Goal: Information Seeking & Learning: Compare options

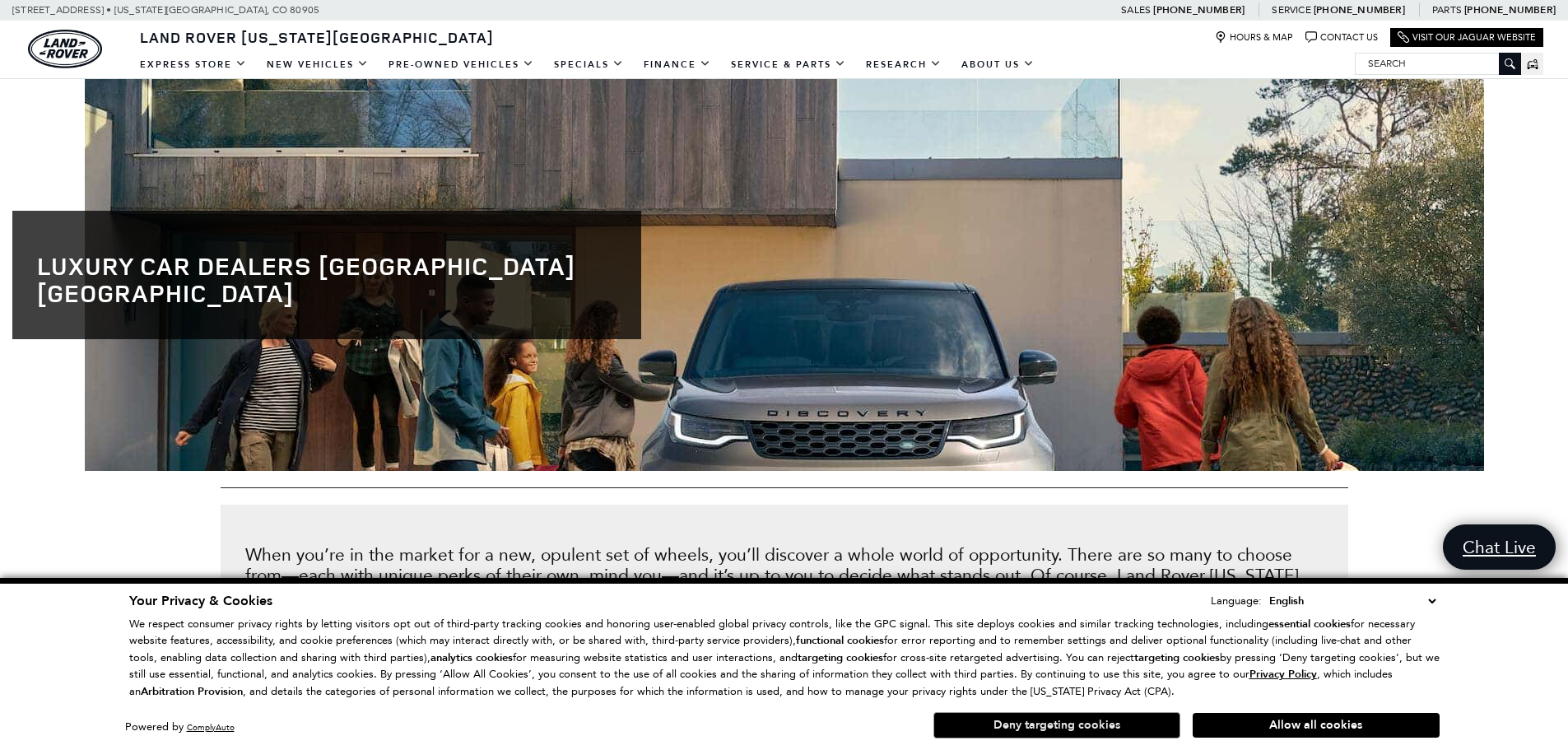
click at [1074, 729] on button "Deny targeting cookies" at bounding box center [1057, 725] width 247 height 26
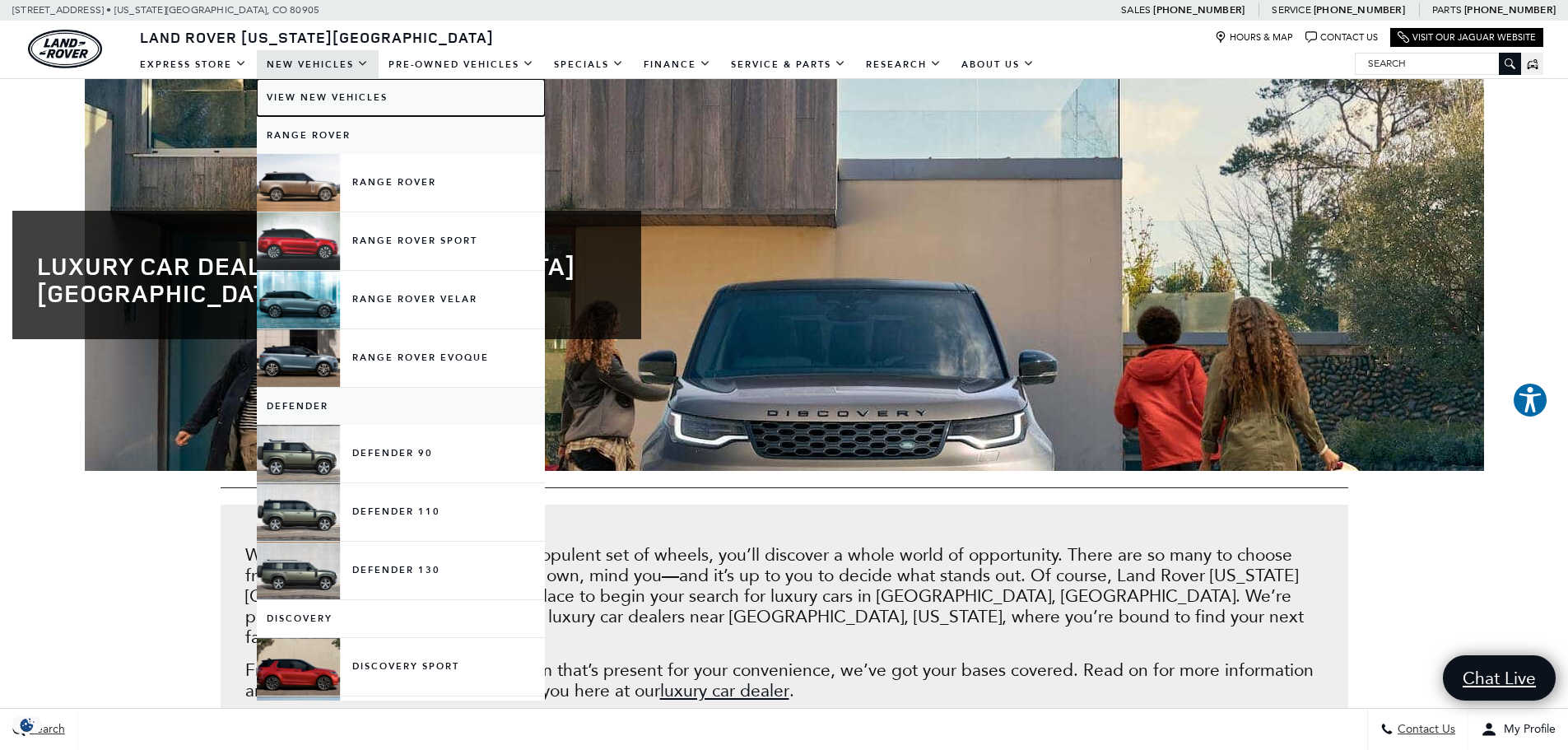
click at [355, 95] on link "View New Vehicles" at bounding box center [400, 98] width 288 height 37
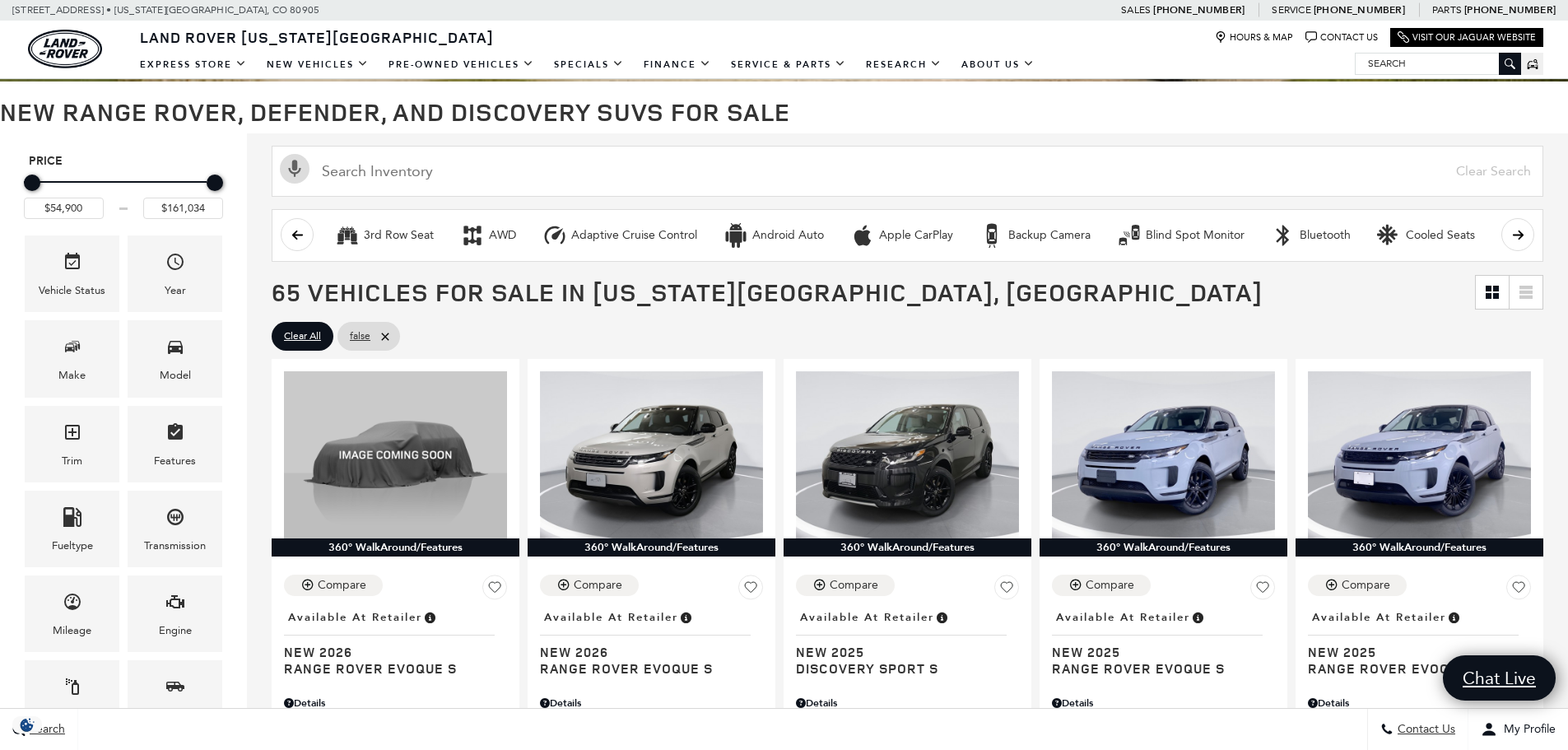
scroll to position [165, 0]
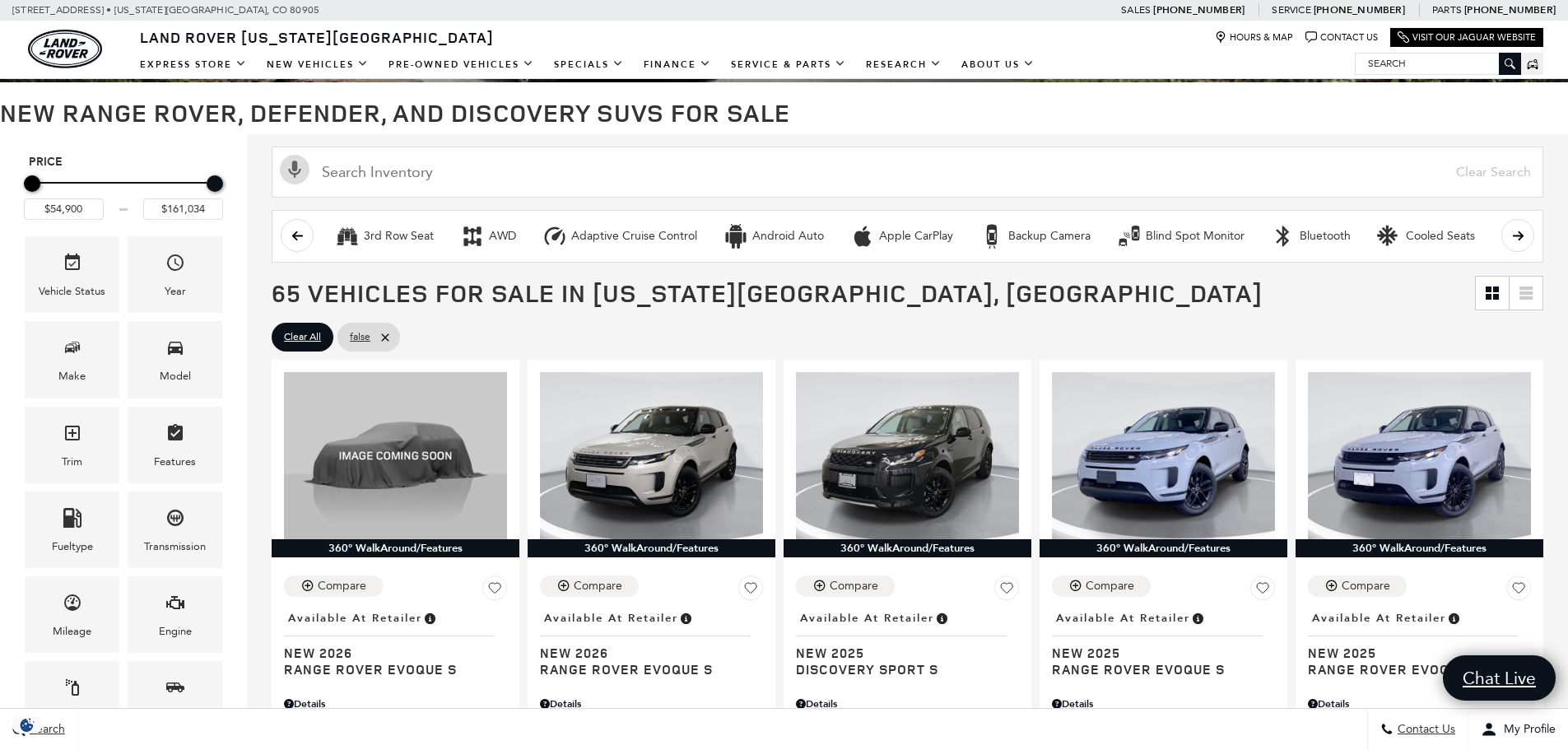
type input "$55,900"
type input "$160,900"
type input "$97,900"
drag, startPoint x: 32, startPoint y: 186, endPoint x: 105, endPoint y: 179, distance: 73.3
click at [105, 179] on div "Minimum Price" at bounding box center [106, 183] width 17 height 17
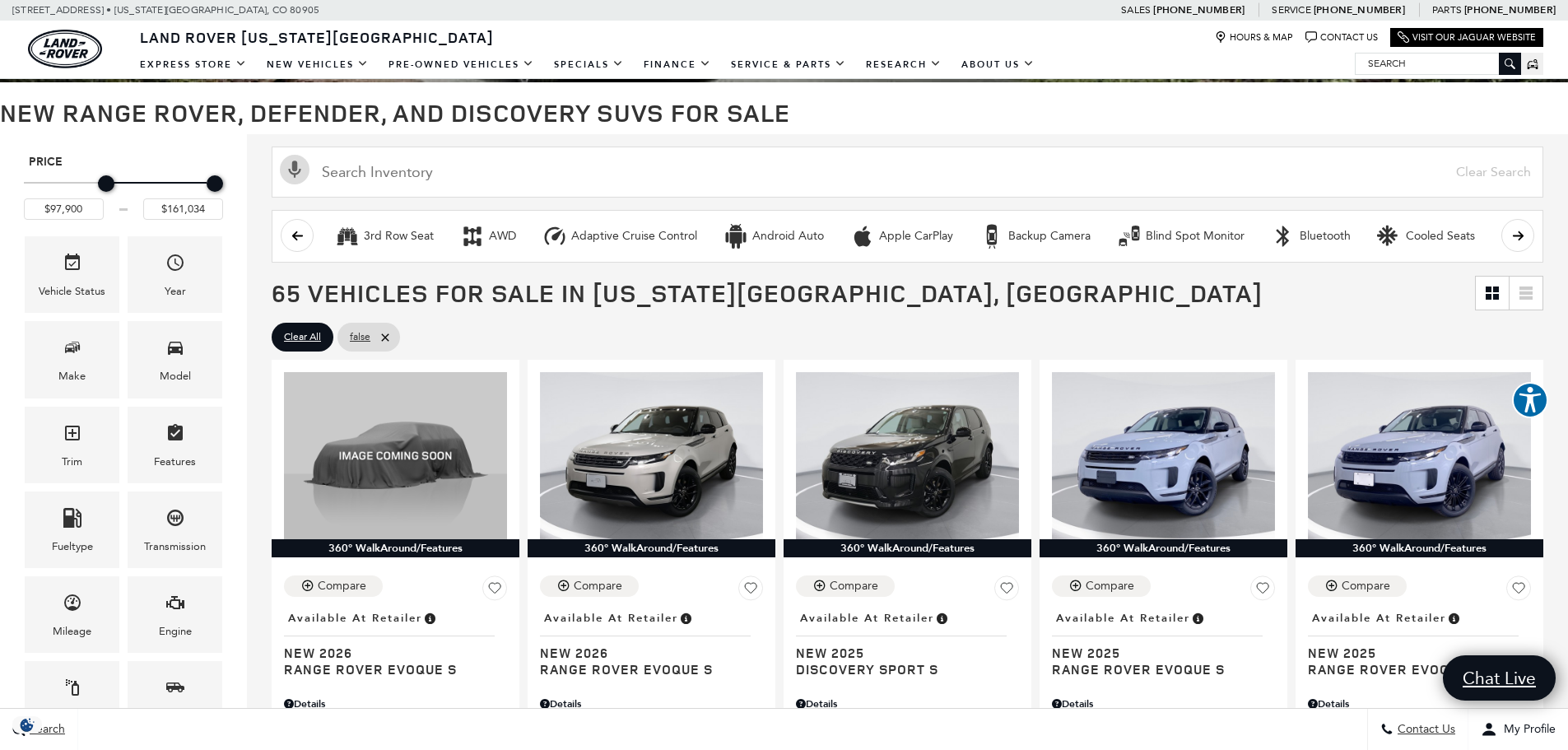
type input "$160,900"
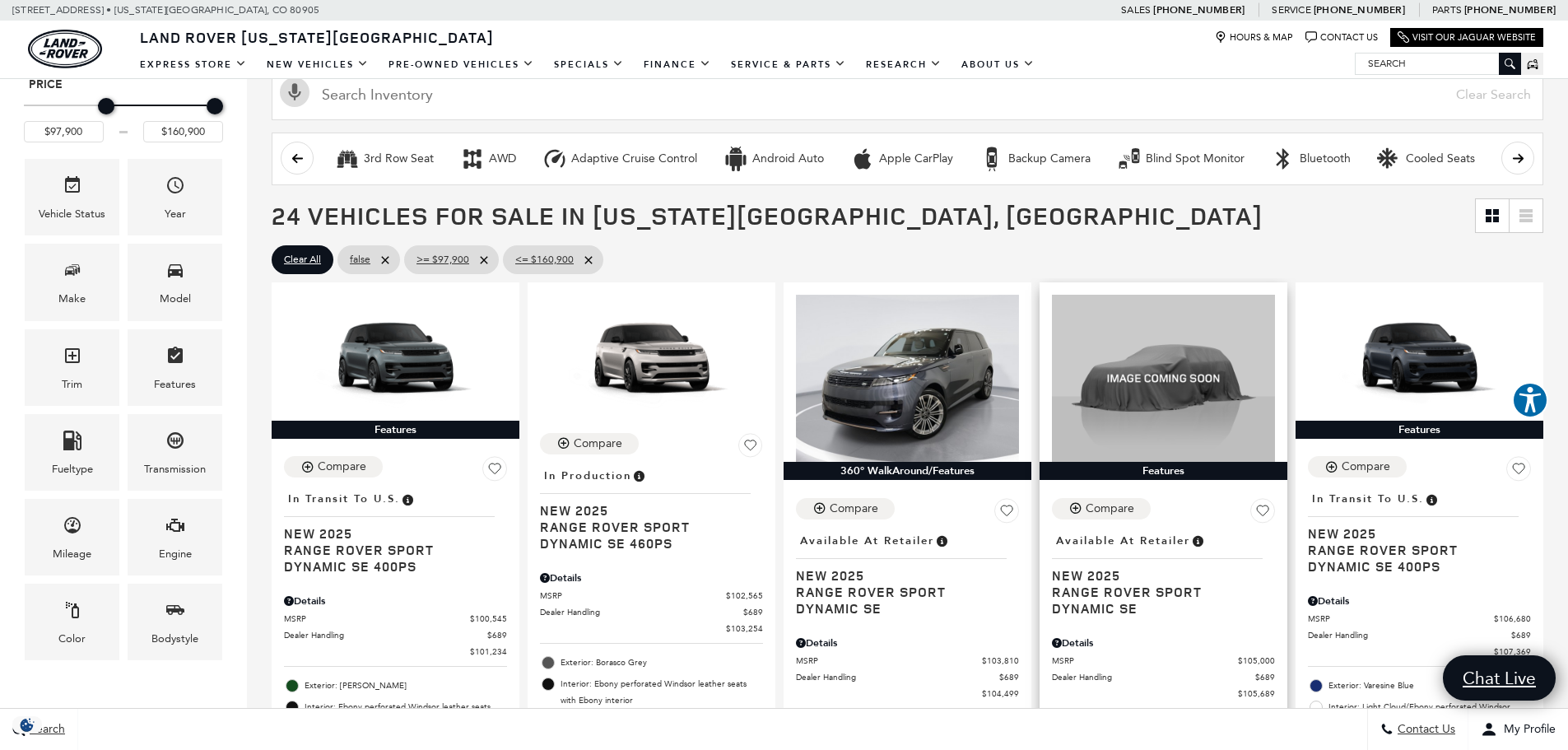
scroll to position [247, 0]
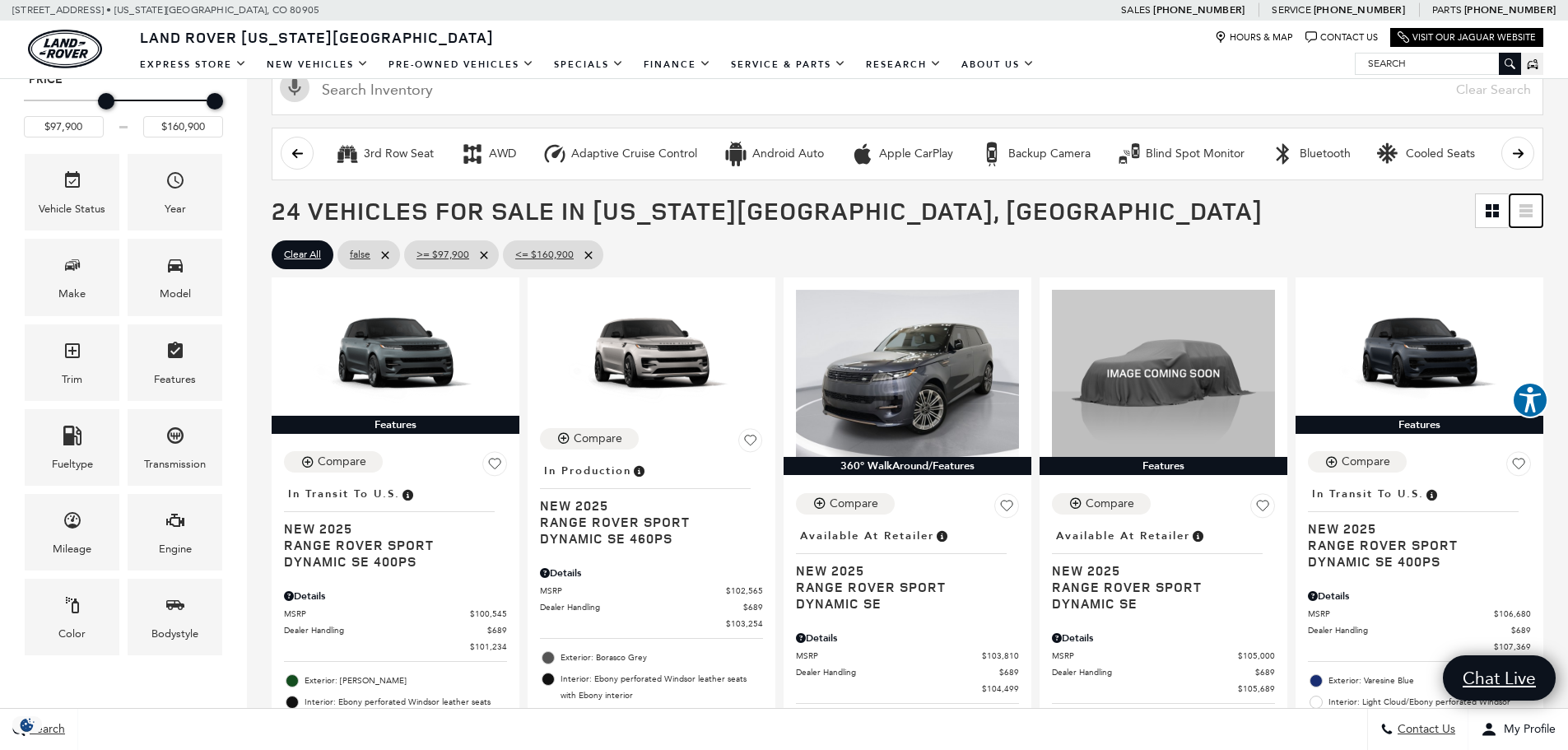
click at [1533, 215] on icon at bounding box center [1526, 216] width 13 height 4
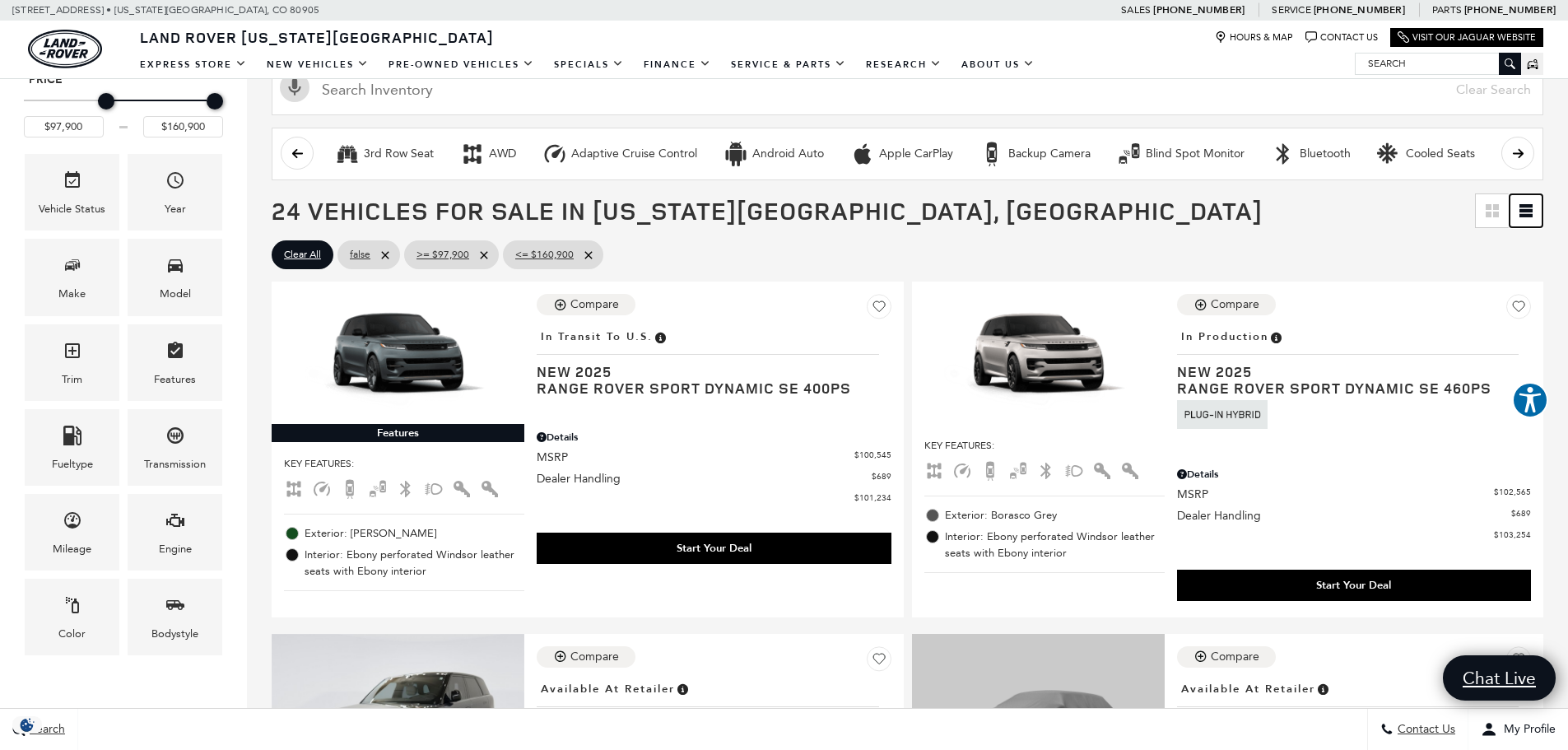
click at [1533, 215] on icon at bounding box center [1526, 216] width 13 height 4
click at [1492, 215] on icon "Grid View" at bounding box center [1489, 214] width 6 height 6
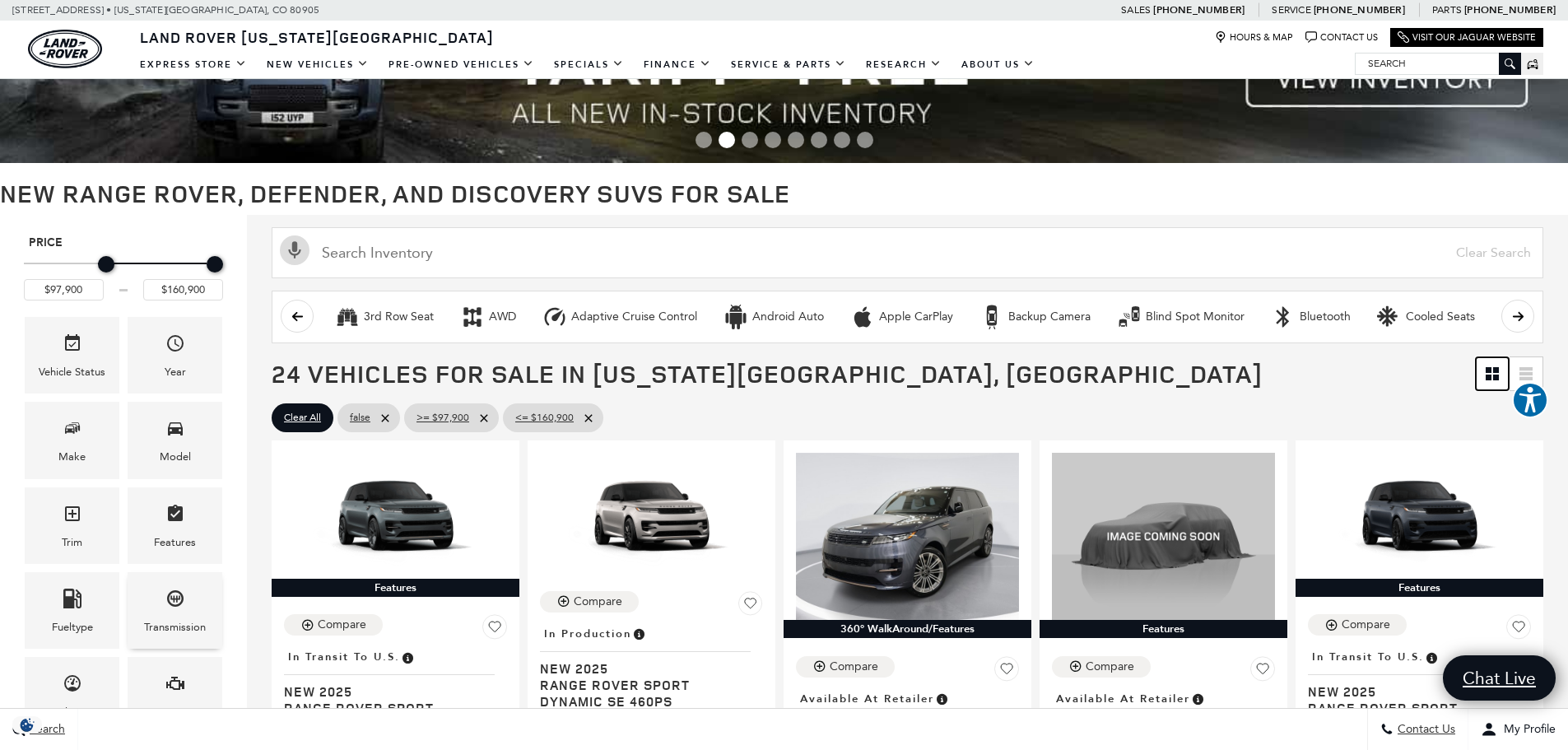
scroll to position [82, 0]
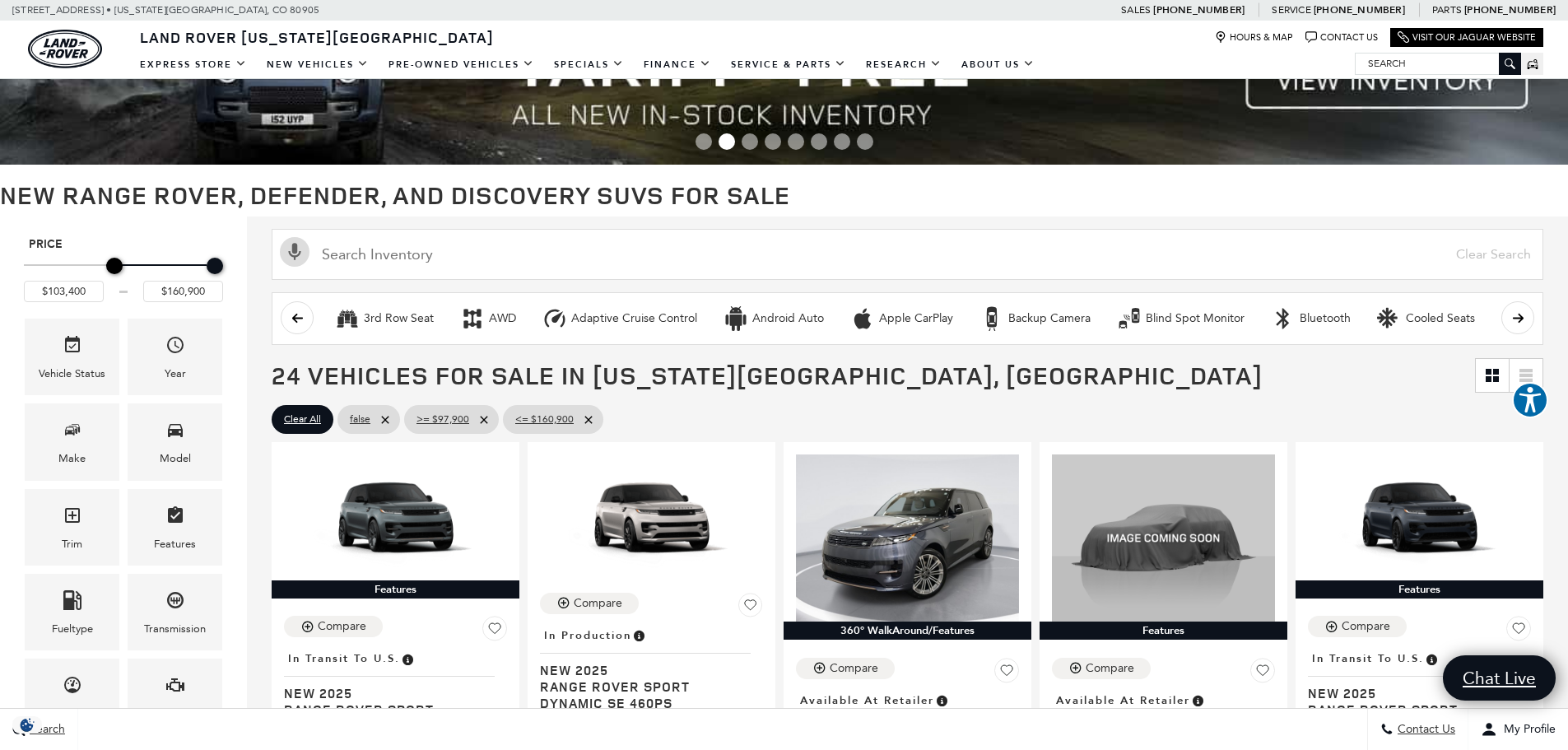
type input "$103,900"
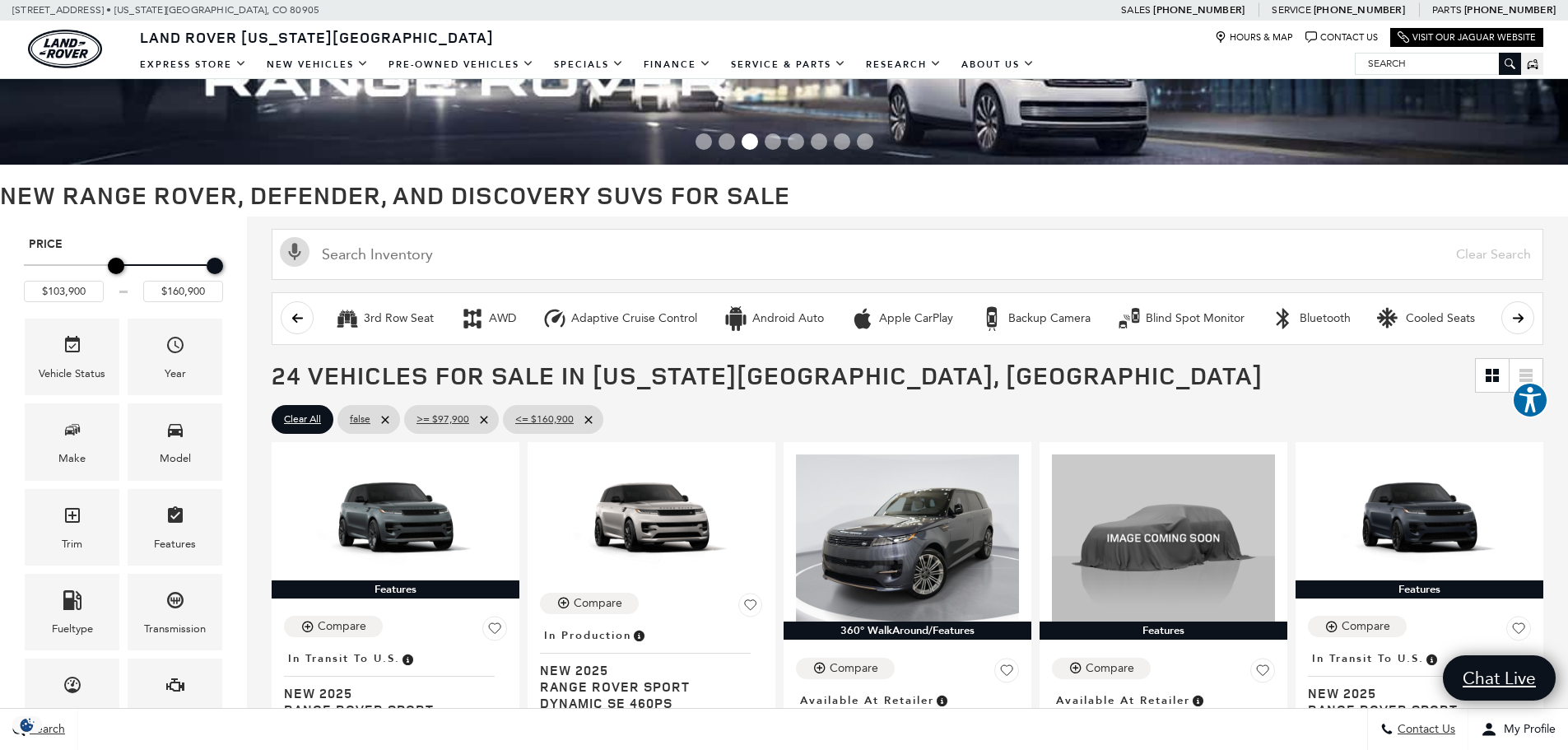
drag, startPoint x: 104, startPoint y: 266, endPoint x: 115, endPoint y: 266, distance: 11.0
click at [115, 266] on div "Minimum Price" at bounding box center [116, 266] width 17 height 17
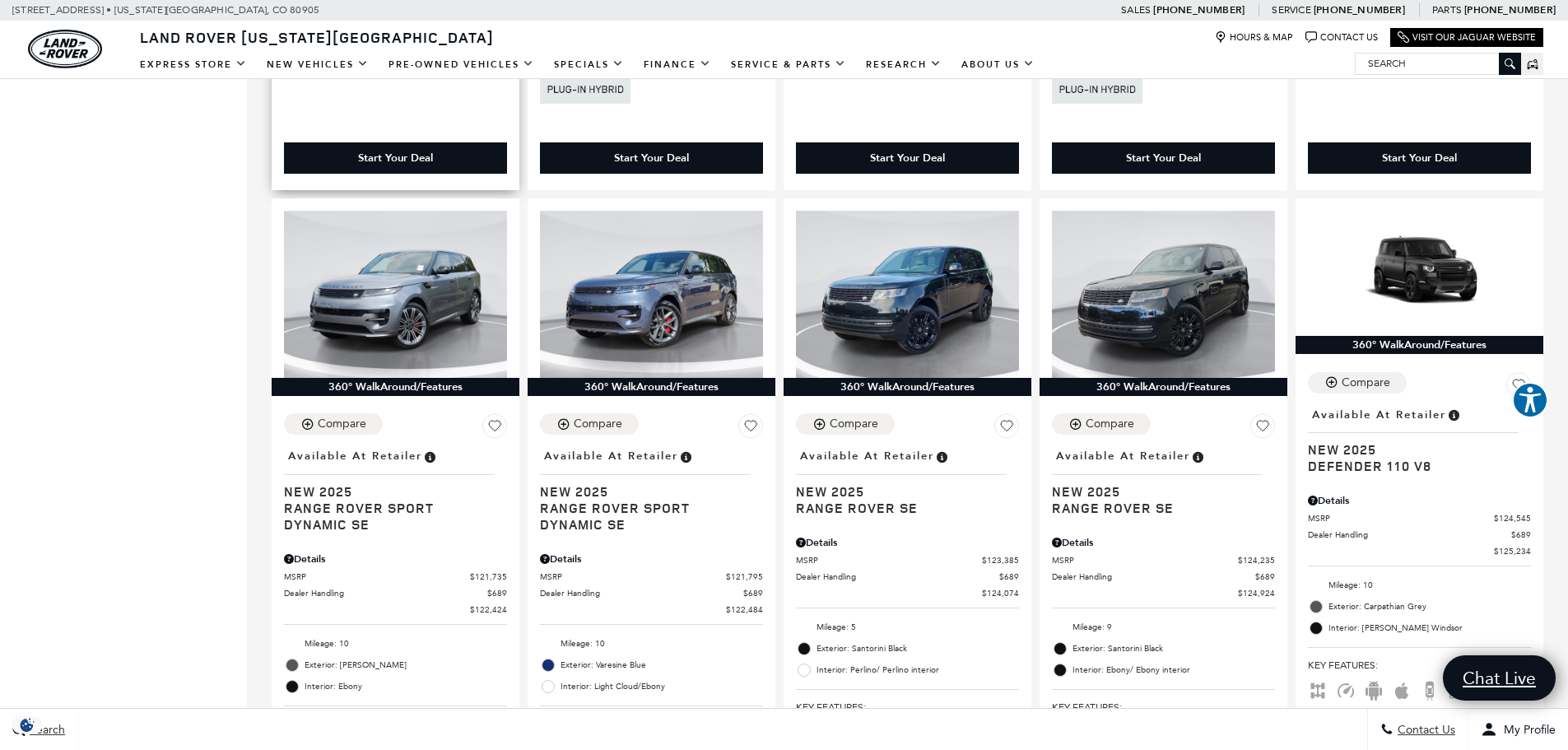
scroll to position [1069, 0]
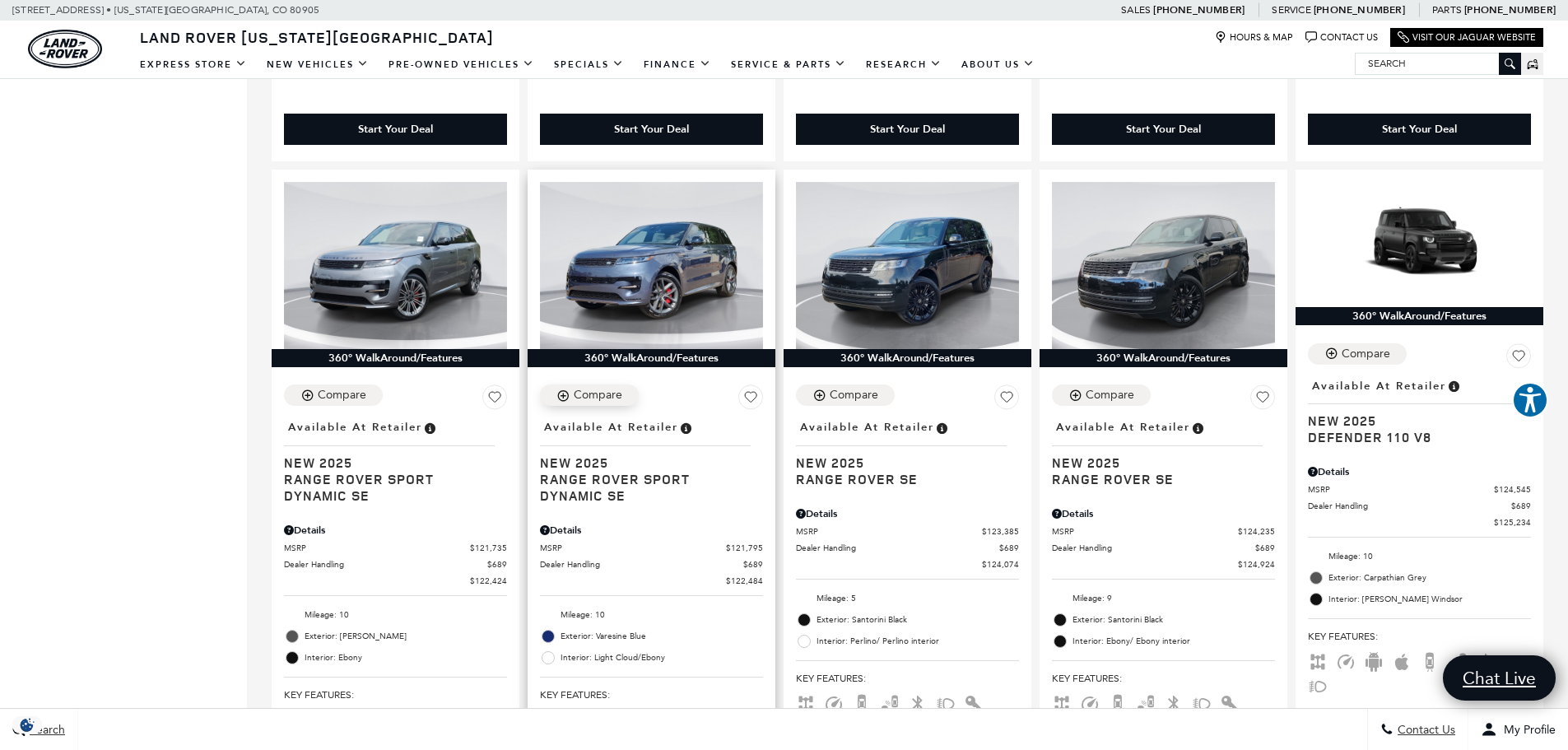
click at [569, 388] on icon "Compare Vehicle" at bounding box center [563, 395] width 14 height 14
click at [563, 388] on icon "Compare Vehicle" at bounding box center [563, 395] width 14 height 14
click at [1081, 388] on icon "Compare Vehicle" at bounding box center [1075, 395] width 14 height 14
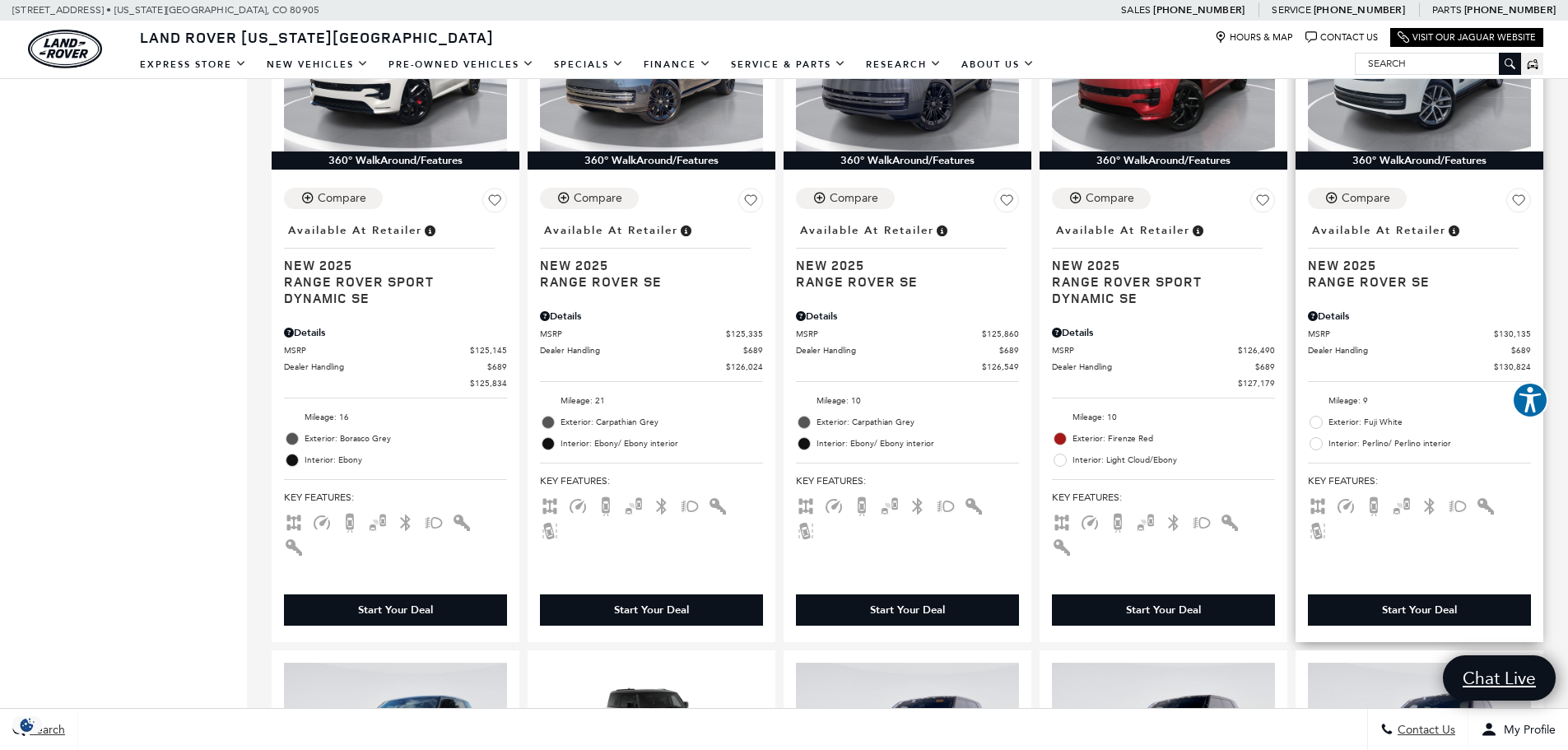
scroll to position [1893, 0]
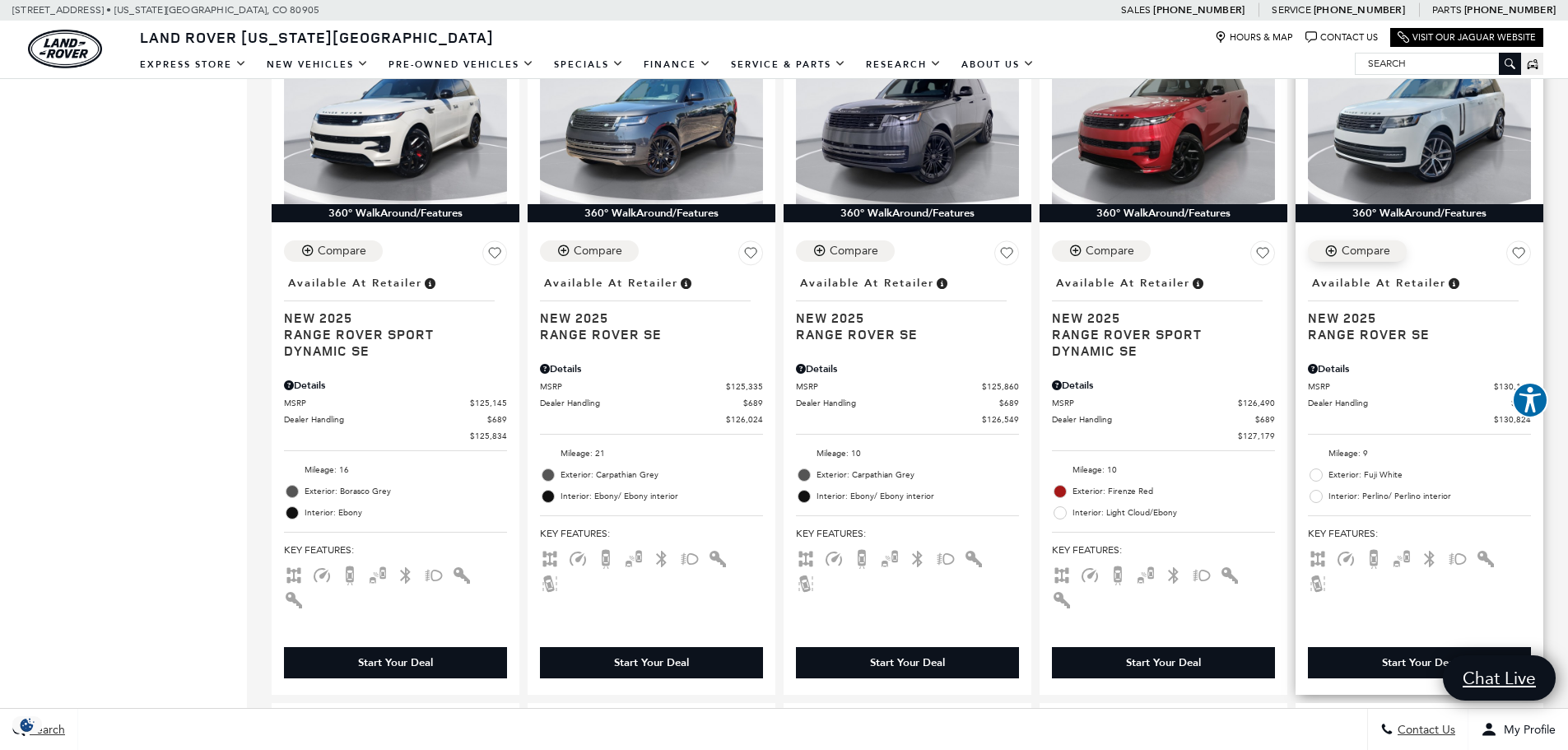
click at [1376, 244] on div "Compare" at bounding box center [1366, 251] width 48 height 15
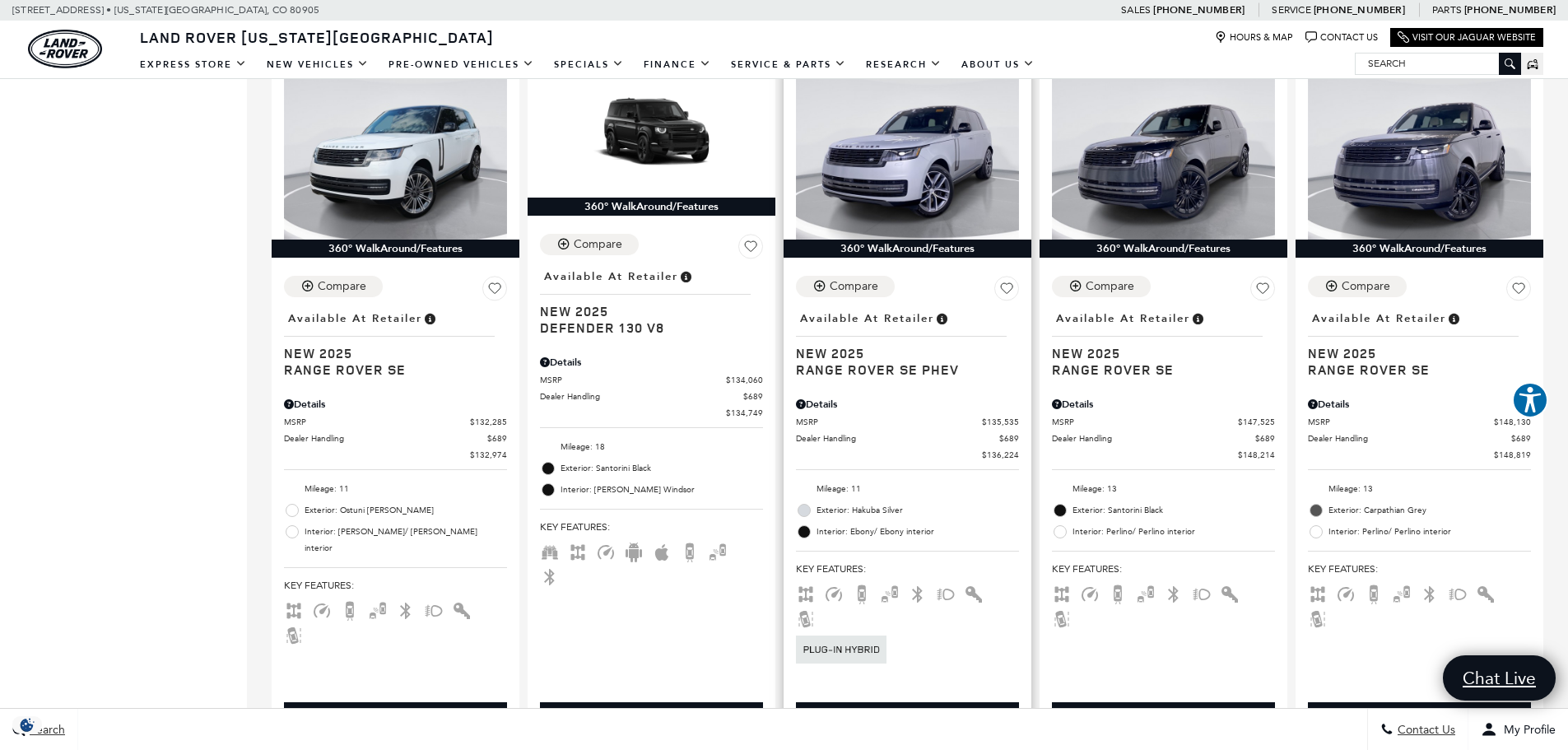
scroll to position [2551, 0]
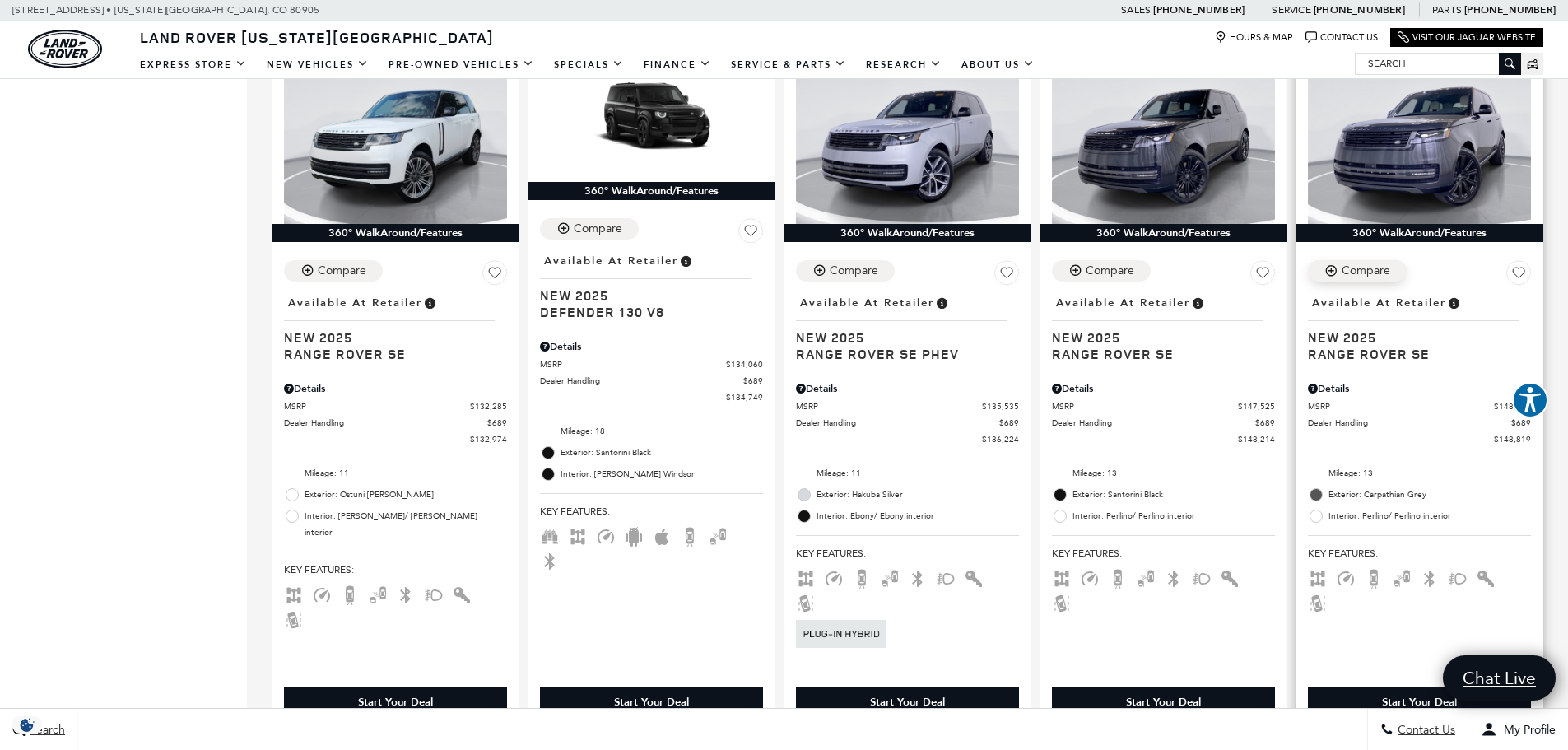
click at [1364, 263] on div "Compare" at bounding box center [1366, 271] width 48 height 15
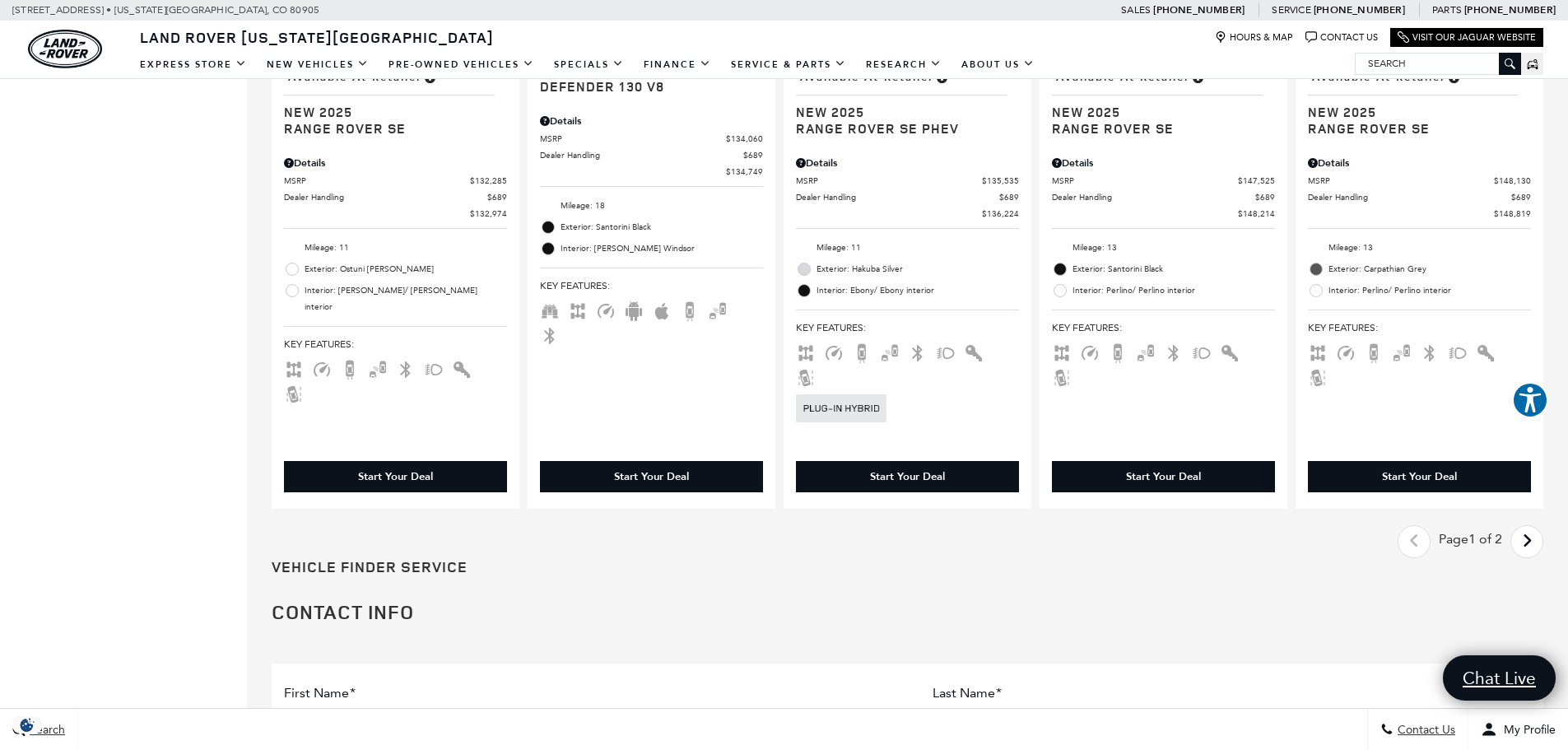
scroll to position [2797, 0]
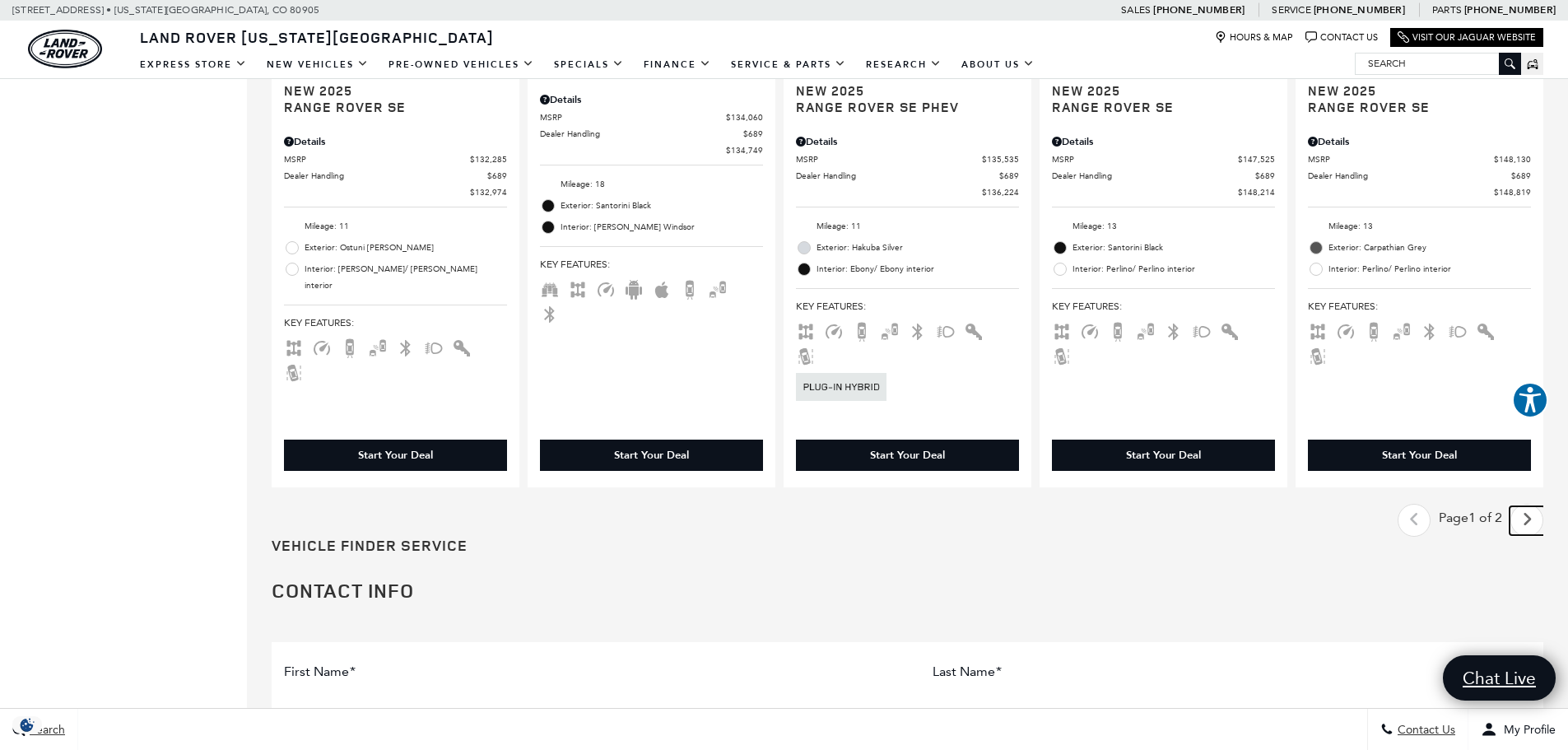
click at [1546, 506] on link "Next - Page" at bounding box center [1528, 520] width 35 height 29
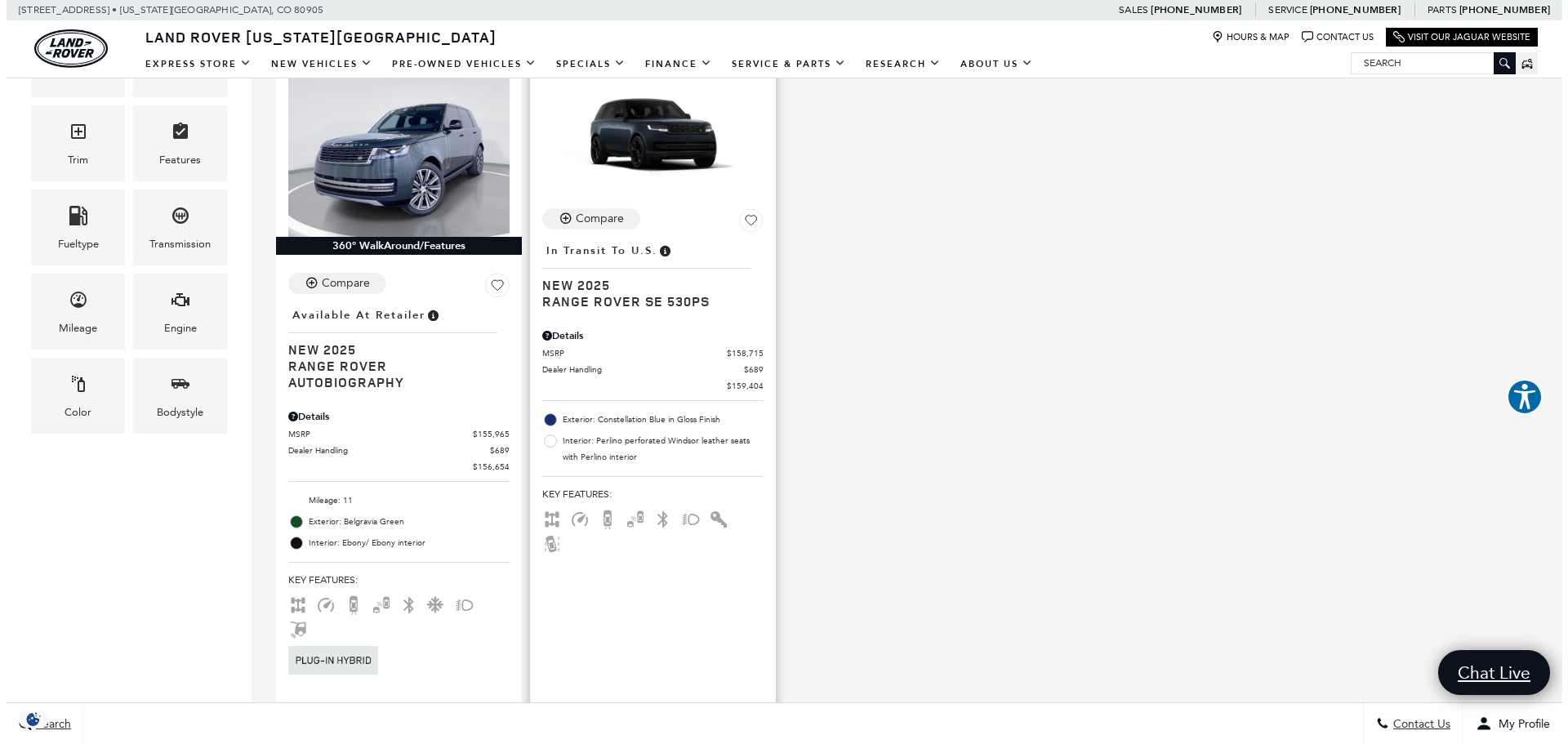
scroll to position [490, 0]
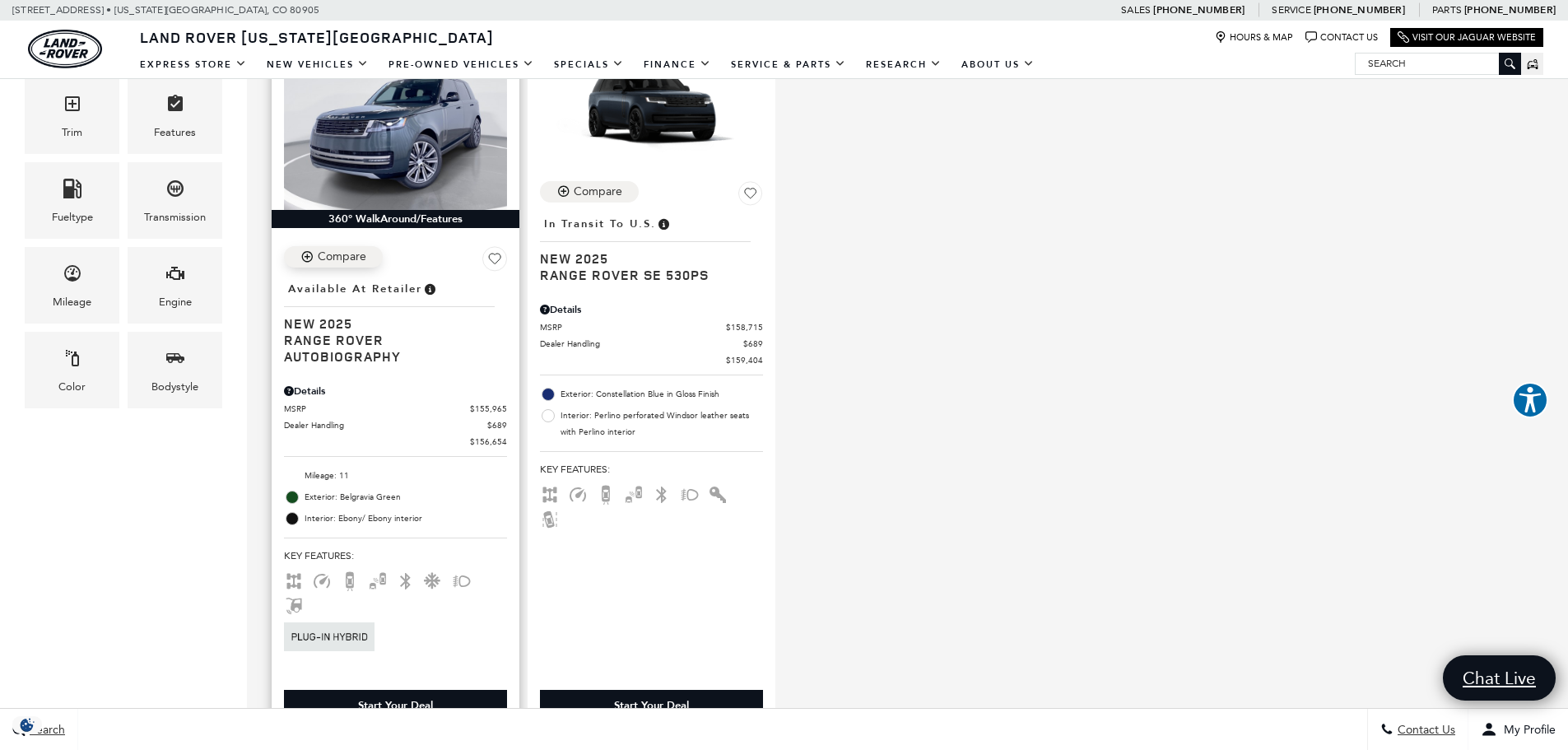
click at [333, 258] on div "Compare" at bounding box center [342, 257] width 48 height 15
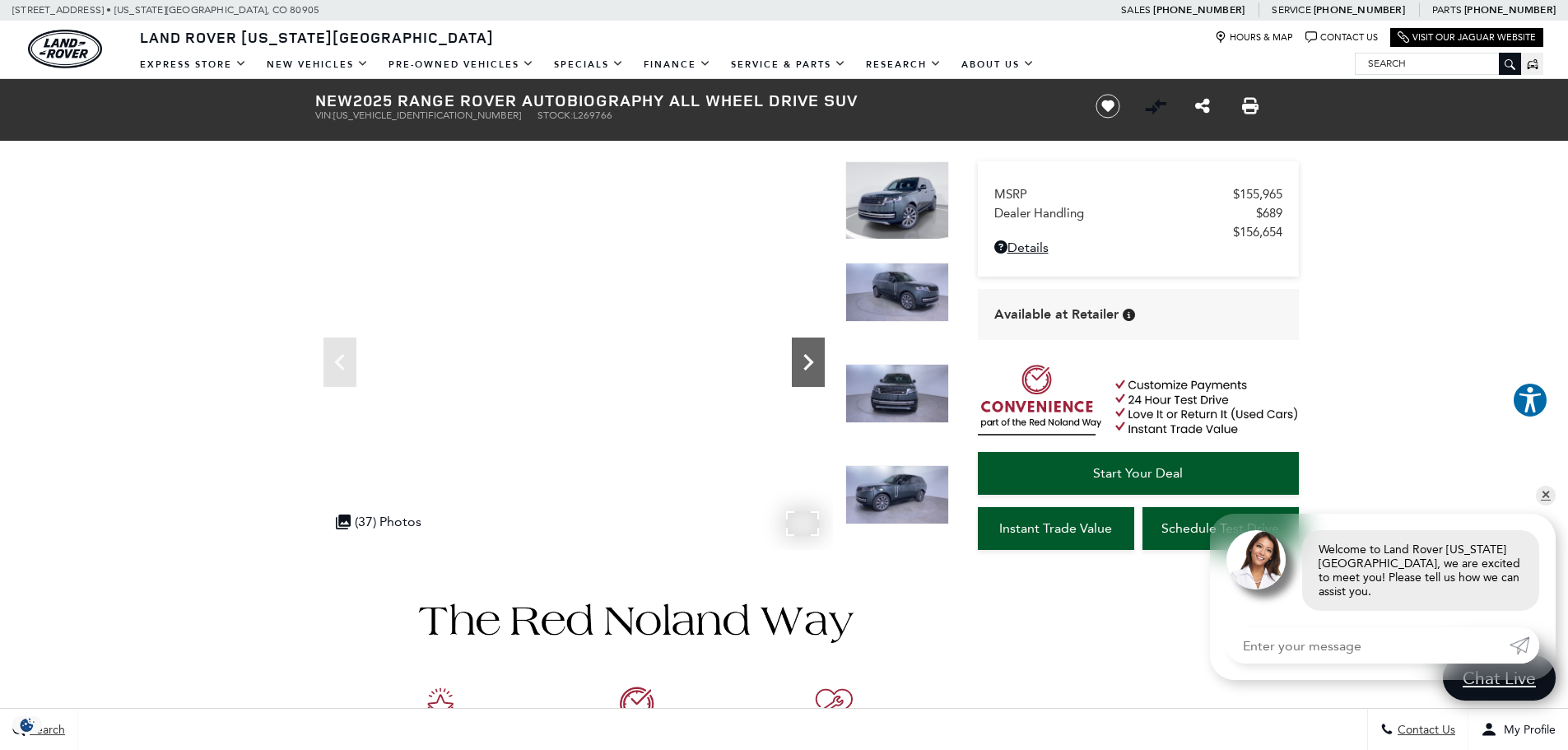
click at [810, 358] on icon "Next" at bounding box center [808, 361] width 33 height 33
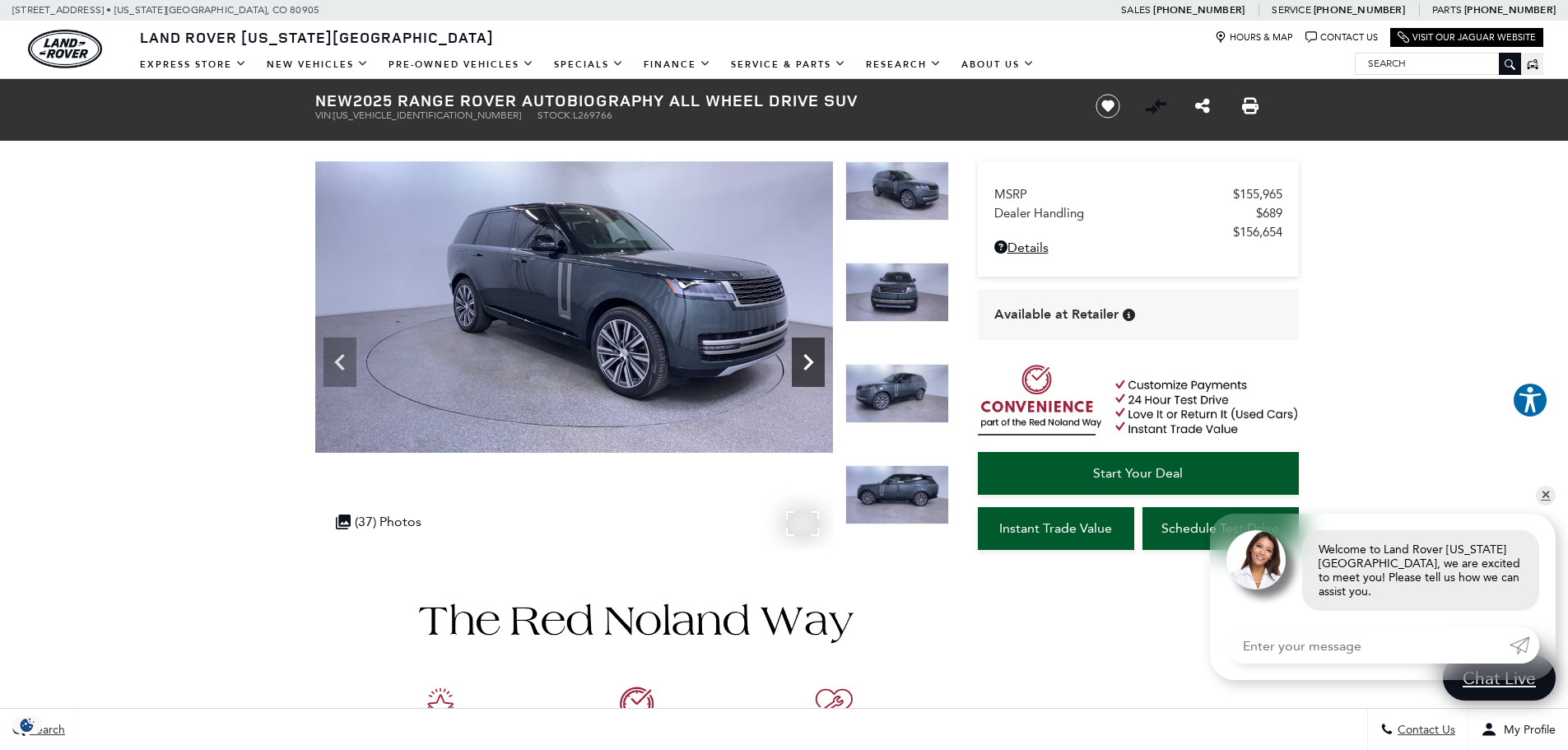
click at [808, 359] on icon "Next" at bounding box center [808, 362] width 10 height 17
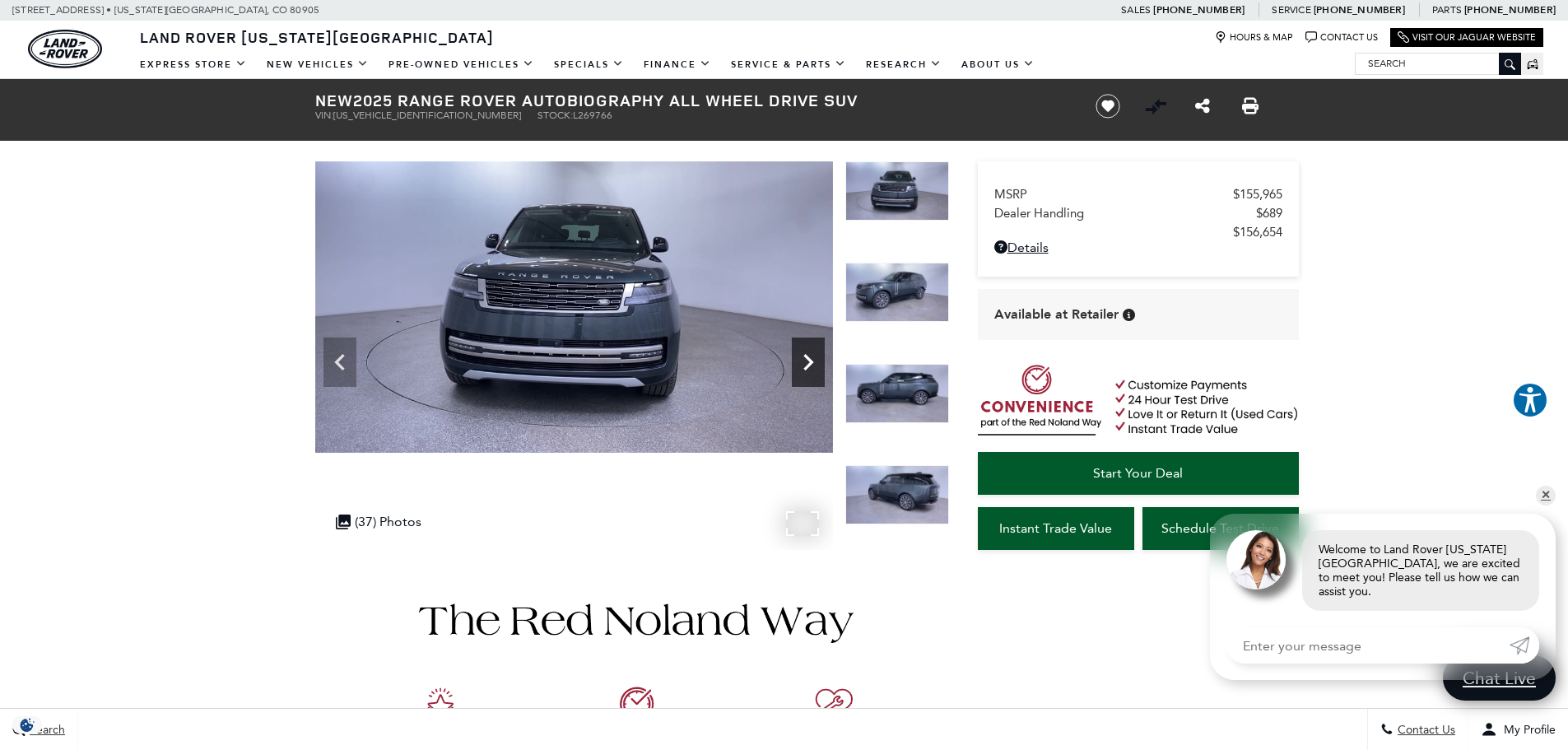
click at [808, 359] on icon "Next" at bounding box center [808, 362] width 10 height 17
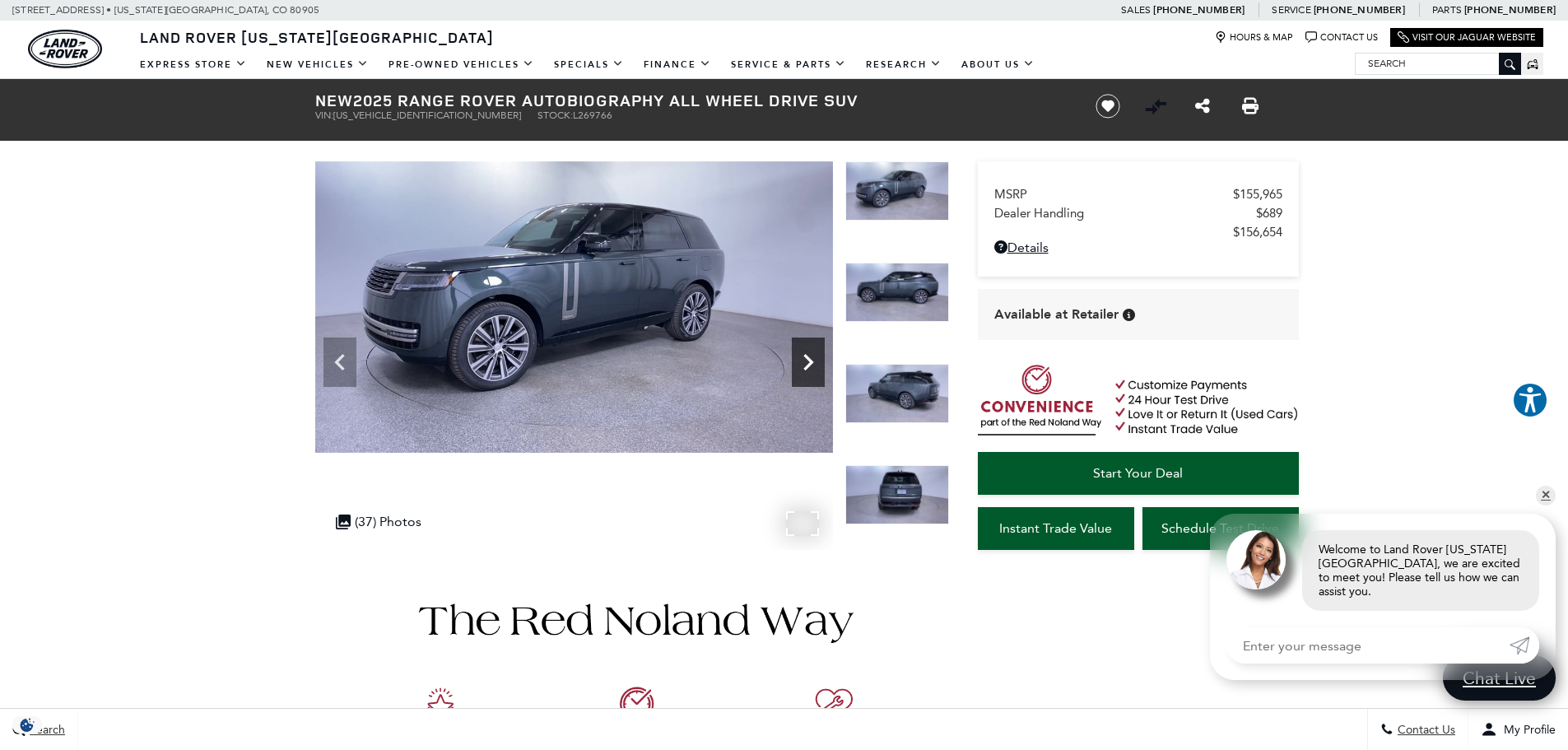
click at [808, 359] on icon "Next" at bounding box center [808, 362] width 10 height 17
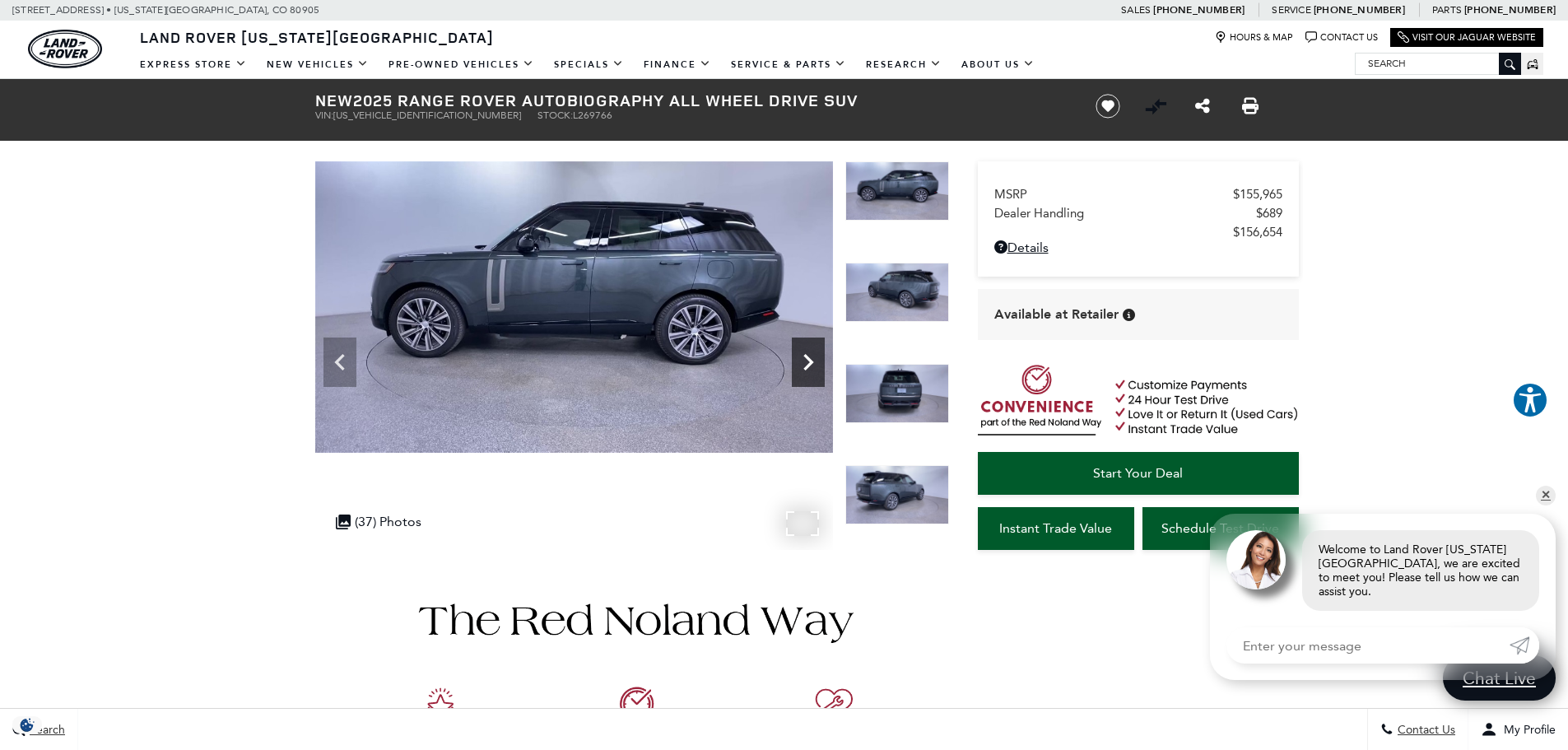
click at [808, 359] on icon "Next" at bounding box center [808, 362] width 10 height 17
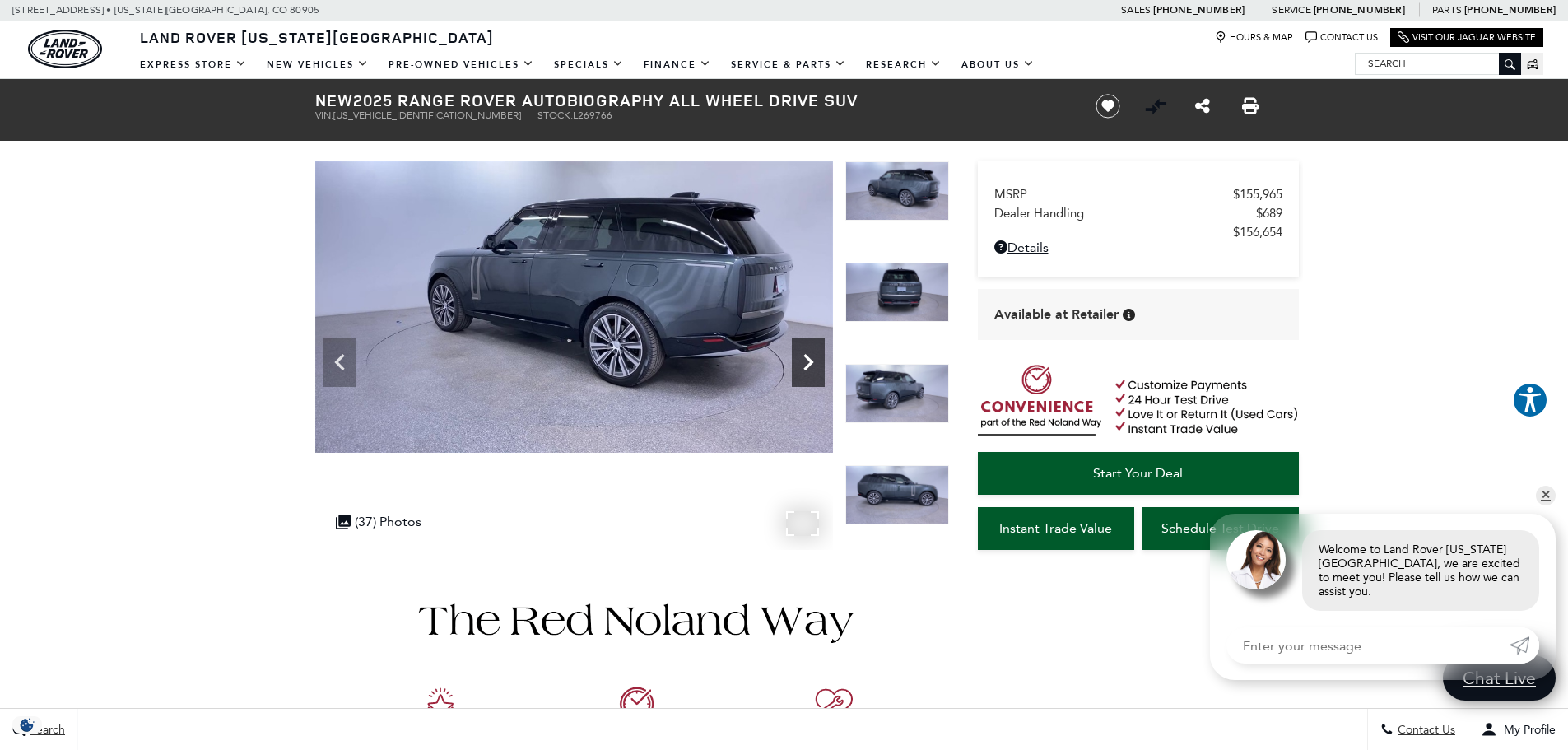
click at [808, 359] on icon "Next" at bounding box center [808, 362] width 10 height 17
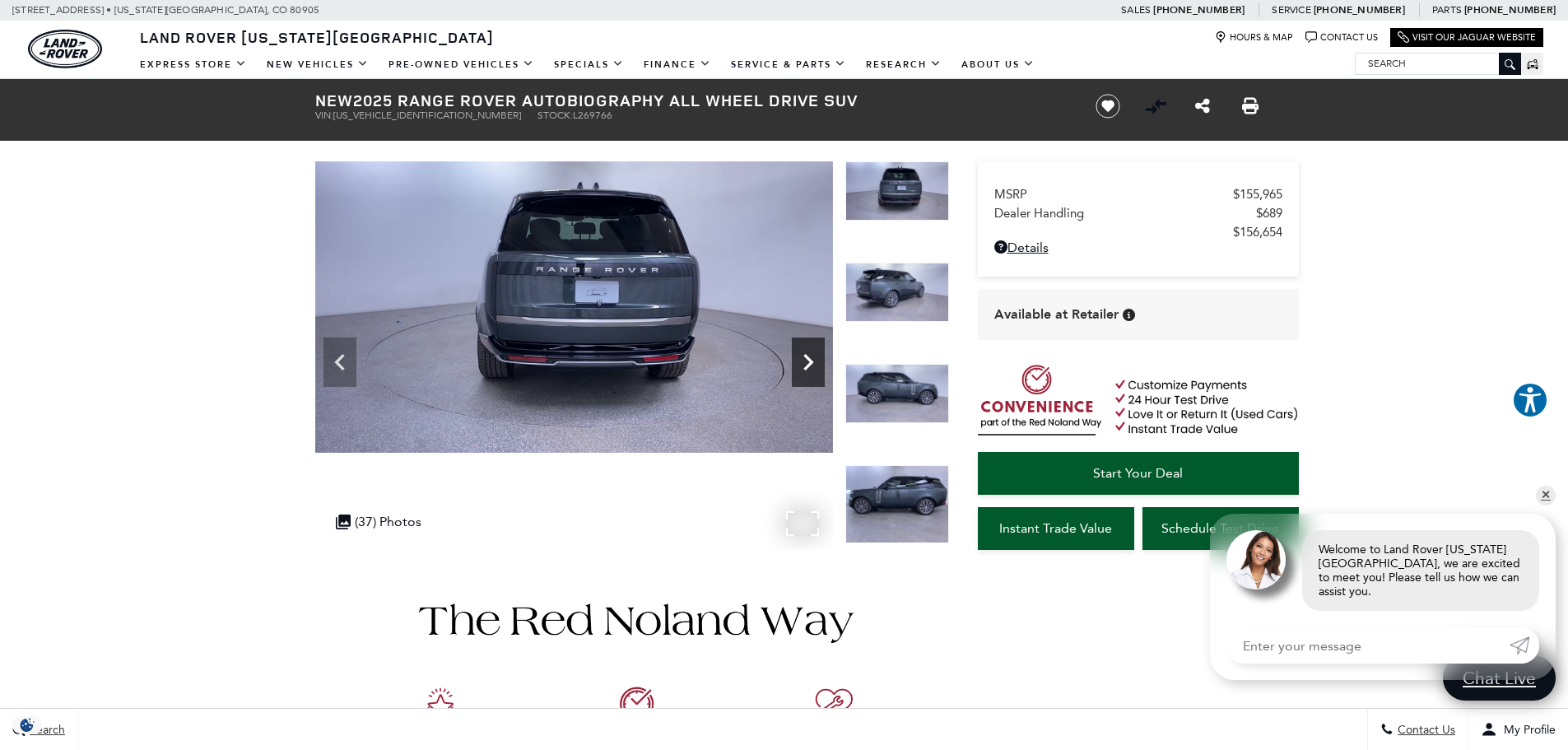
click at [808, 359] on icon "Next" at bounding box center [808, 362] width 10 height 17
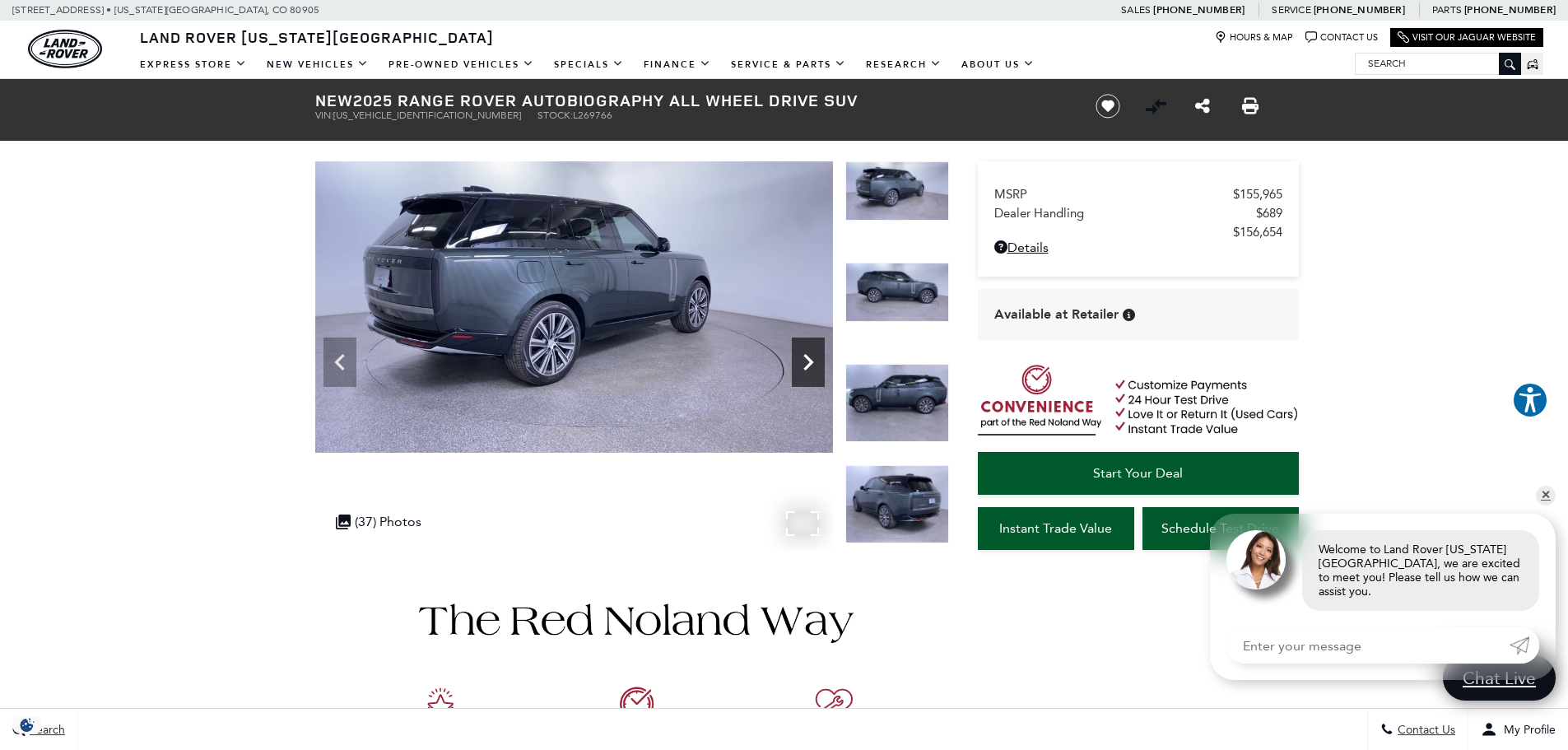
click at [808, 359] on icon "Next" at bounding box center [808, 362] width 10 height 17
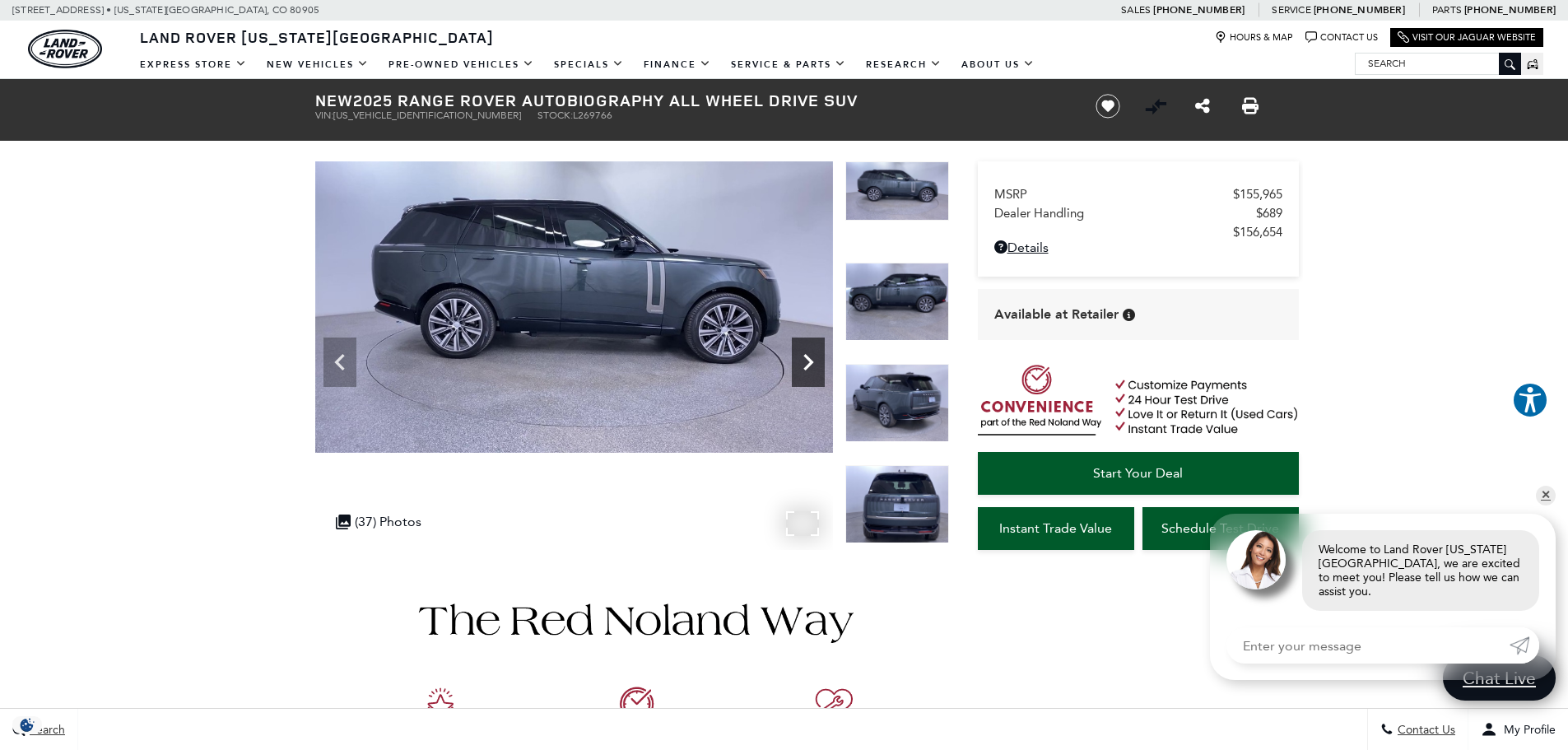
click at [808, 359] on icon "Next" at bounding box center [808, 362] width 10 height 17
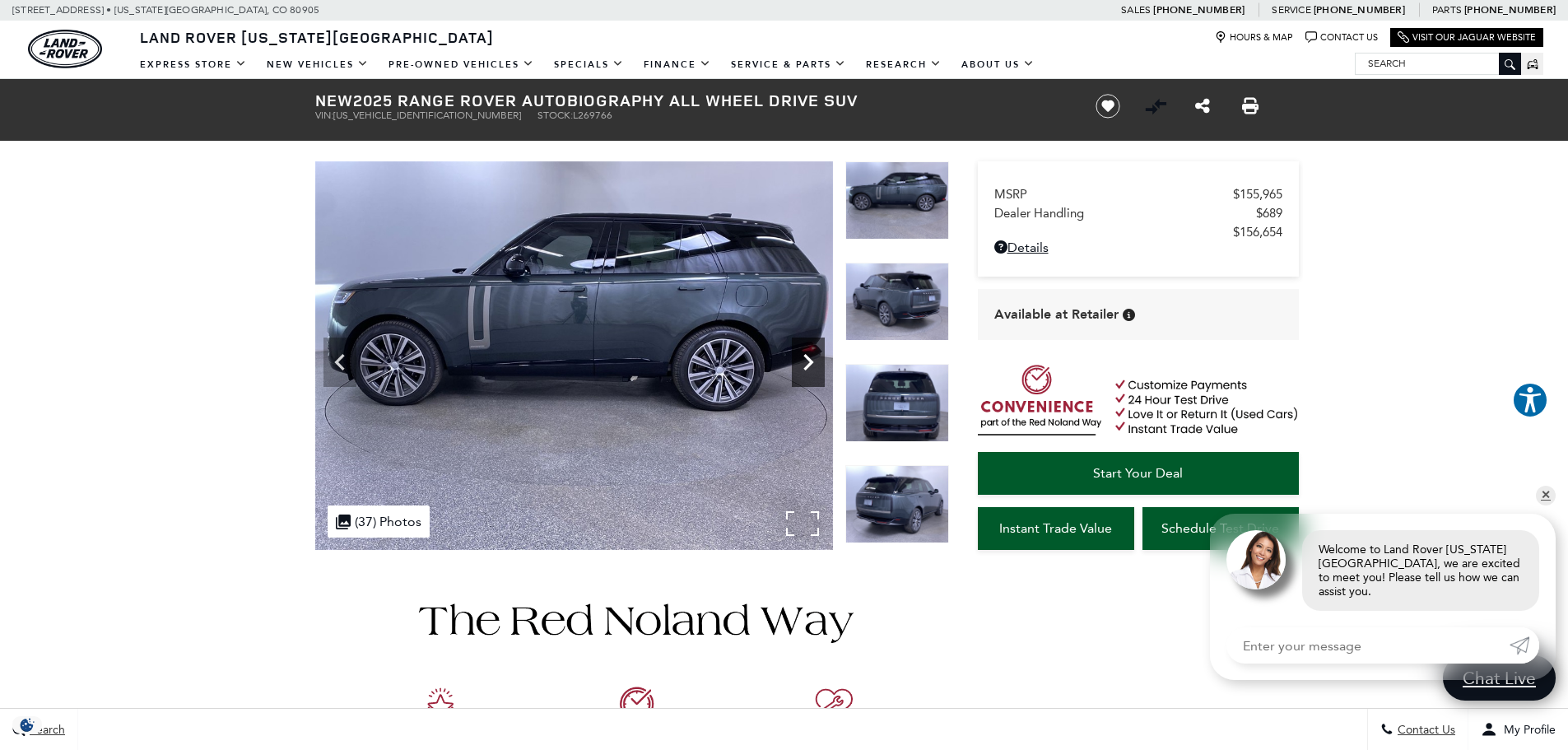
click at [808, 359] on icon "Next" at bounding box center [808, 362] width 10 height 17
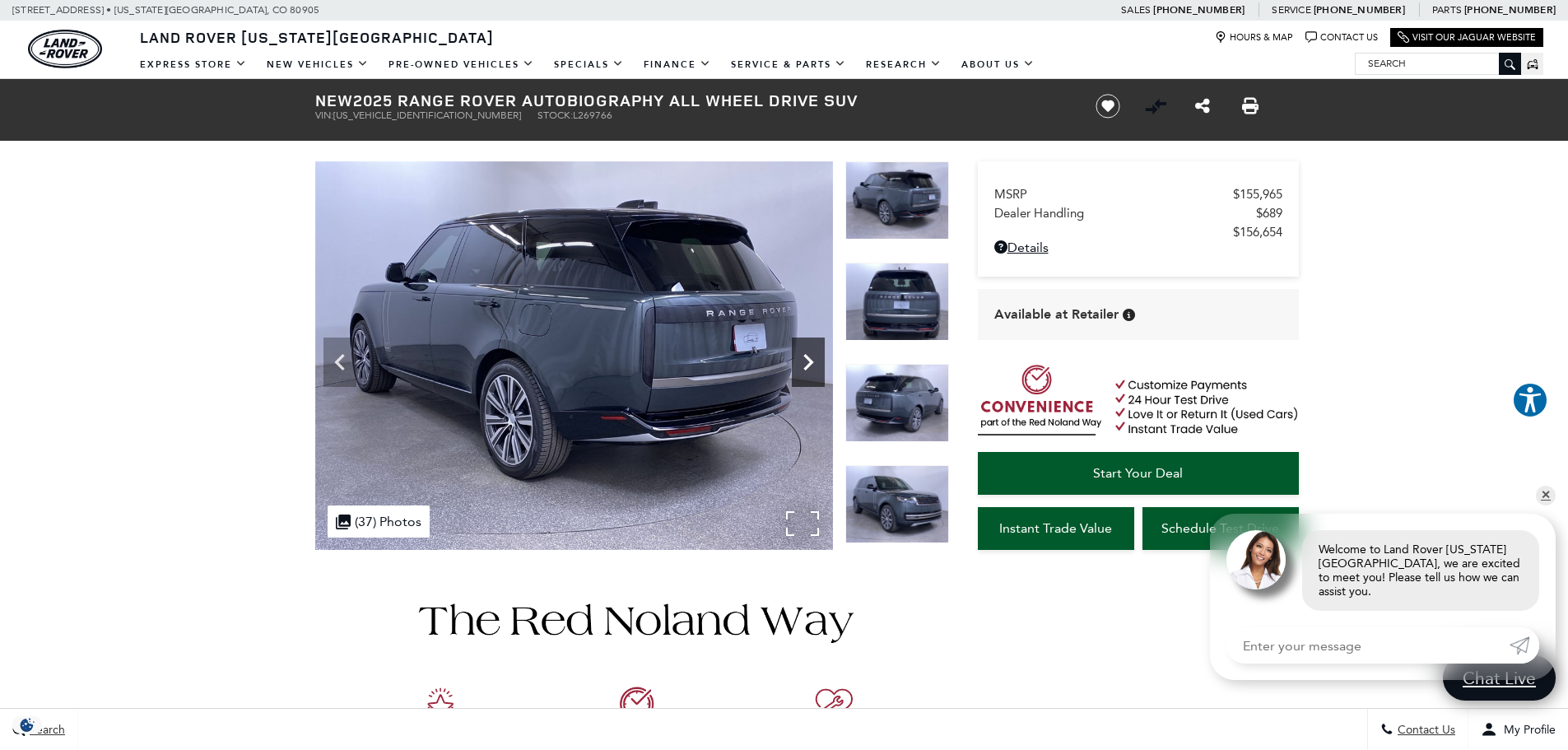
click at [808, 359] on icon "Next" at bounding box center [808, 362] width 10 height 17
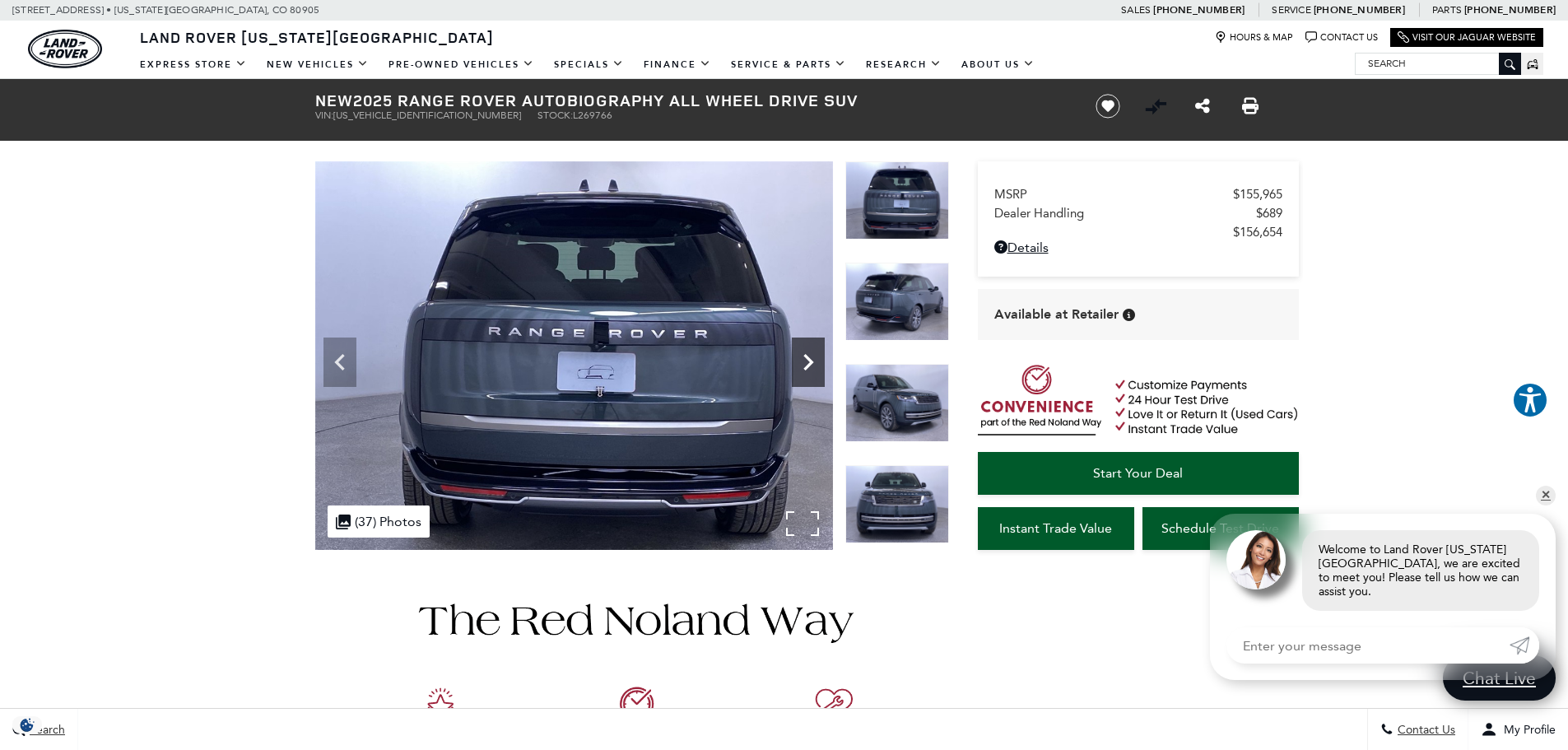
click at [808, 359] on icon "Next" at bounding box center [808, 362] width 10 height 17
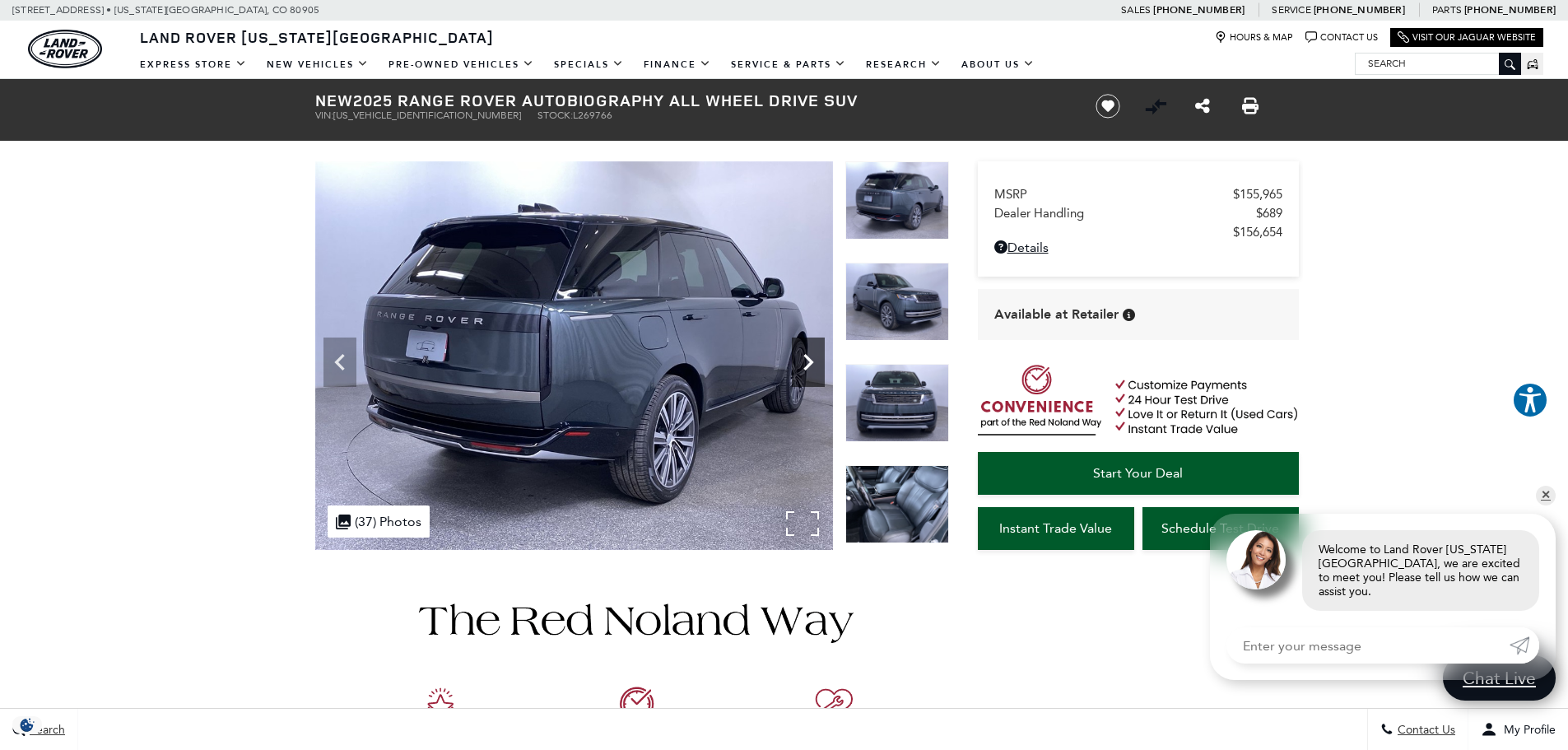
click at [808, 359] on icon "Next" at bounding box center [808, 362] width 10 height 17
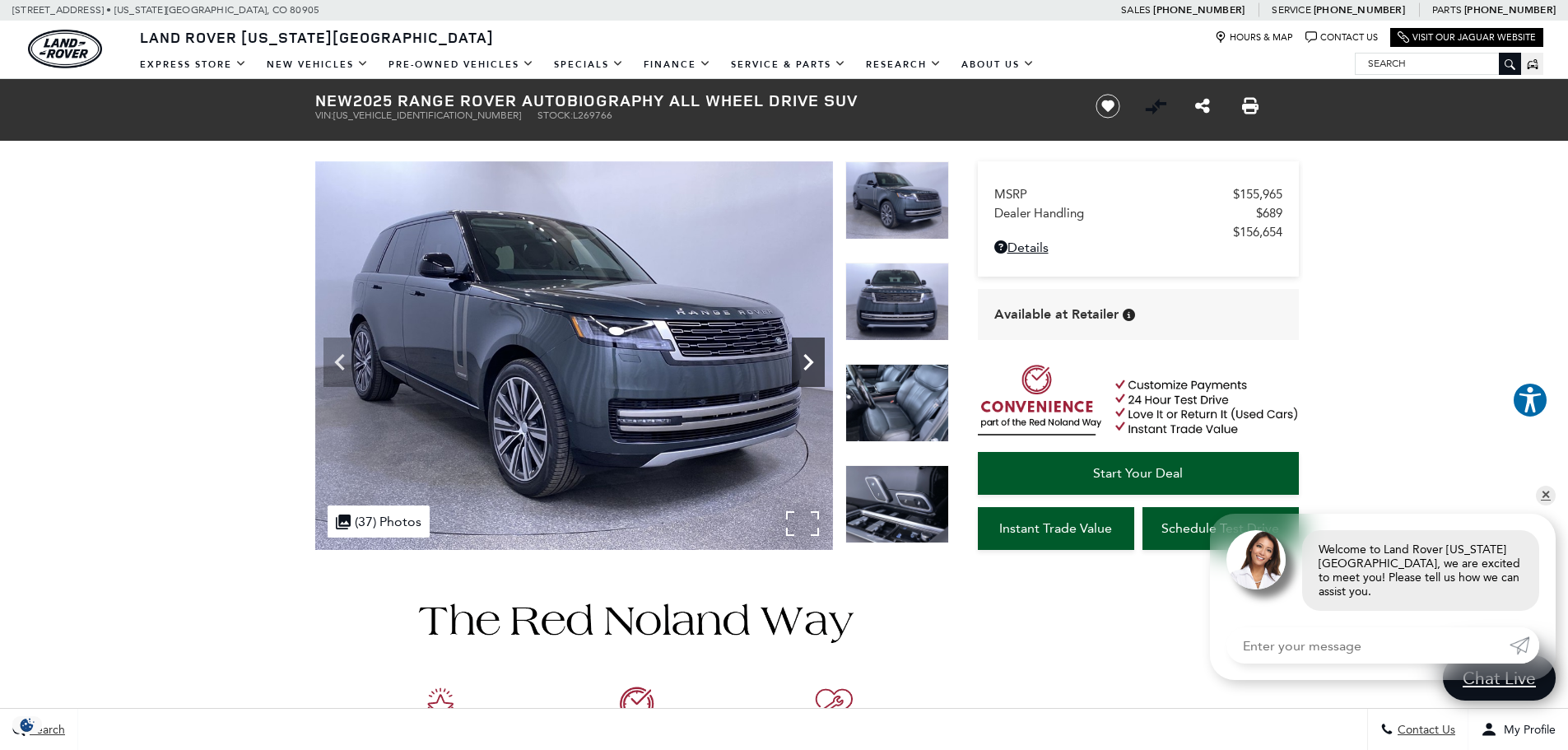
click at [808, 359] on icon "Next" at bounding box center [808, 362] width 10 height 17
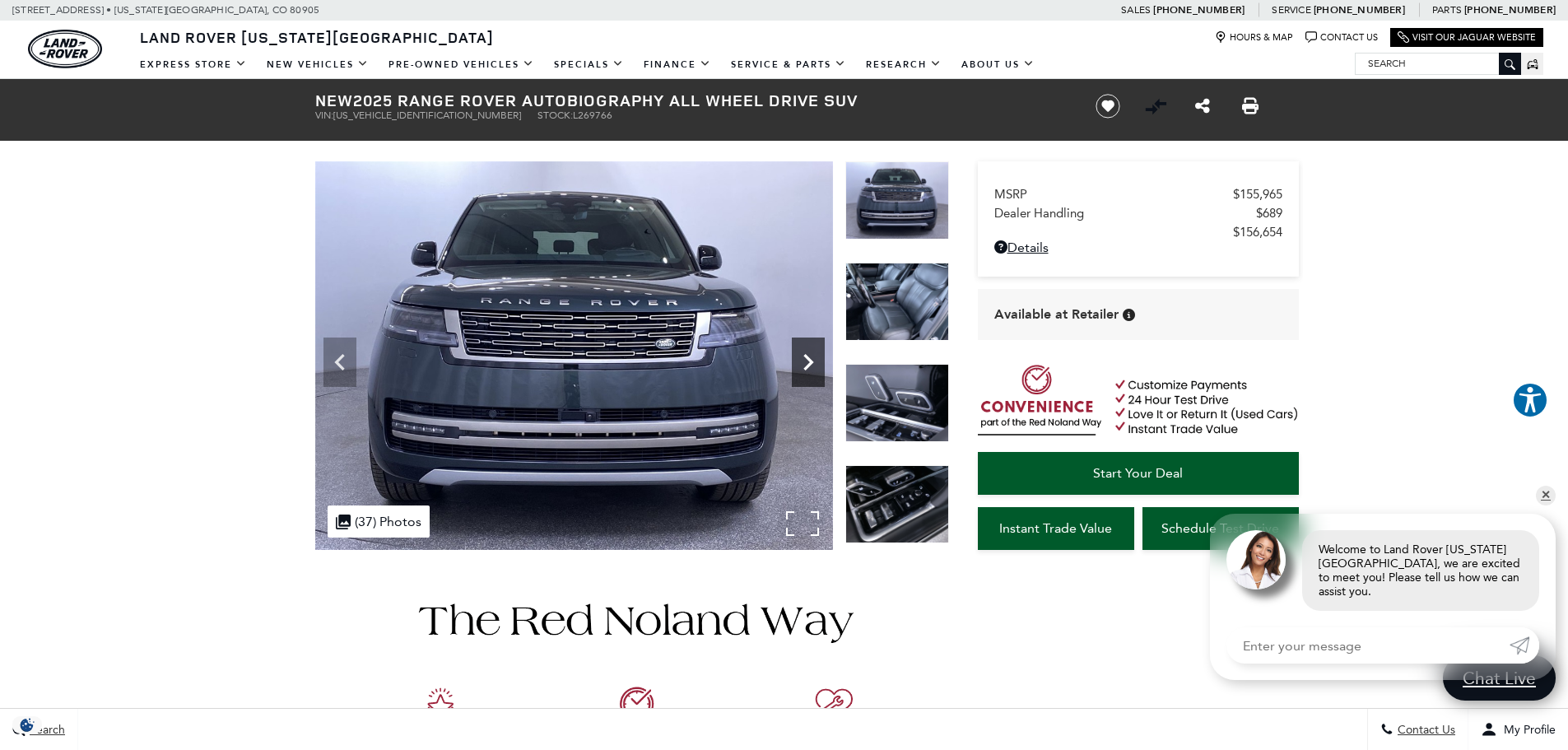
click at [808, 359] on icon "Next" at bounding box center [808, 362] width 10 height 17
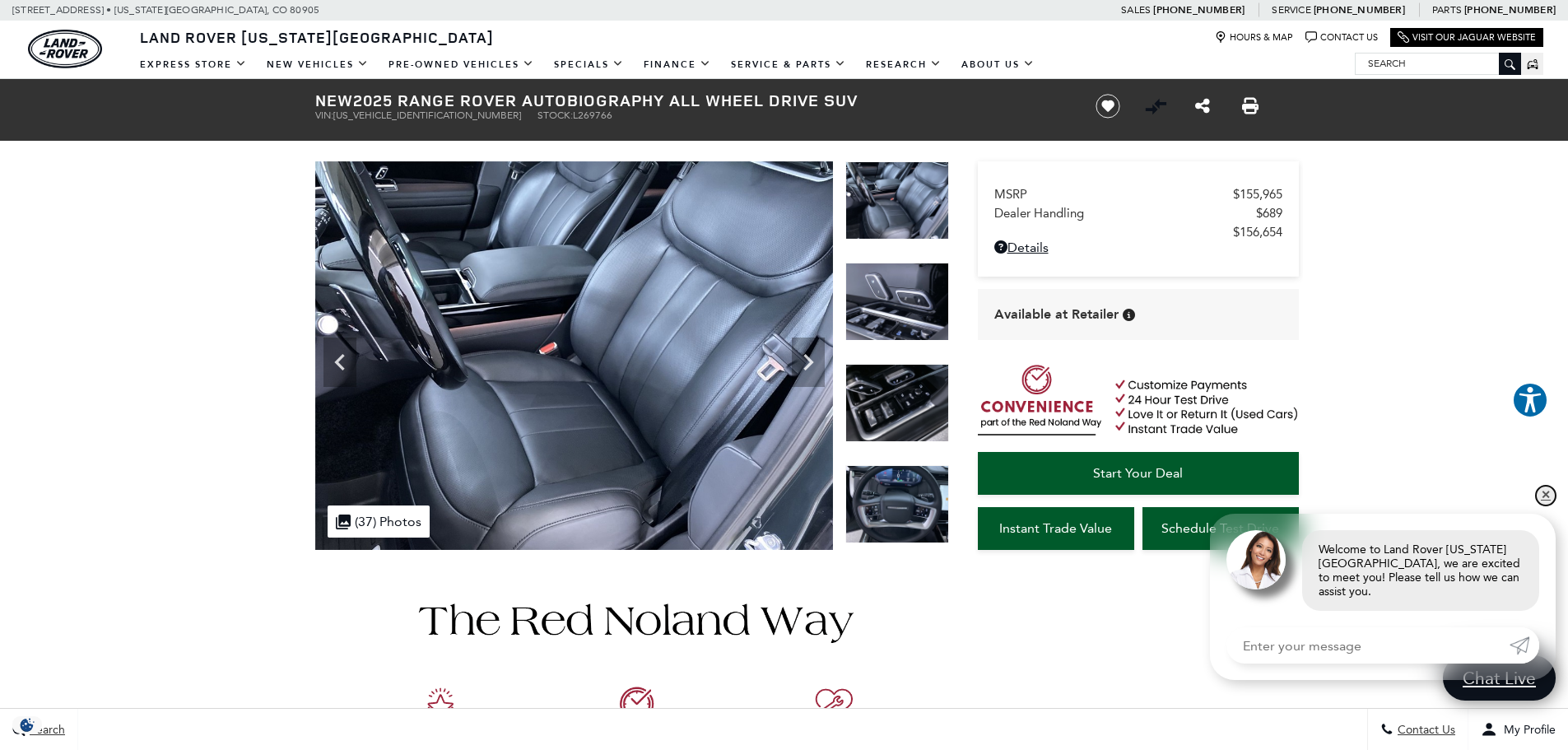
click at [1550, 505] on link "✕" at bounding box center [1546, 495] width 20 height 20
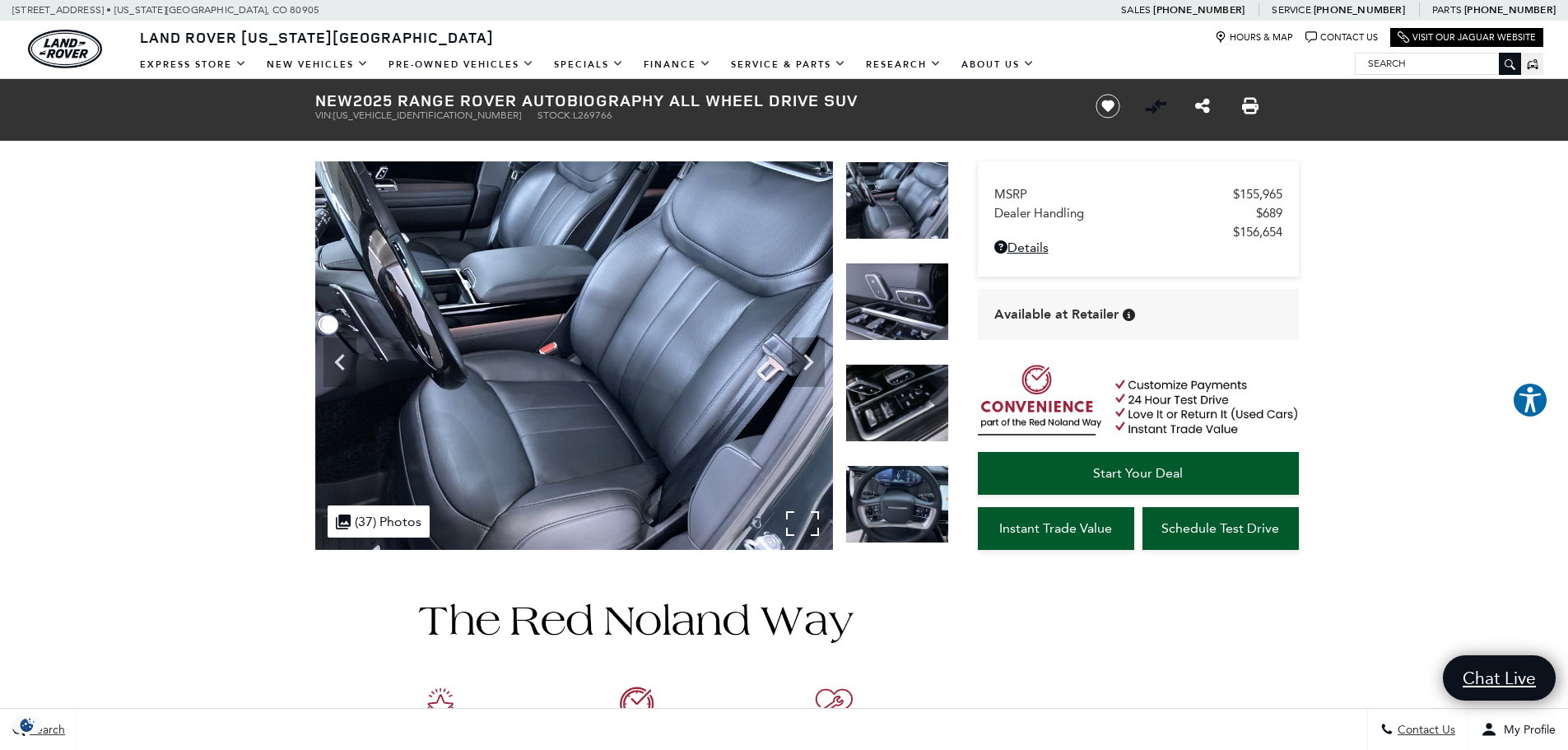
click at [674, 393] on img at bounding box center [574, 355] width 518 height 388
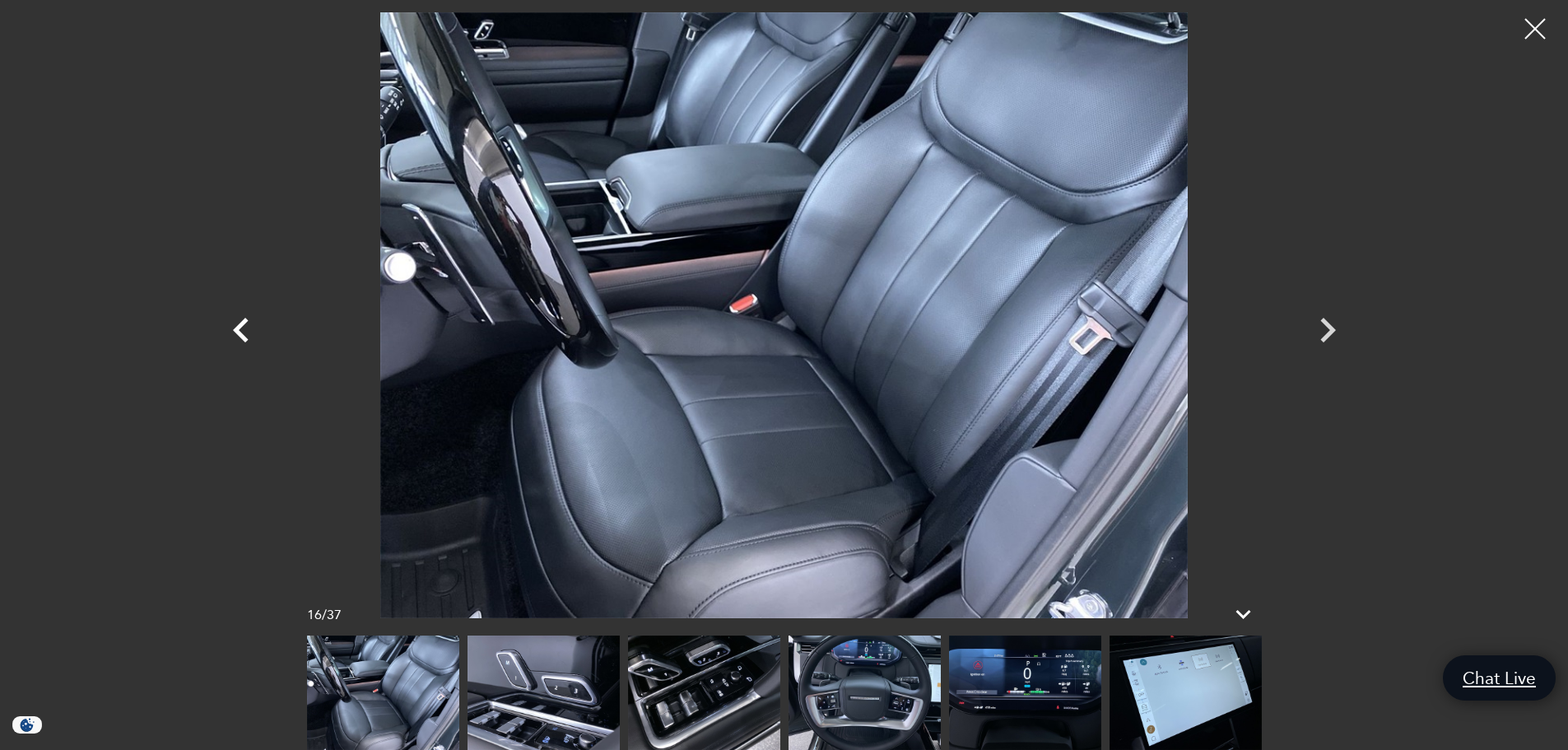
click at [235, 342] on icon "Previous" at bounding box center [241, 329] width 49 height 49
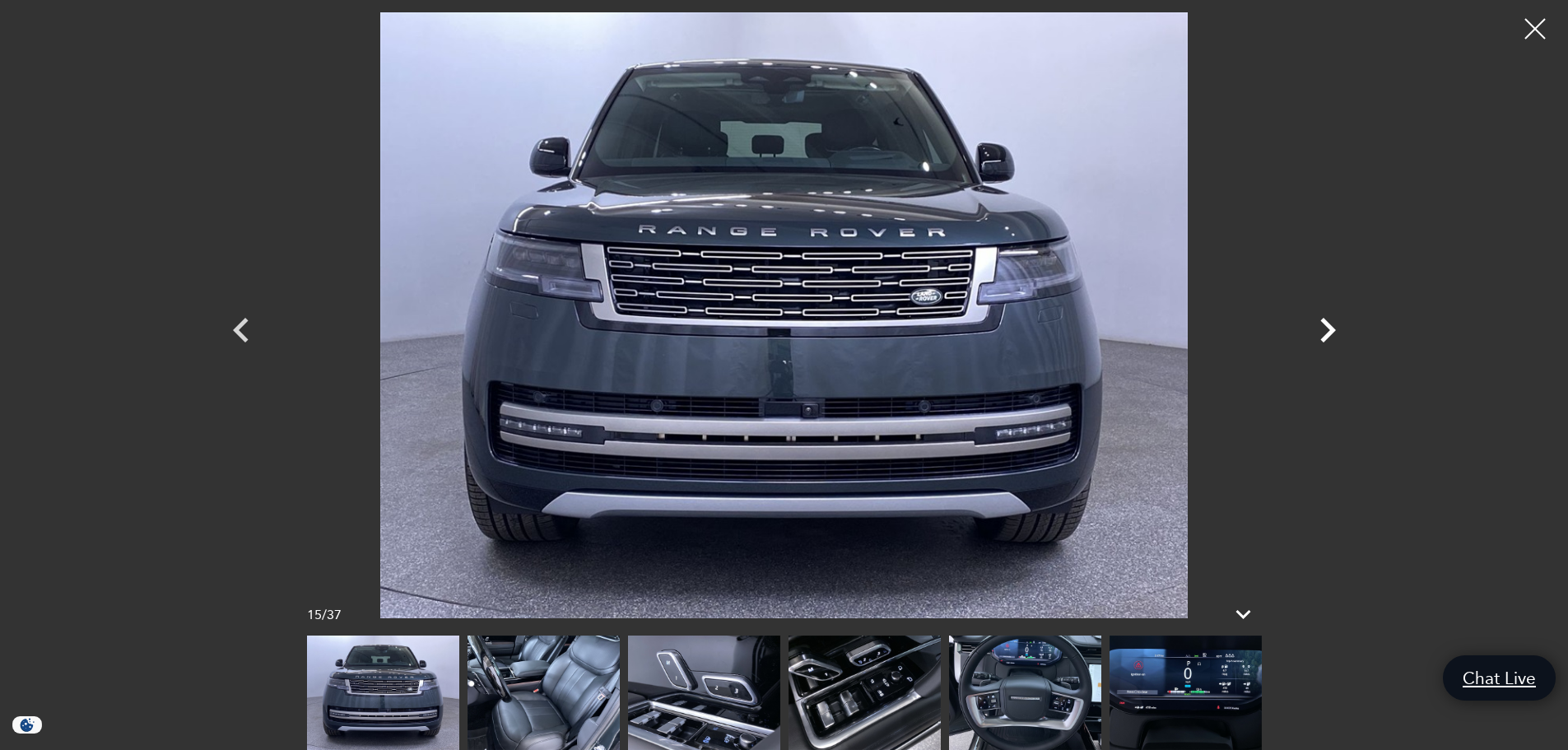
click at [1331, 323] on icon "Next" at bounding box center [1328, 329] width 49 height 49
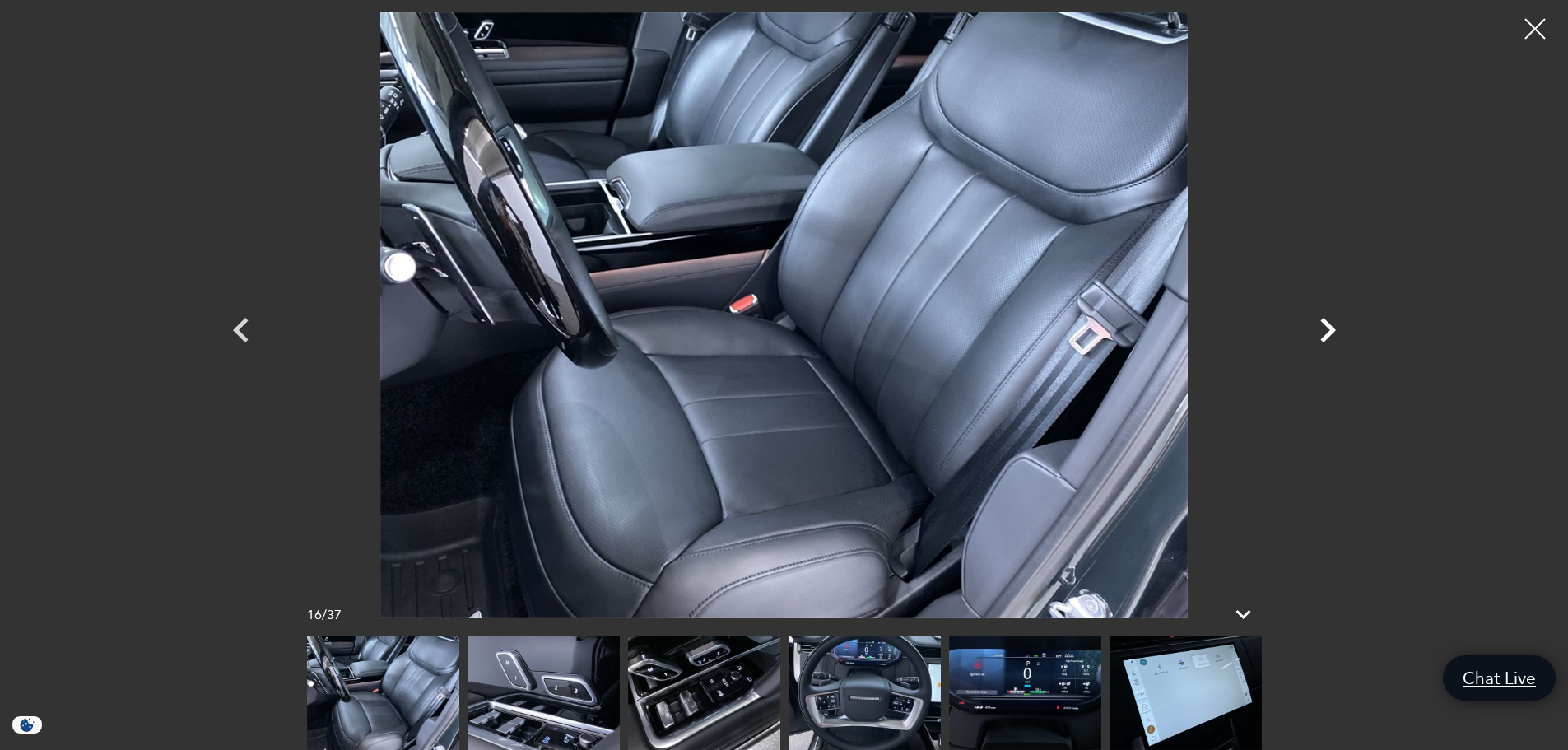
click at [1330, 328] on icon "Next" at bounding box center [1328, 329] width 16 height 25
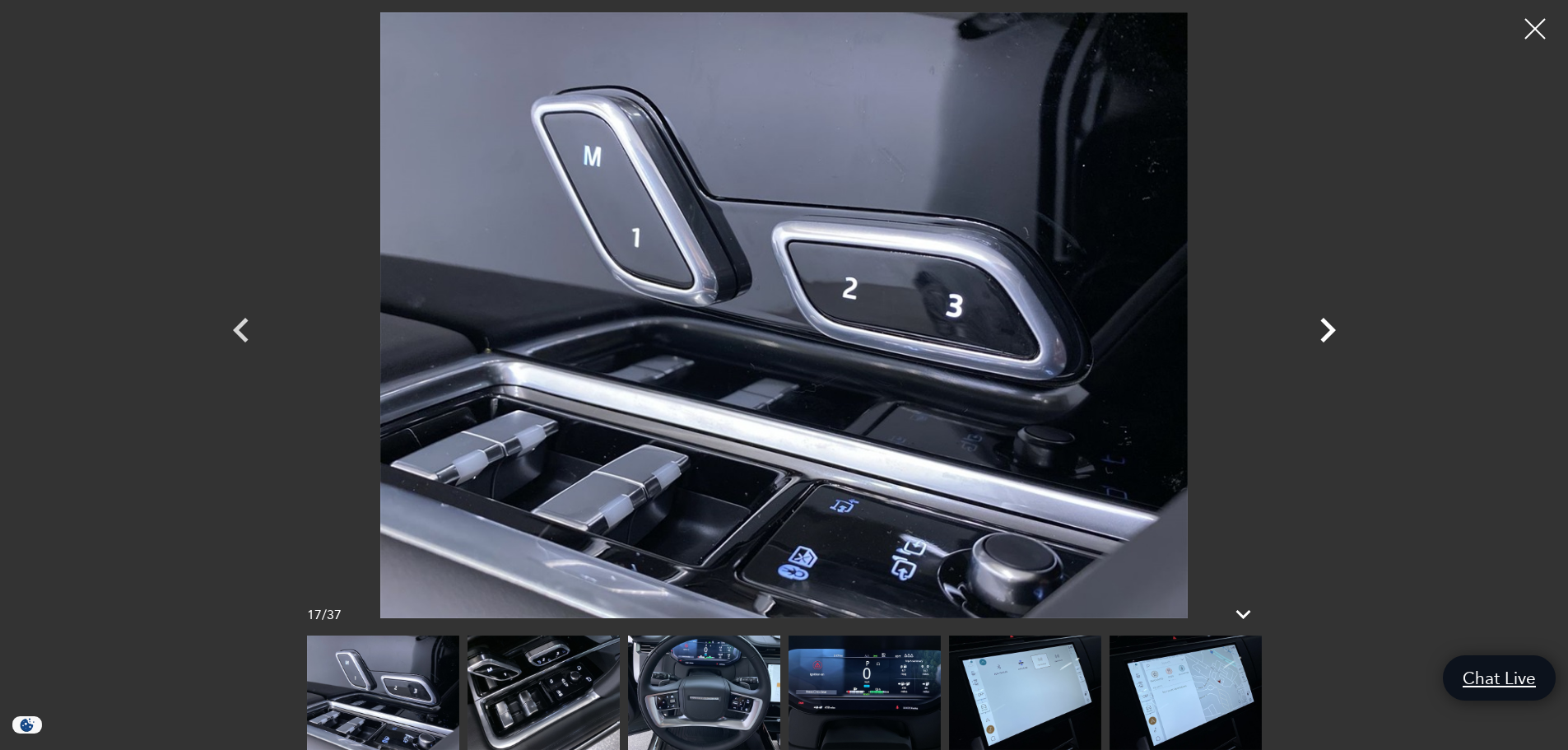
click at [1330, 328] on icon "Next" at bounding box center [1328, 329] width 16 height 25
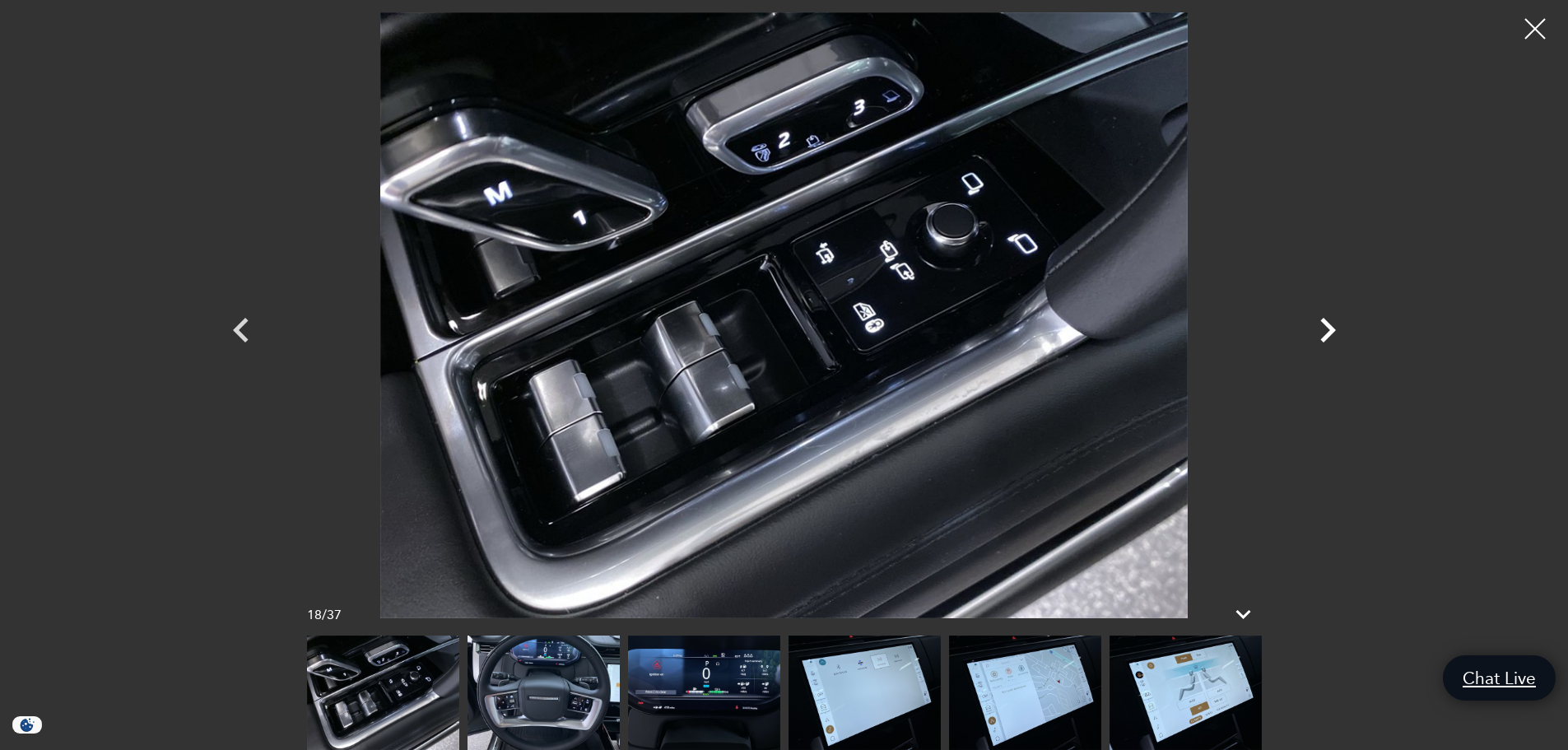
click at [1330, 328] on icon "Next" at bounding box center [1328, 329] width 16 height 25
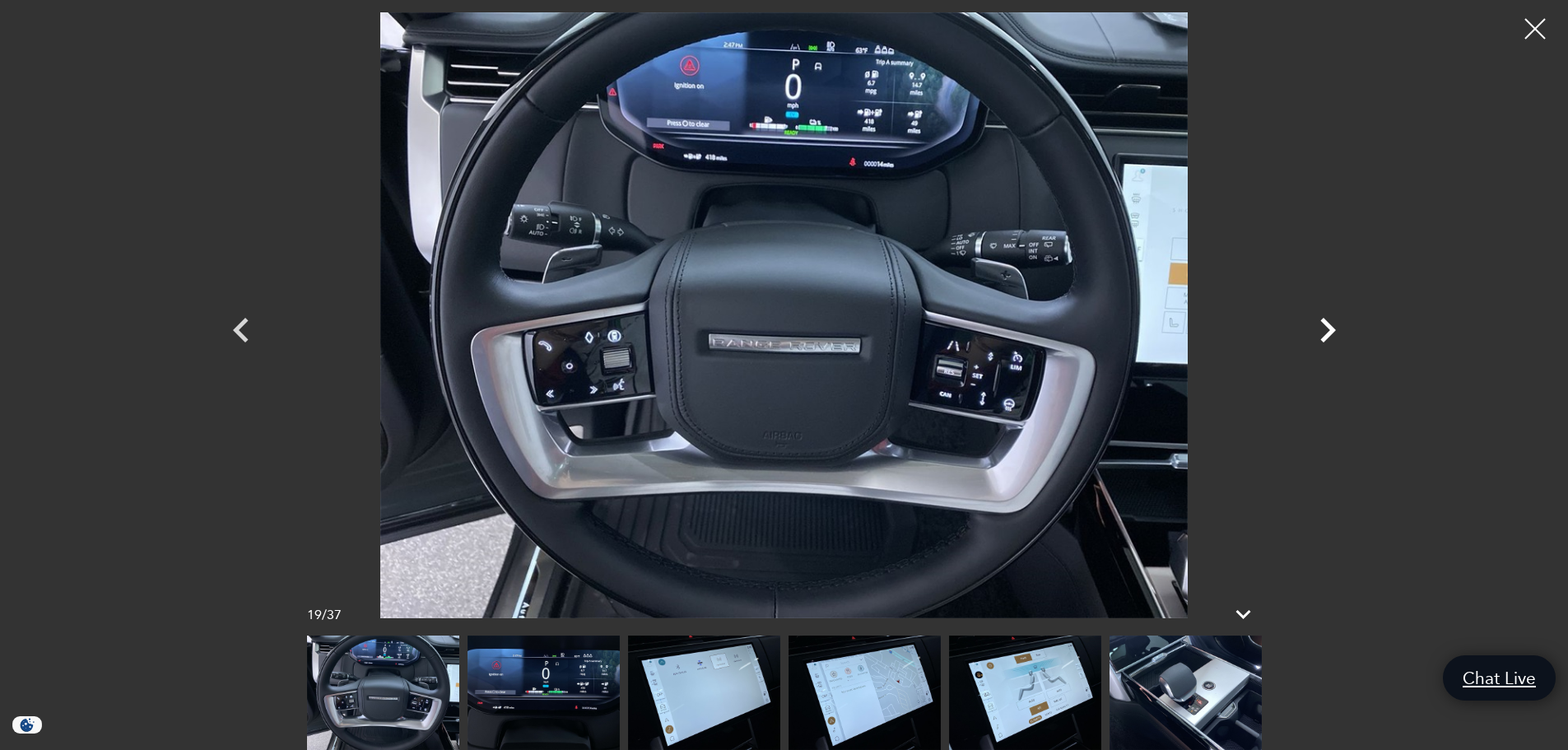
click at [1330, 328] on icon "Next" at bounding box center [1328, 329] width 16 height 25
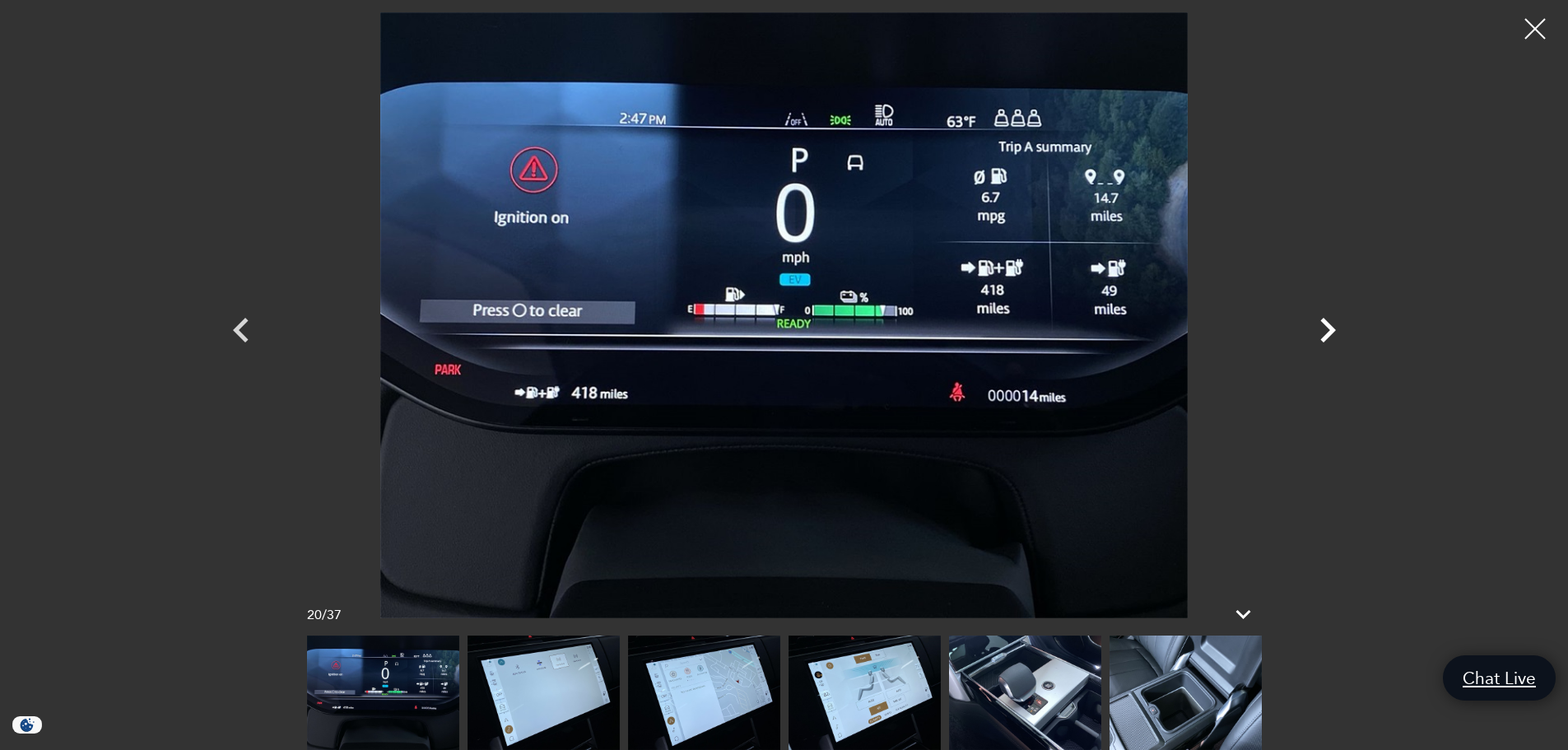
click at [1330, 328] on icon "Next" at bounding box center [1328, 329] width 16 height 25
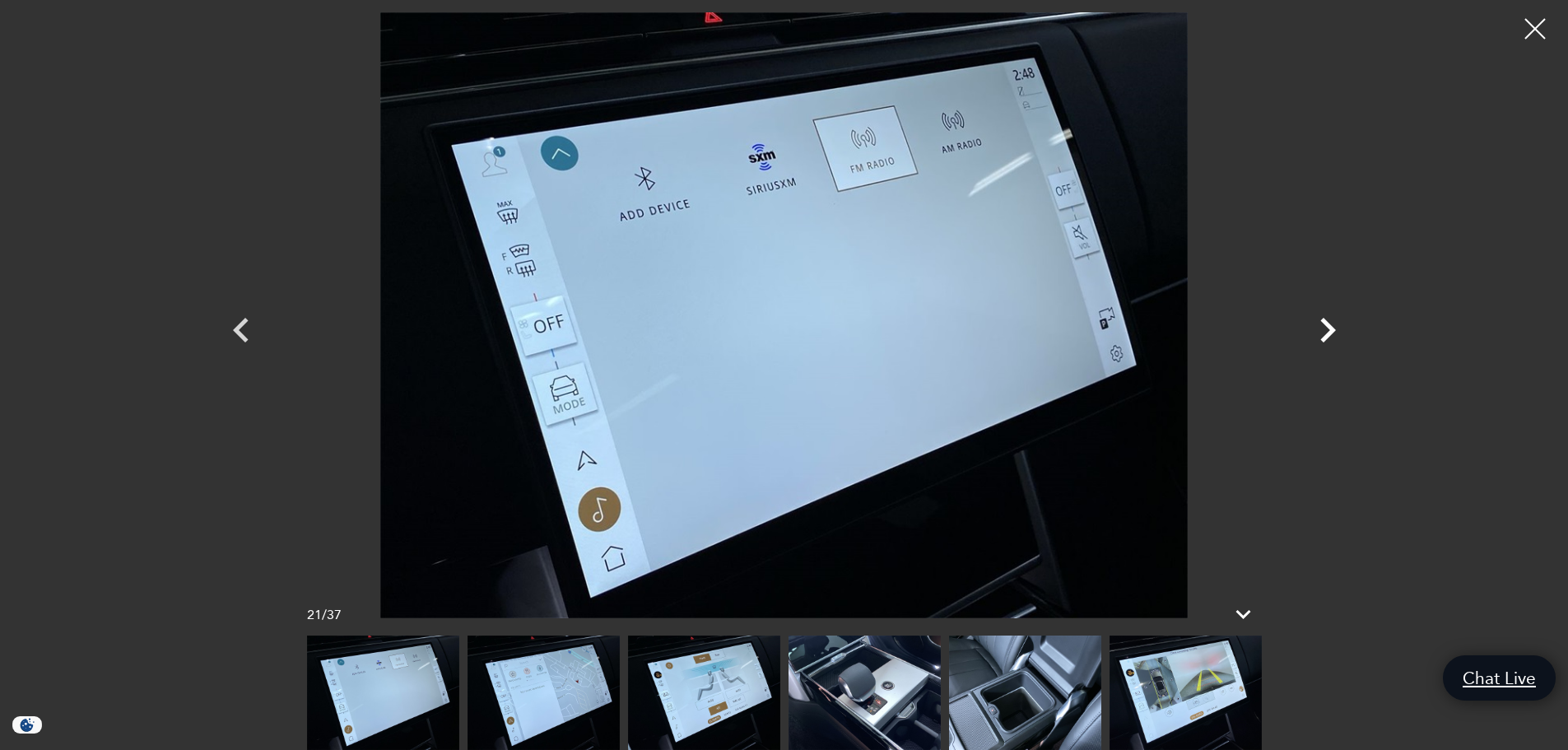
click at [1330, 328] on icon "Next" at bounding box center [1328, 329] width 16 height 25
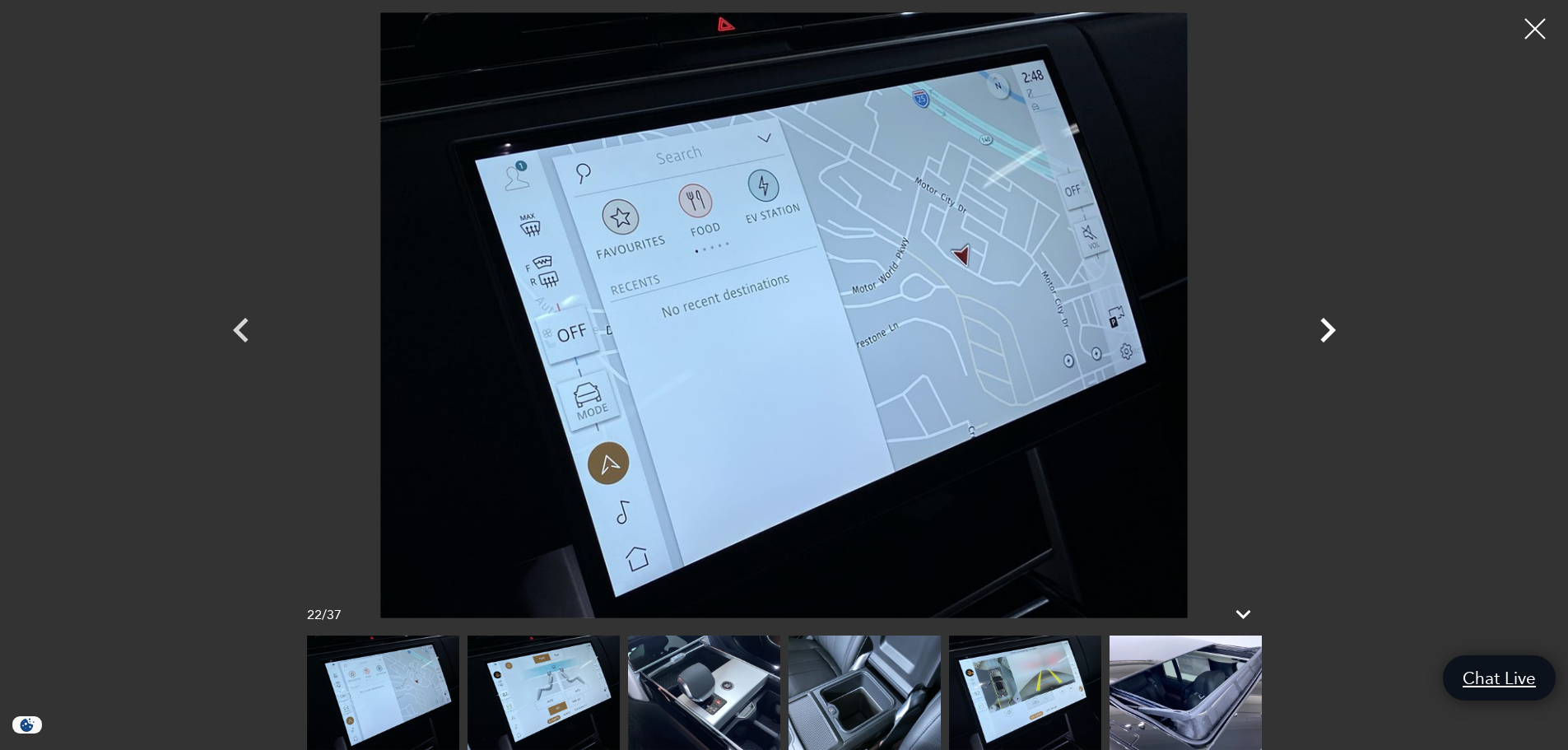
click at [1330, 328] on icon "Next" at bounding box center [1328, 329] width 16 height 25
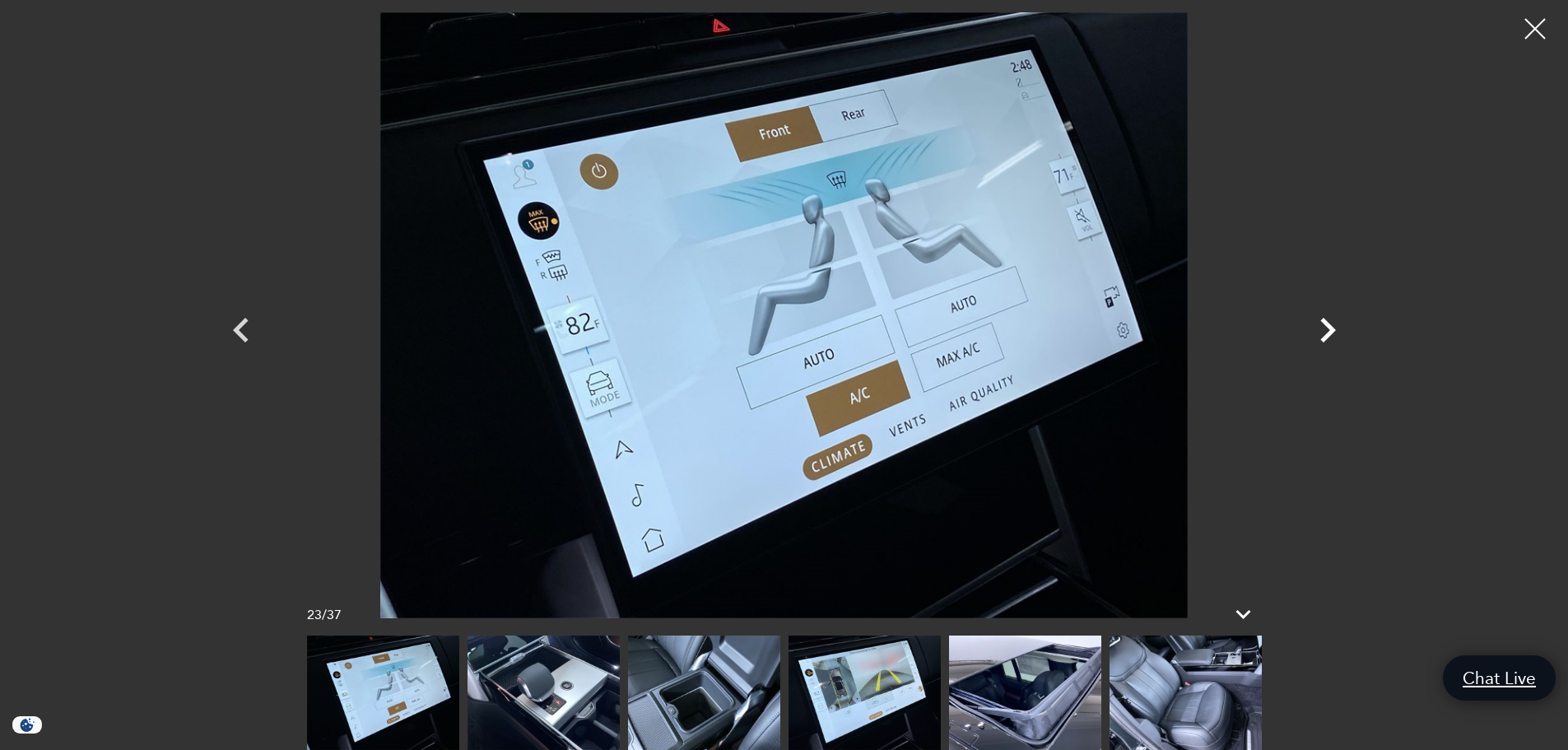
click at [1330, 328] on icon "Next" at bounding box center [1328, 329] width 16 height 25
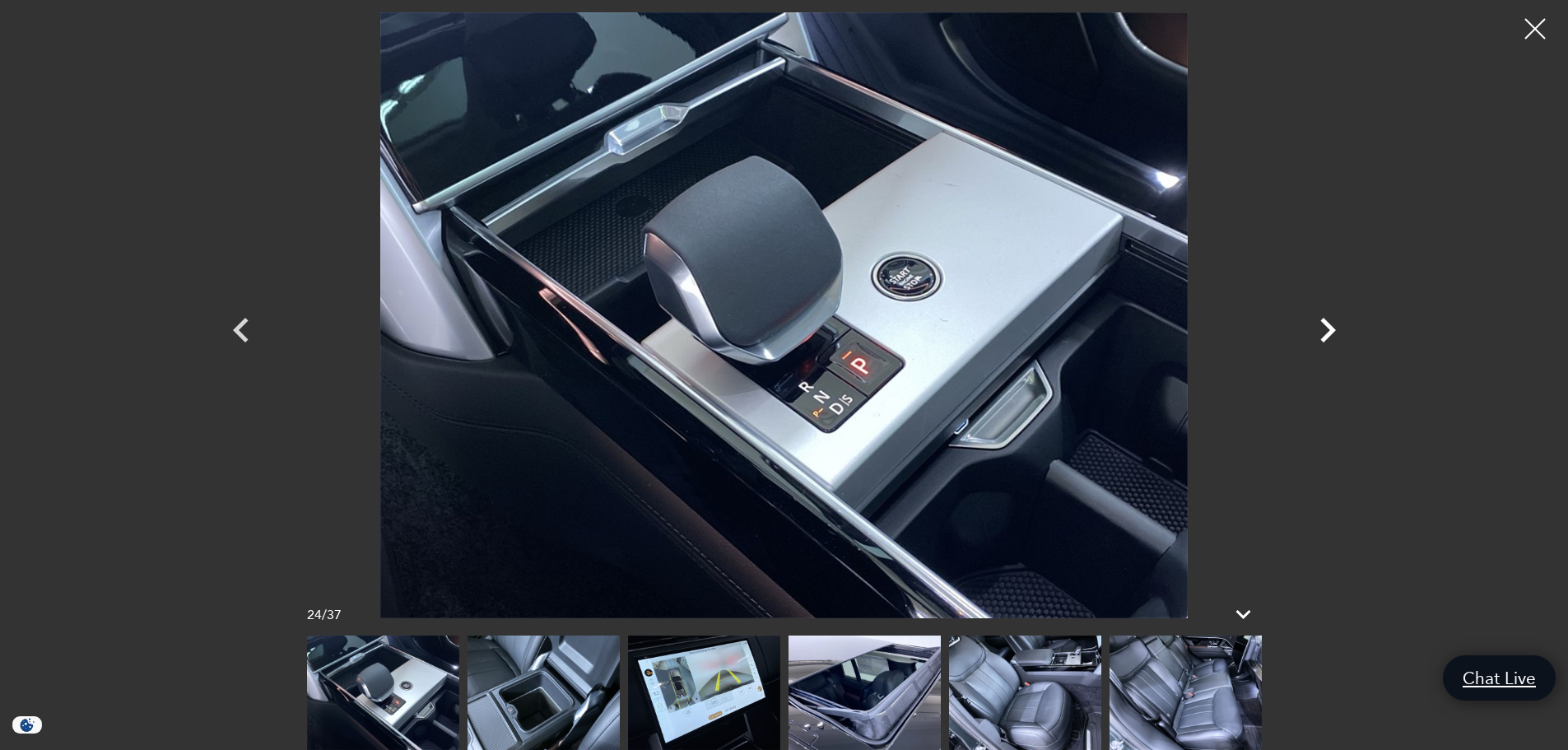
click at [1330, 328] on icon "Next" at bounding box center [1328, 329] width 16 height 25
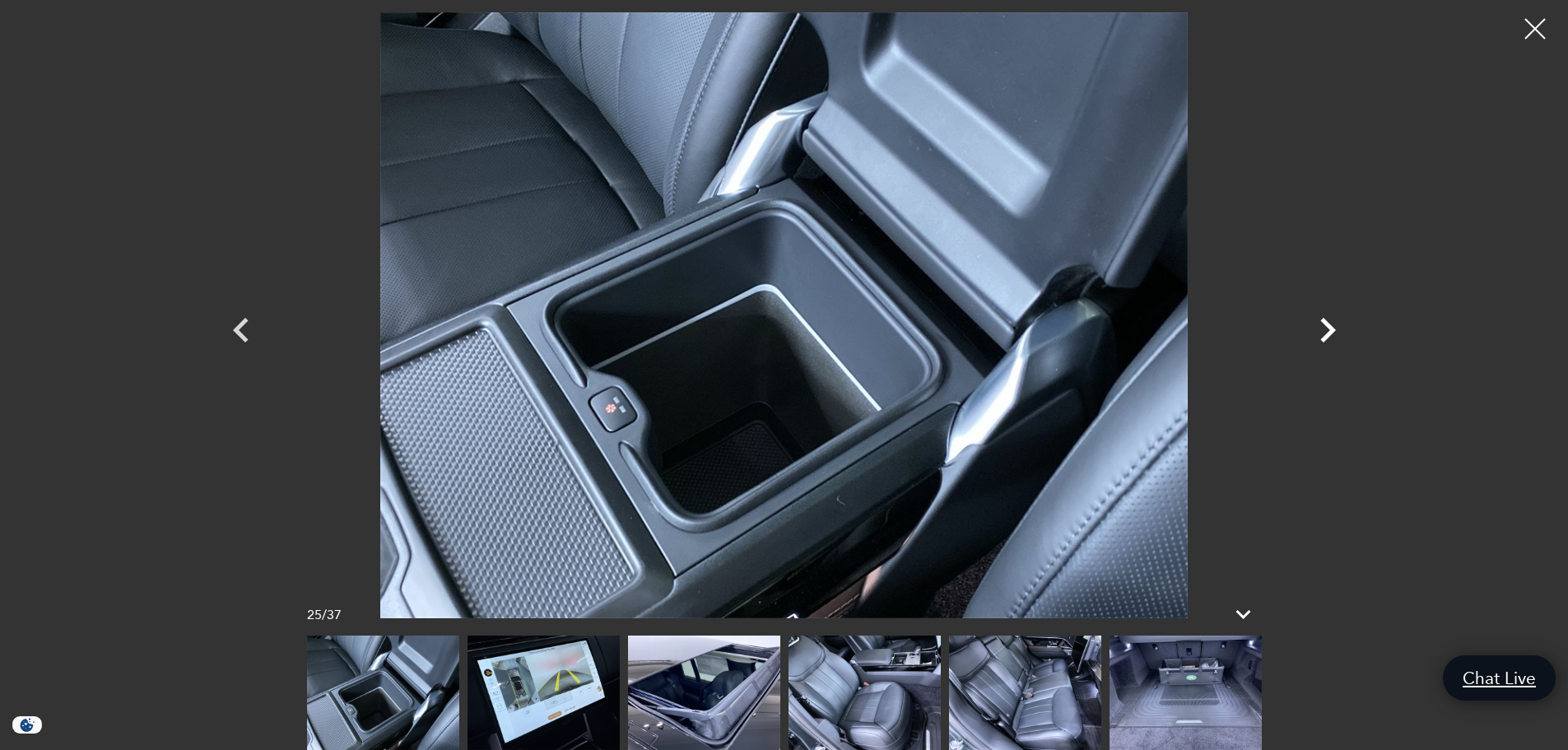
click at [1330, 328] on icon "Next" at bounding box center [1328, 329] width 16 height 25
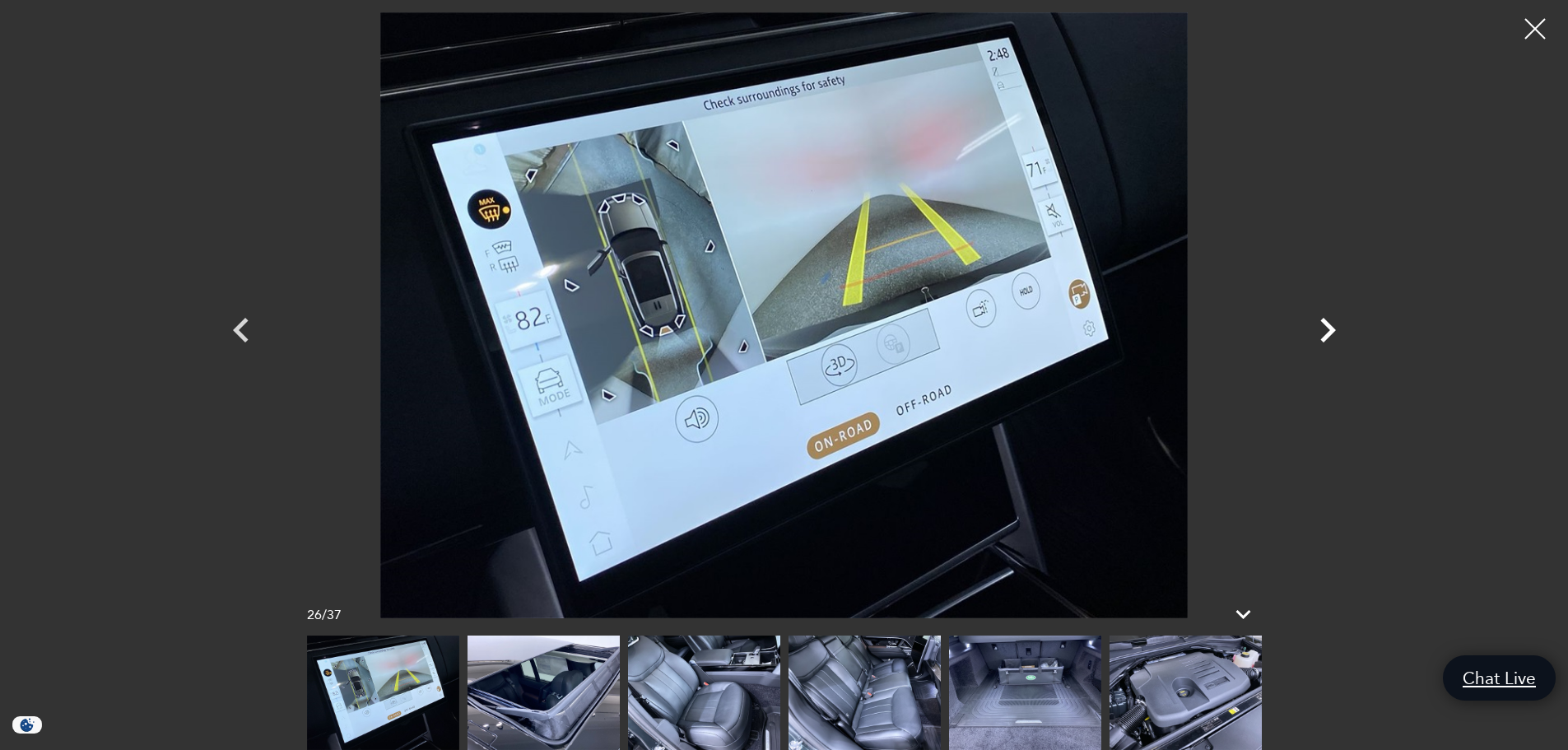
click at [1330, 328] on icon "Next" at bounding box center [1328, 329] width 16 height 25
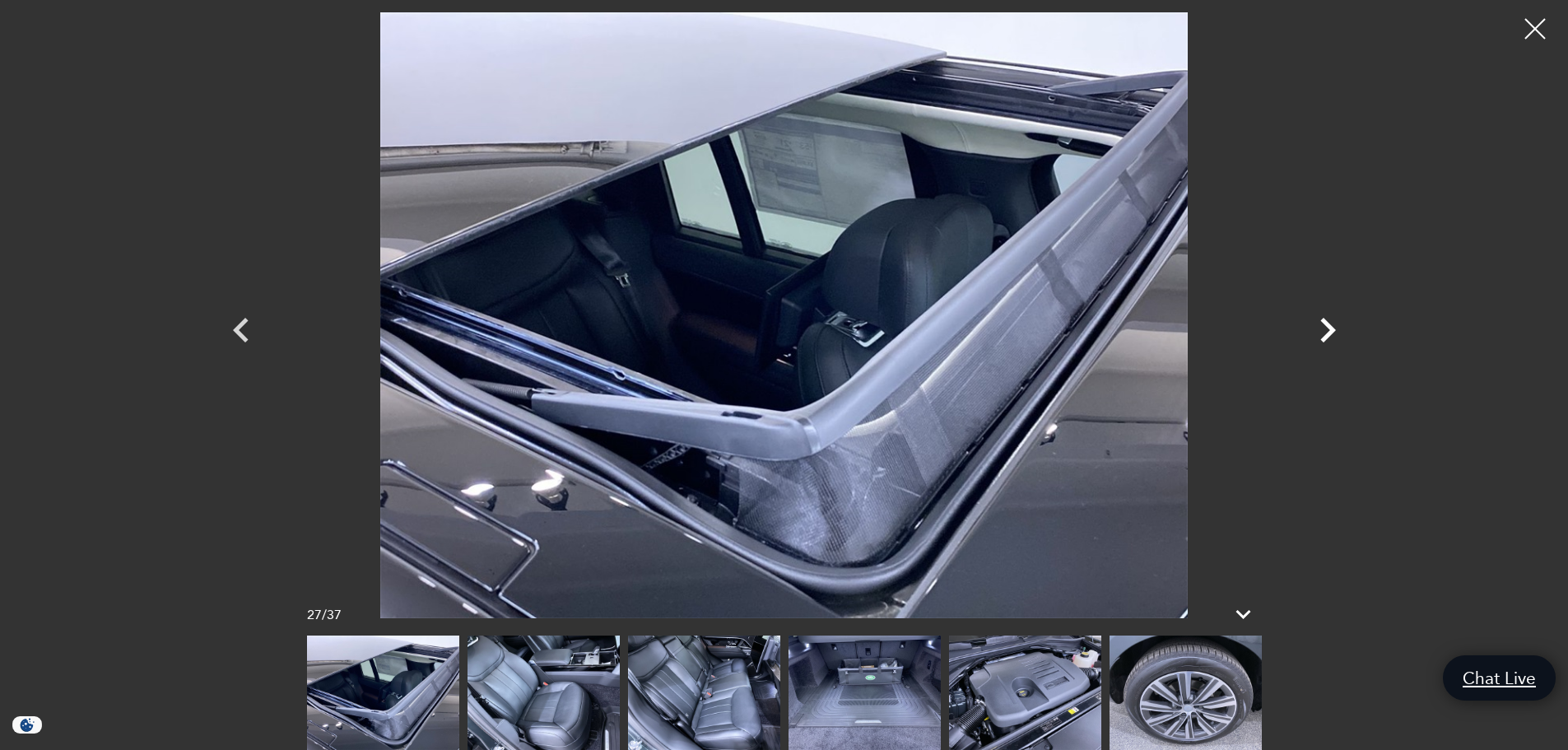
click at [1330, 328] on icon "Next" at bounding box center [1328, 329] width 16 height 25
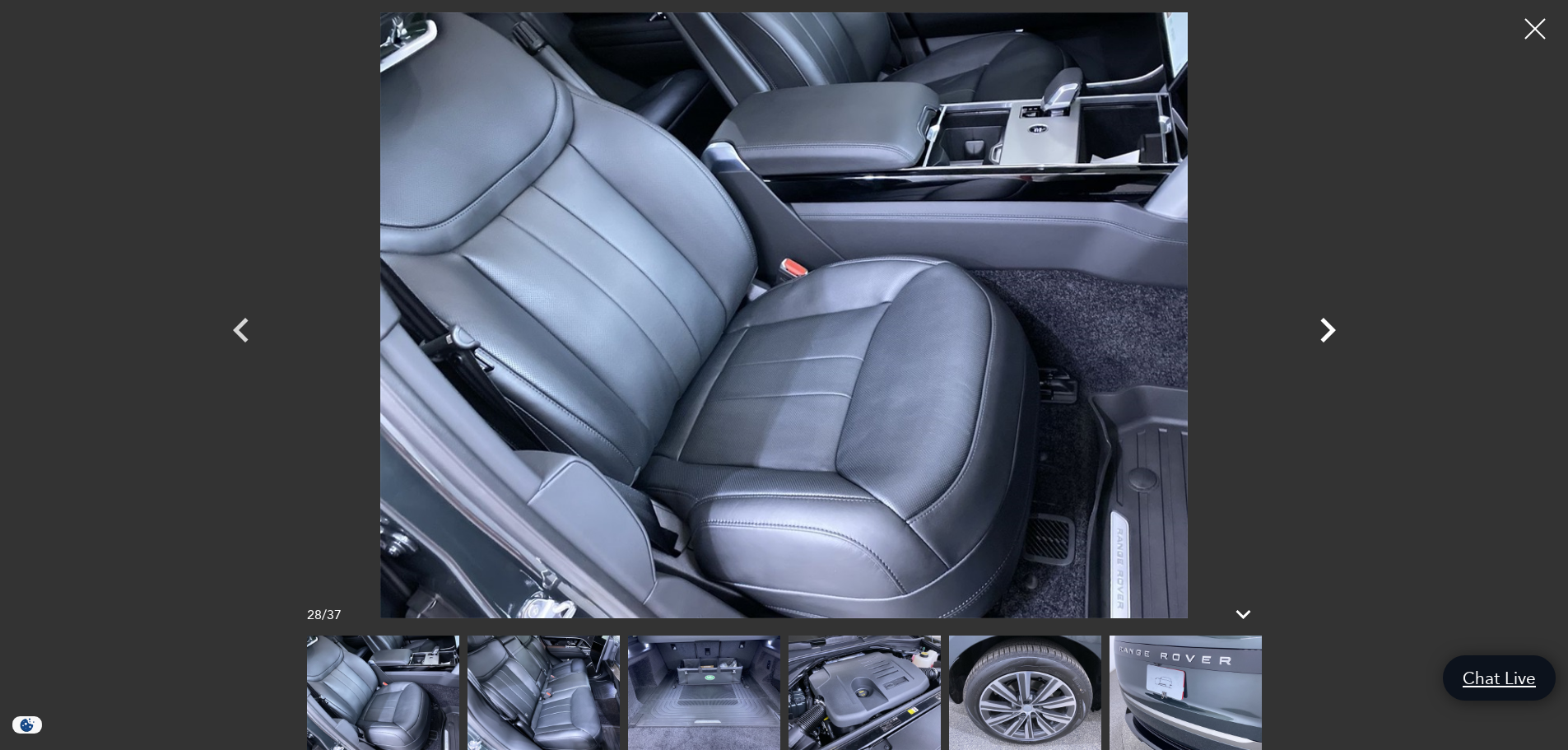
click at [1334, 325] on icon "Next" at bounding box center [1328, 329] width 49 height 49
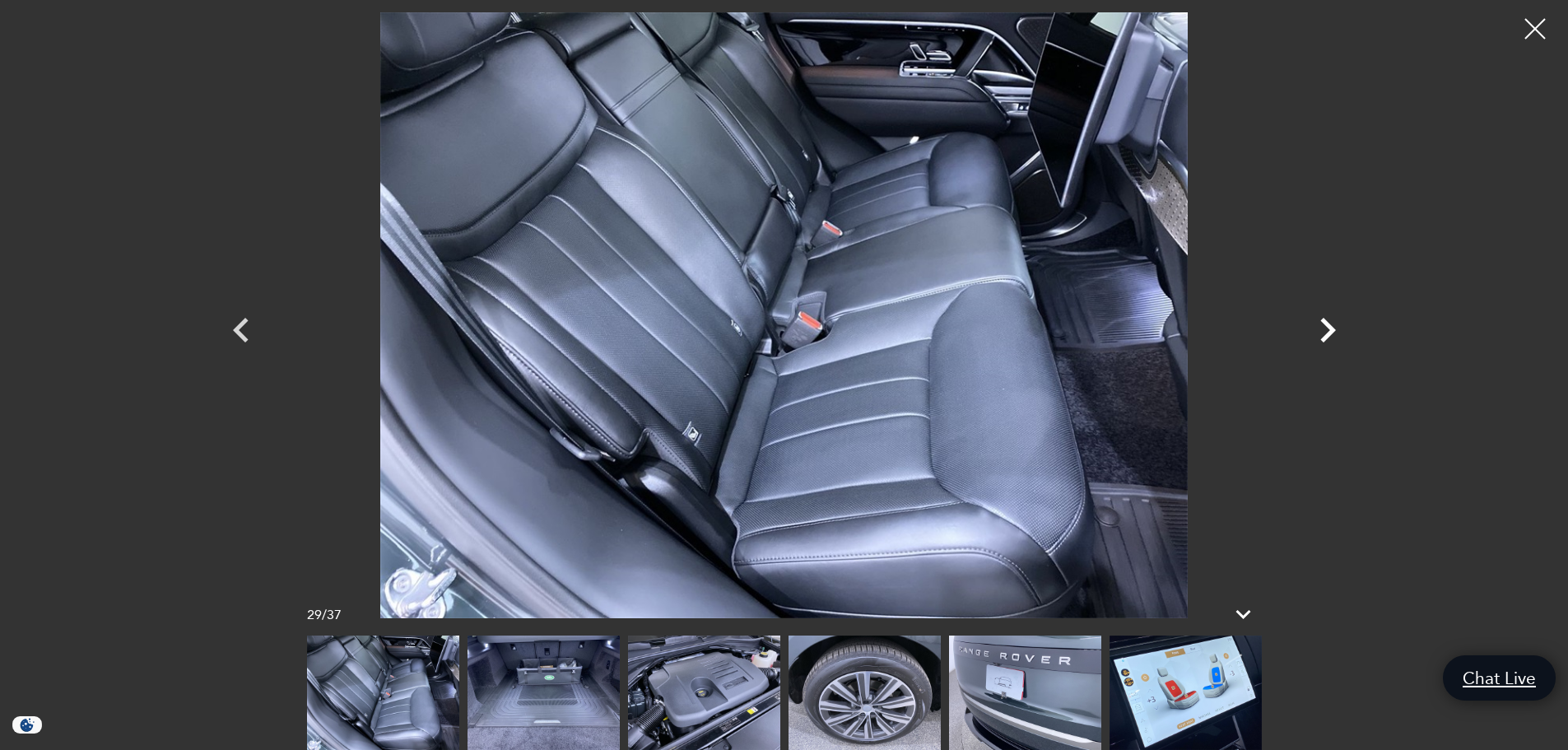
click at [1329, 328] on icon "Next" at bounding box center [1328, 329] width 16 height 25
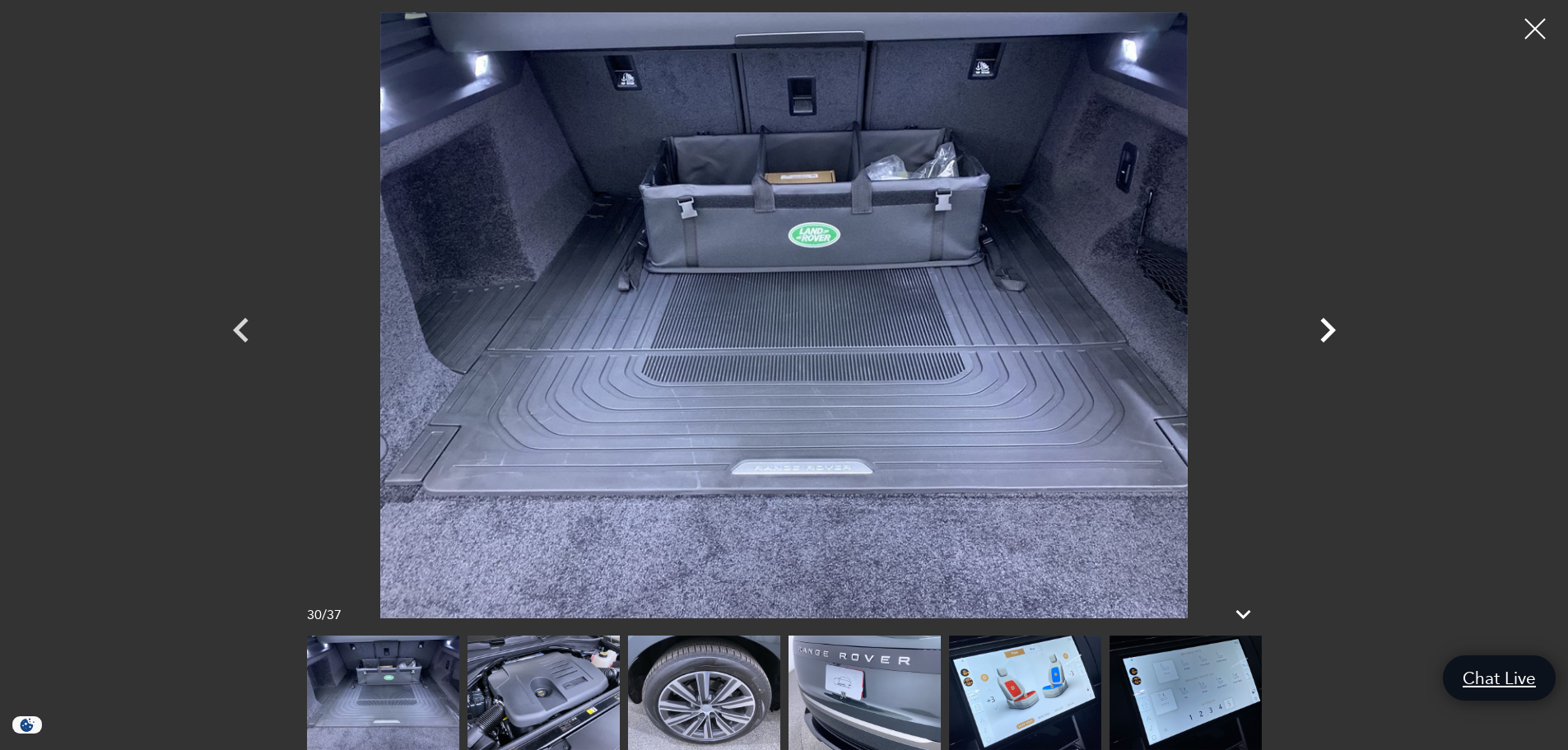
click at [1329, 328] on icon "Next" at bounding box center [1328, 329] width 16 height 25
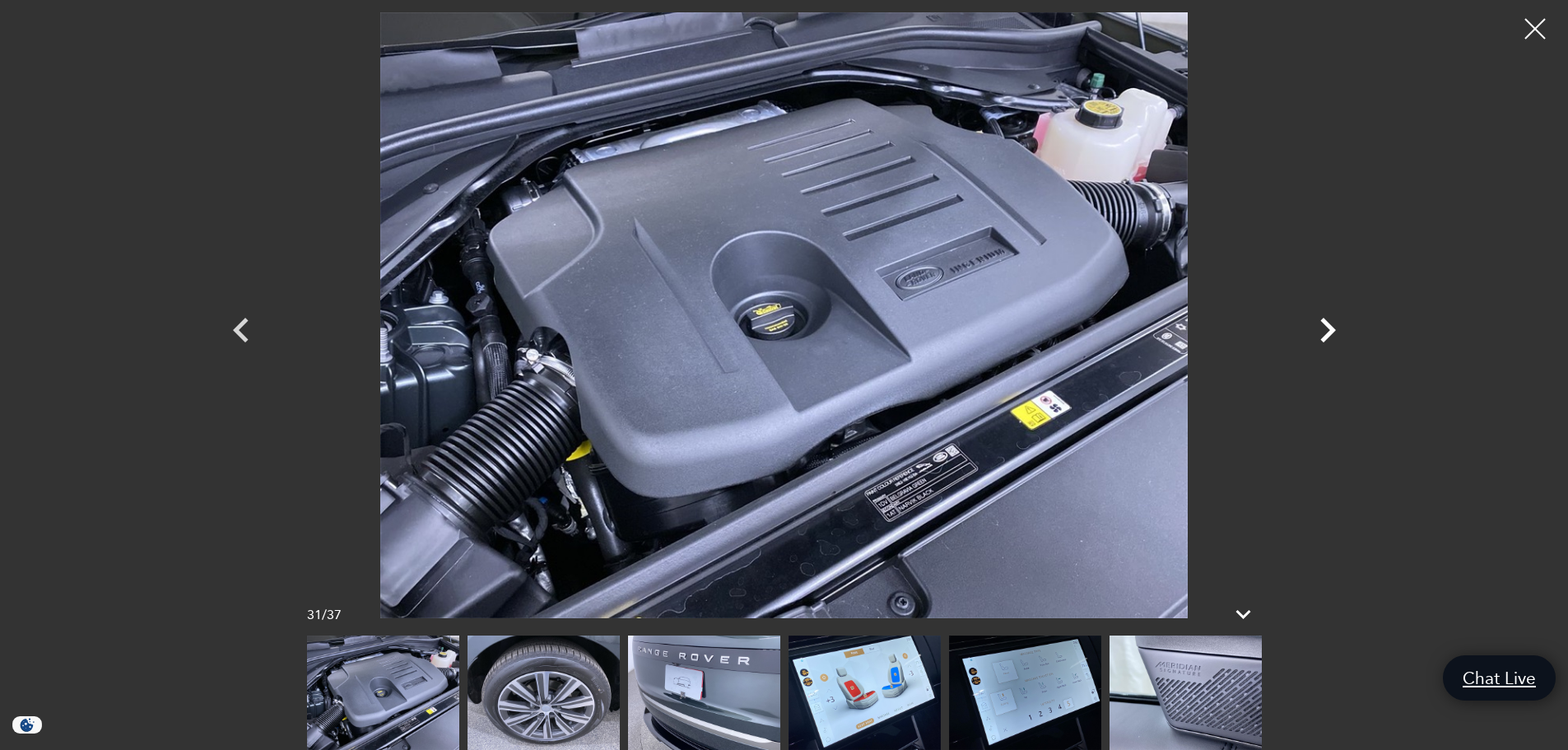
click at [1329, 328] on icon "Next" at bounding box center [1328, 329] width 16 height 25
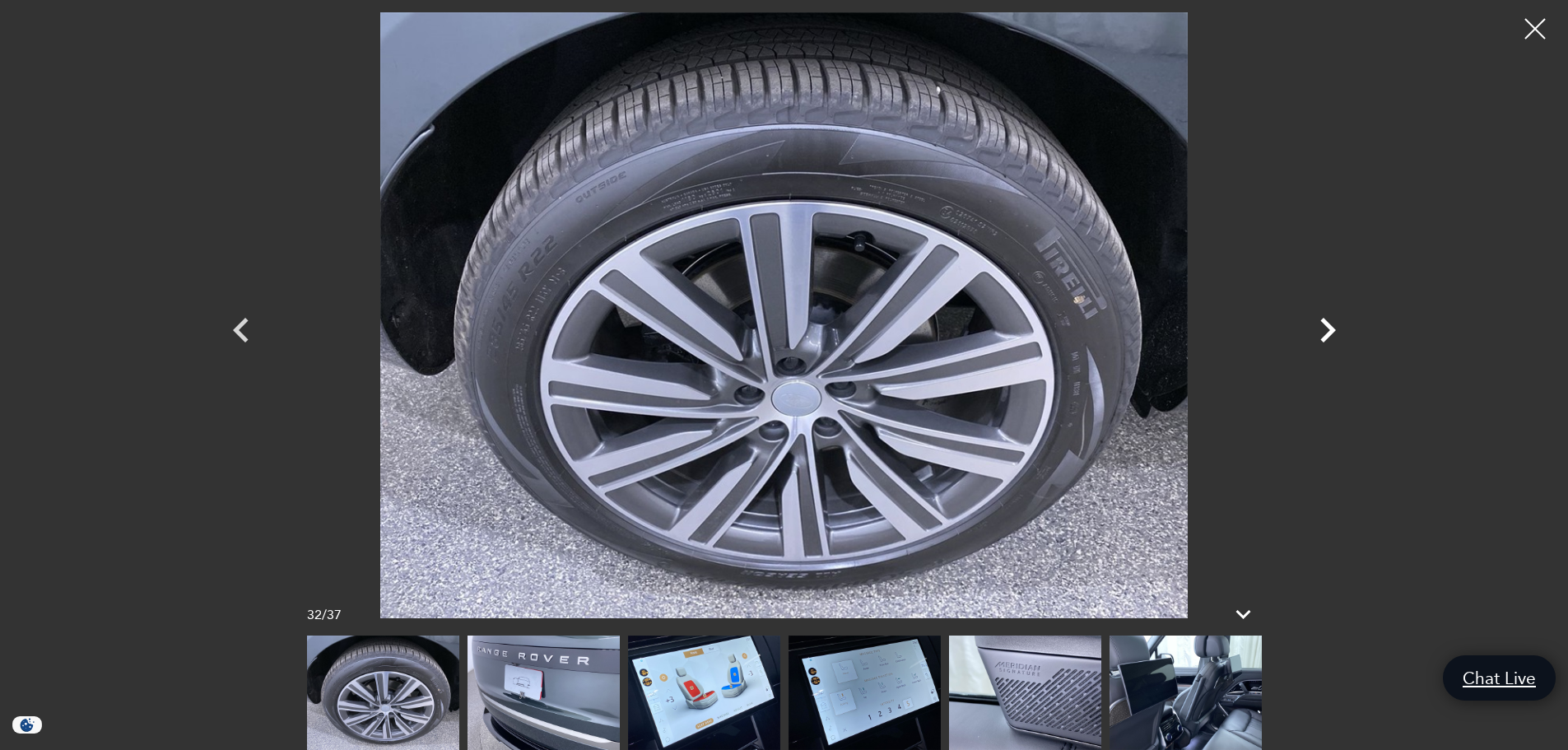
click at [1329, 328] on icon "Next" at bounding box center [1328, 329] width 16 height 25
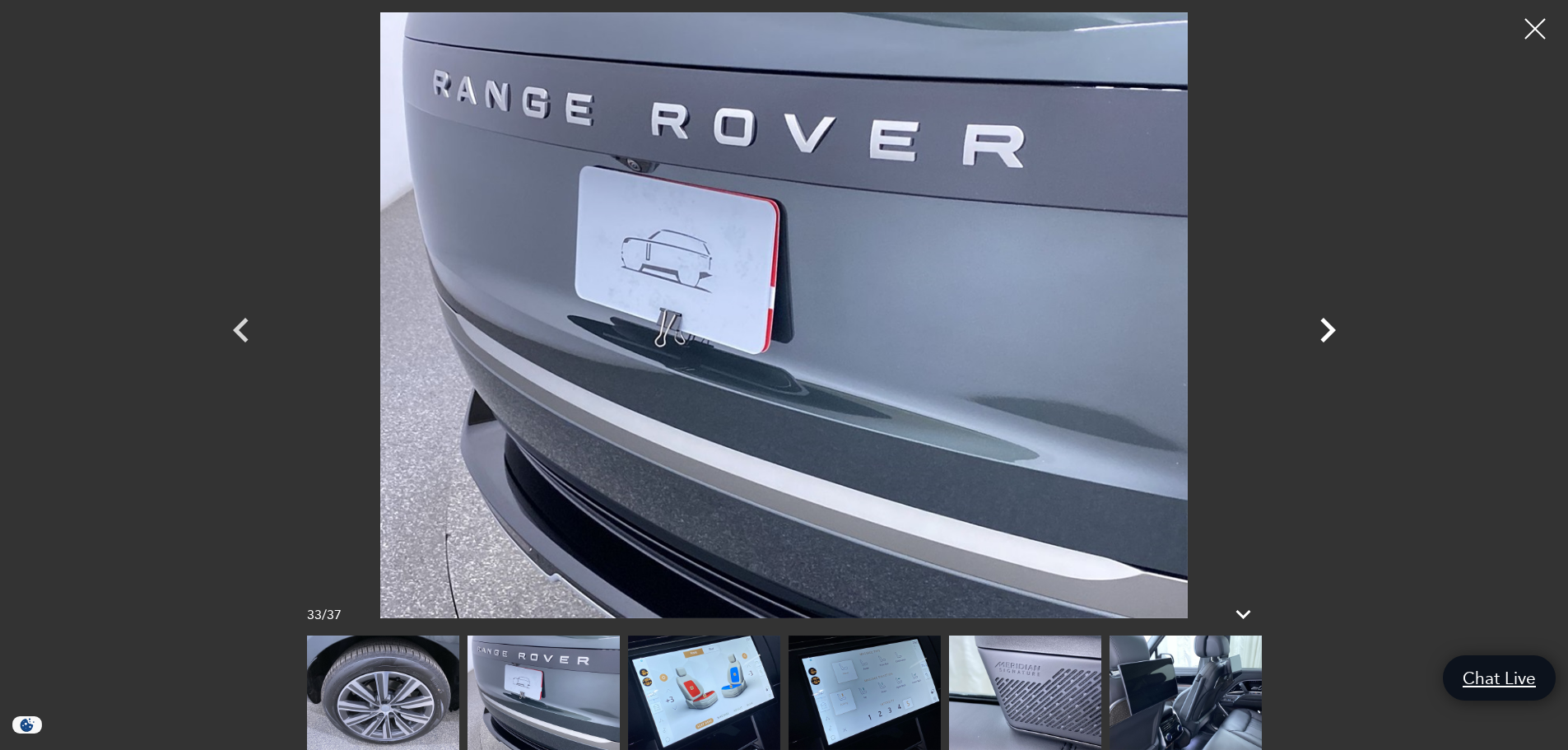
click at [1329, 328] on icon "Next" at bounding box center [1328, 329] width 16 height 25
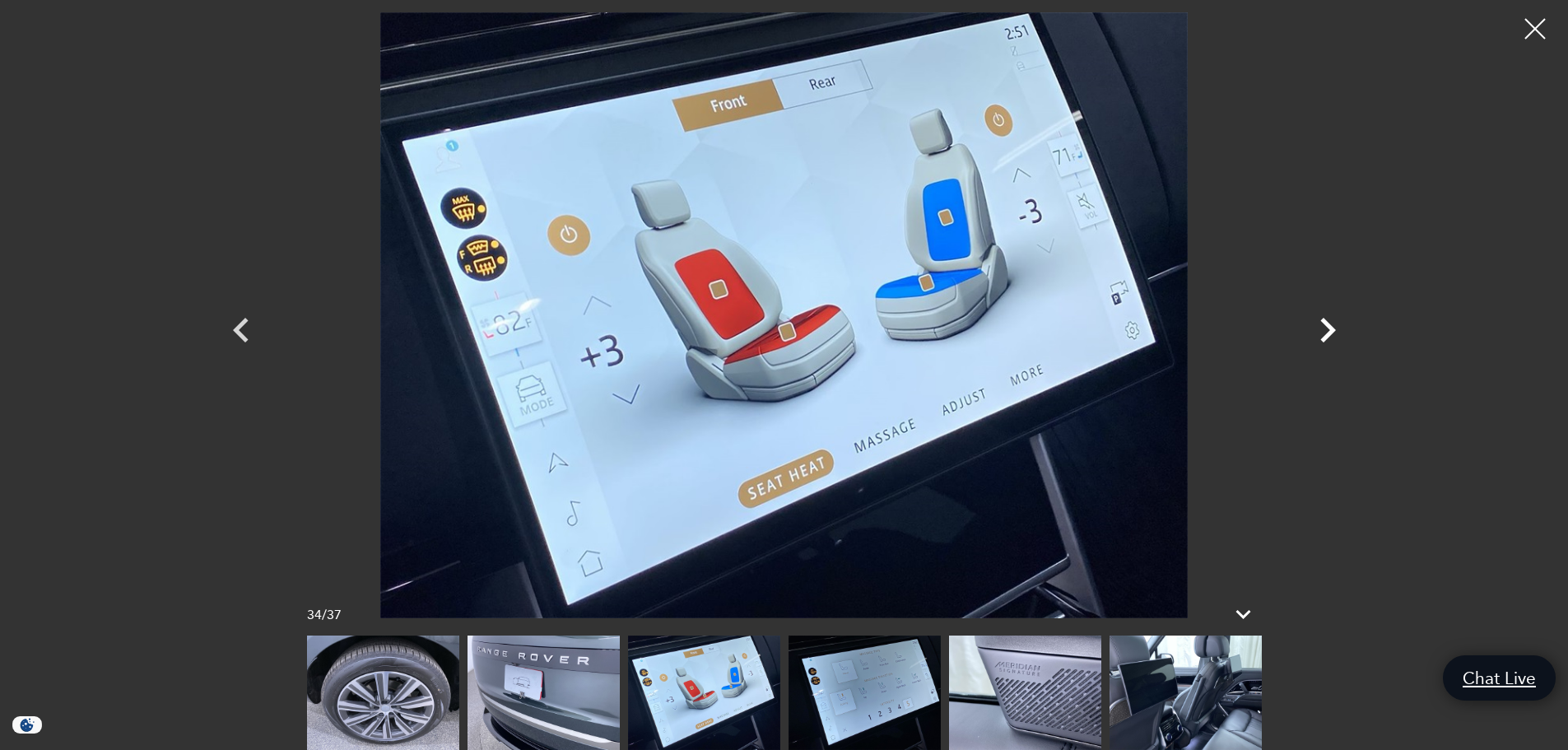
click at [1329, 328] on icon "Next" at bounding box center [1328, 329] width 16 height 25
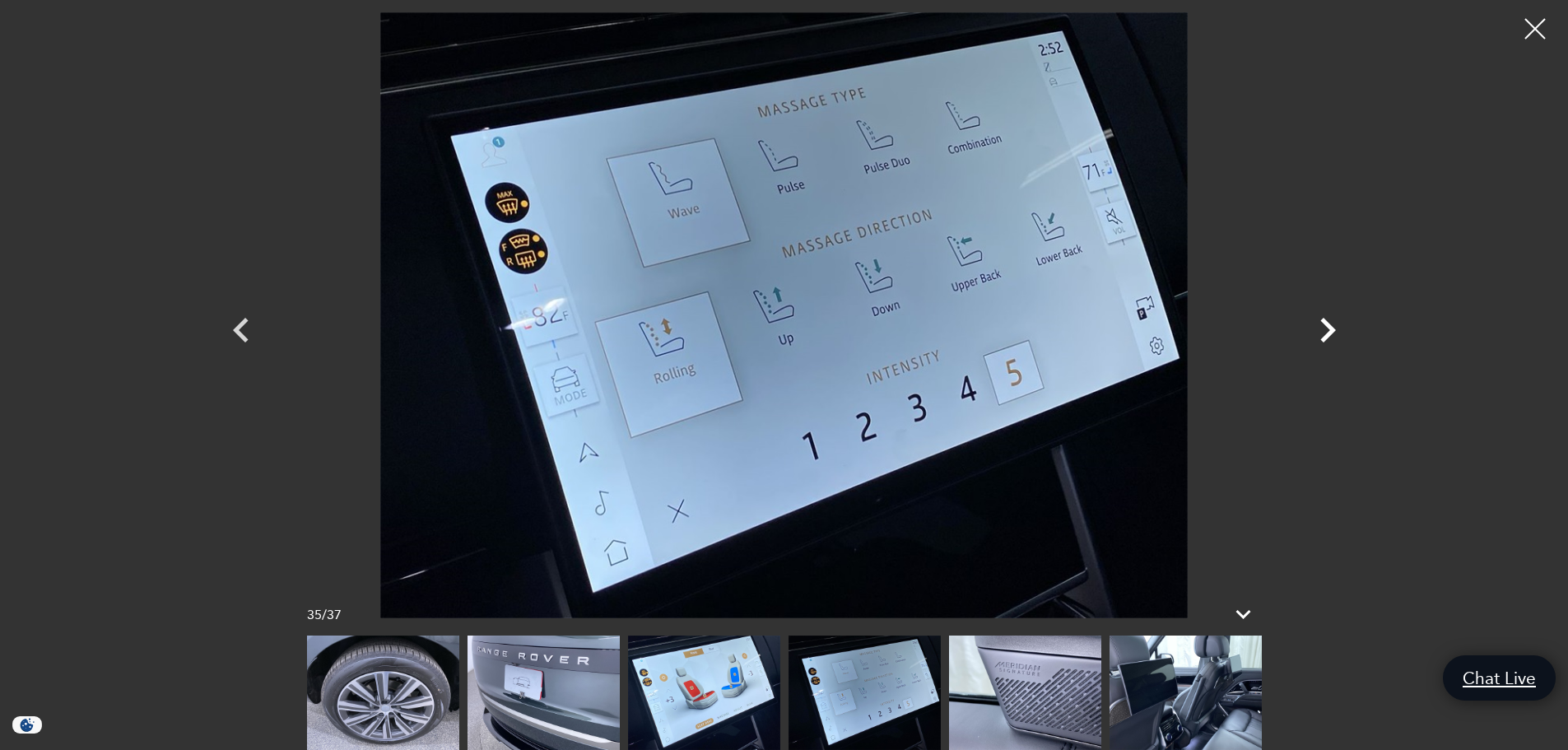
click at [1329, 328] on icon "Next" at bounding box center [1328, 329] width 16 height 25
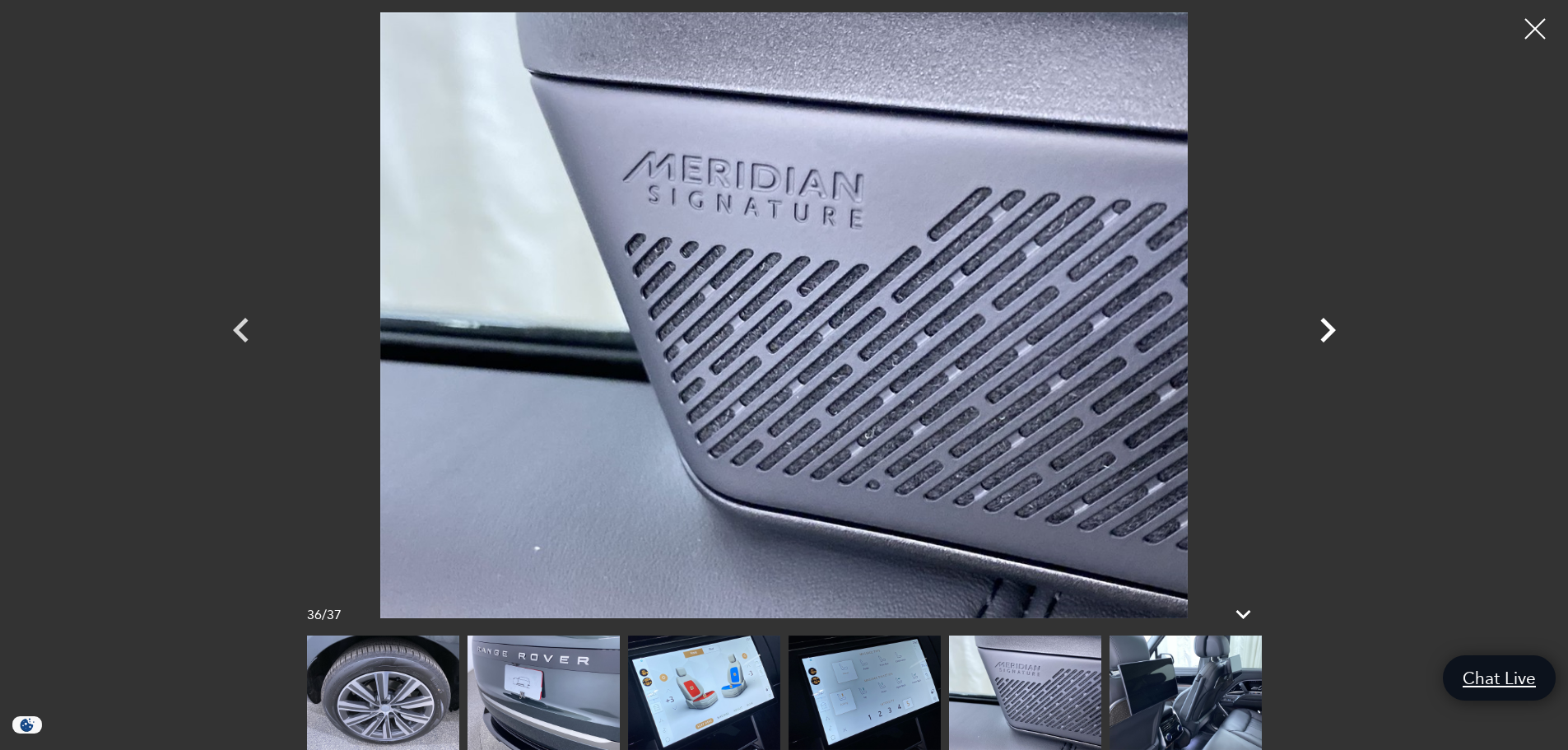
click at [1329, 328] on icon "Next" at bounding box center [1328, 329] width 16 height 25
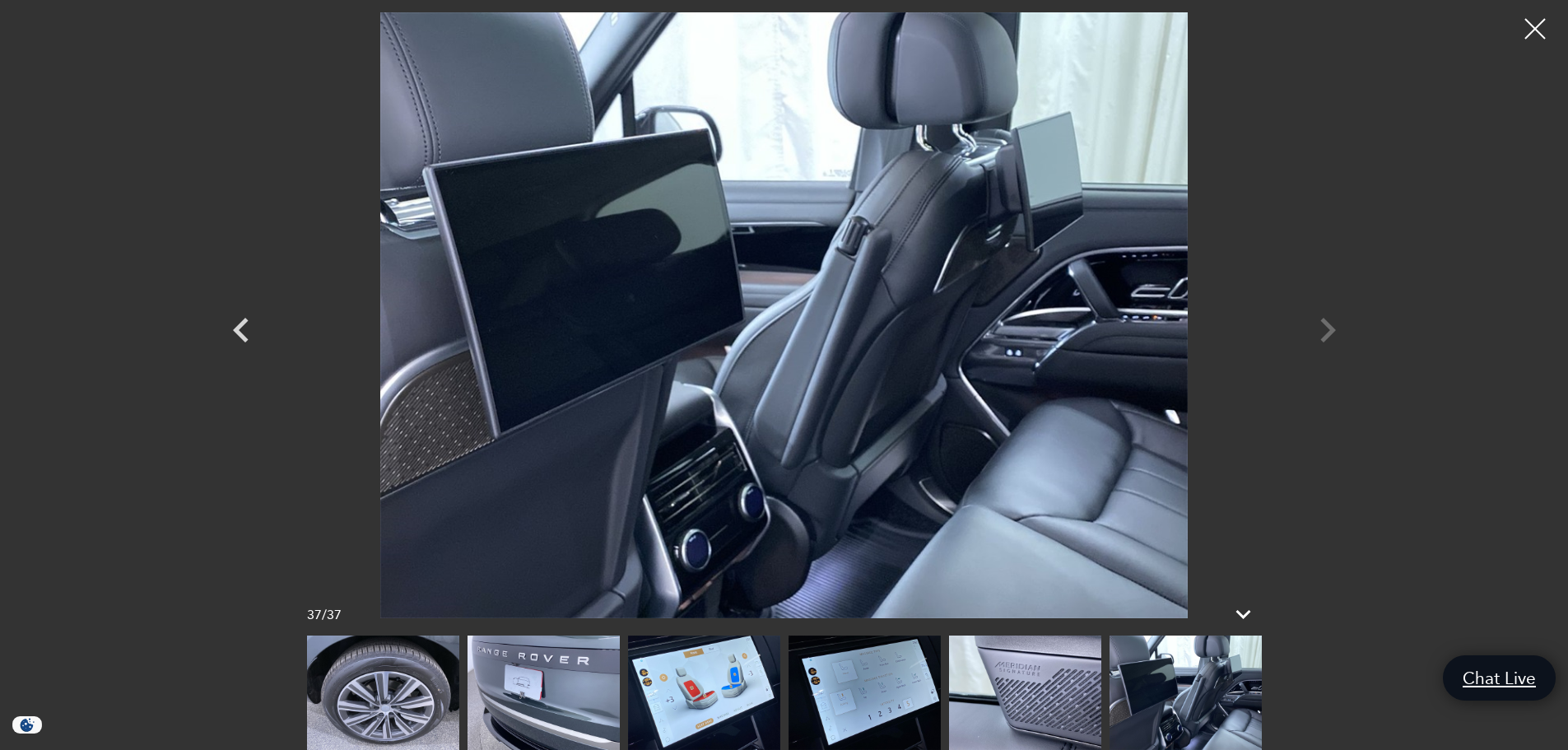
click at [1329, 328] on div at bounding box center [785, 315] width 1153 height 606
click at [1540, 29] on div at bounding box center [1535, 29] width 44 height 44
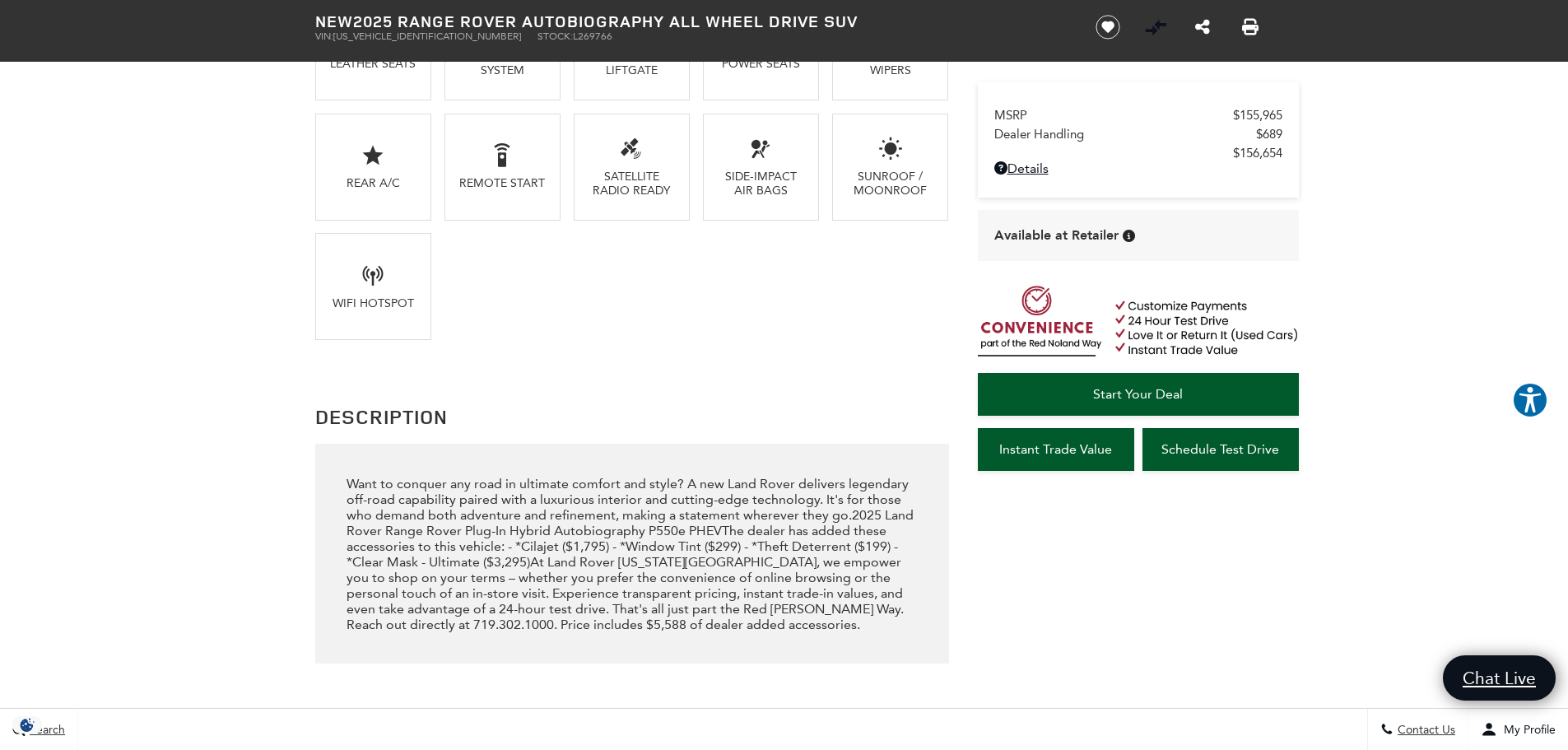
scroll to position [1481, 0]
